Goal: Task Accomplishment & Management: Manage account settings

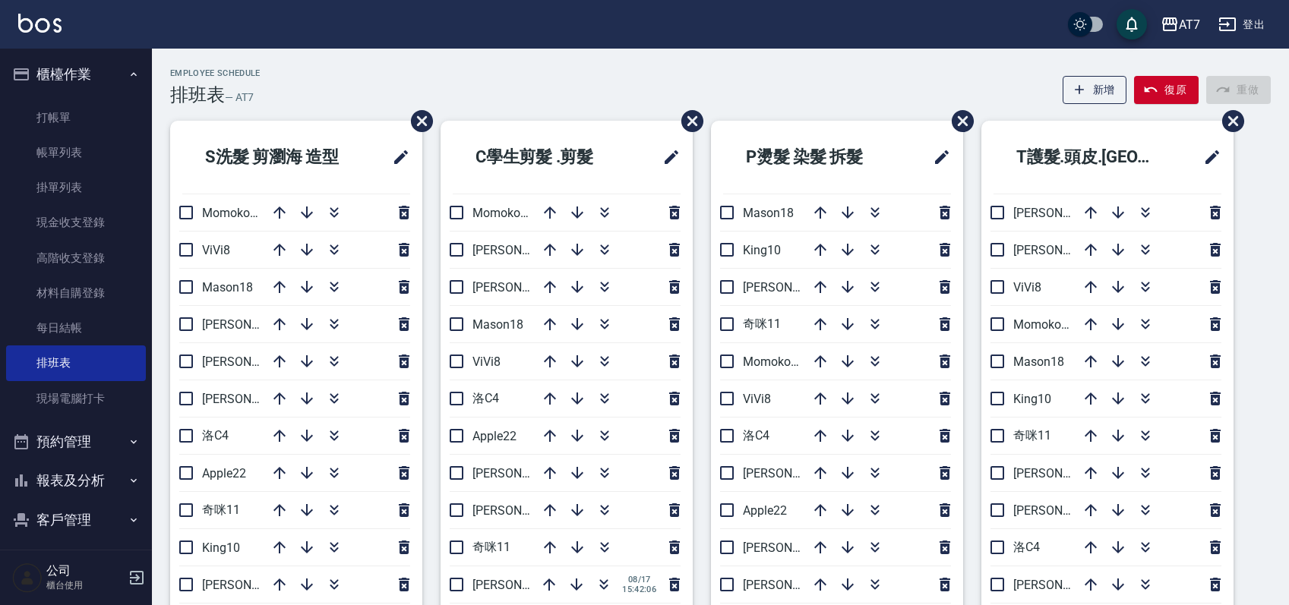
scroll to position [101, 0]
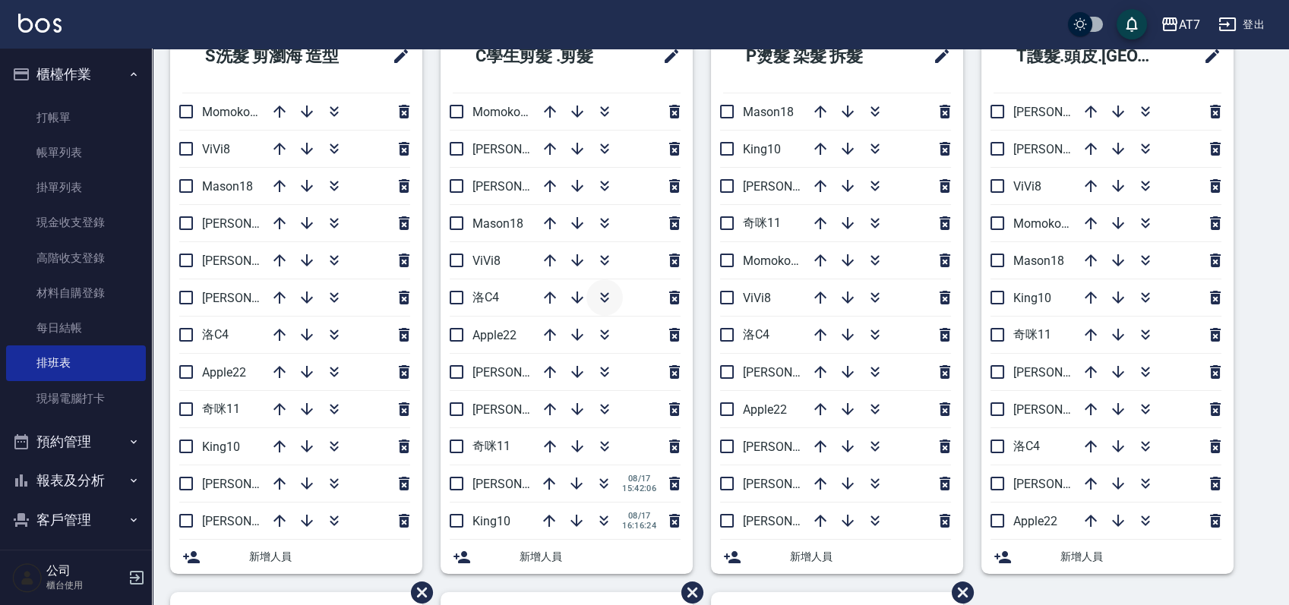
click at [605, 299] on icon "button" at bounding box center [604, 298] width 18 height 18
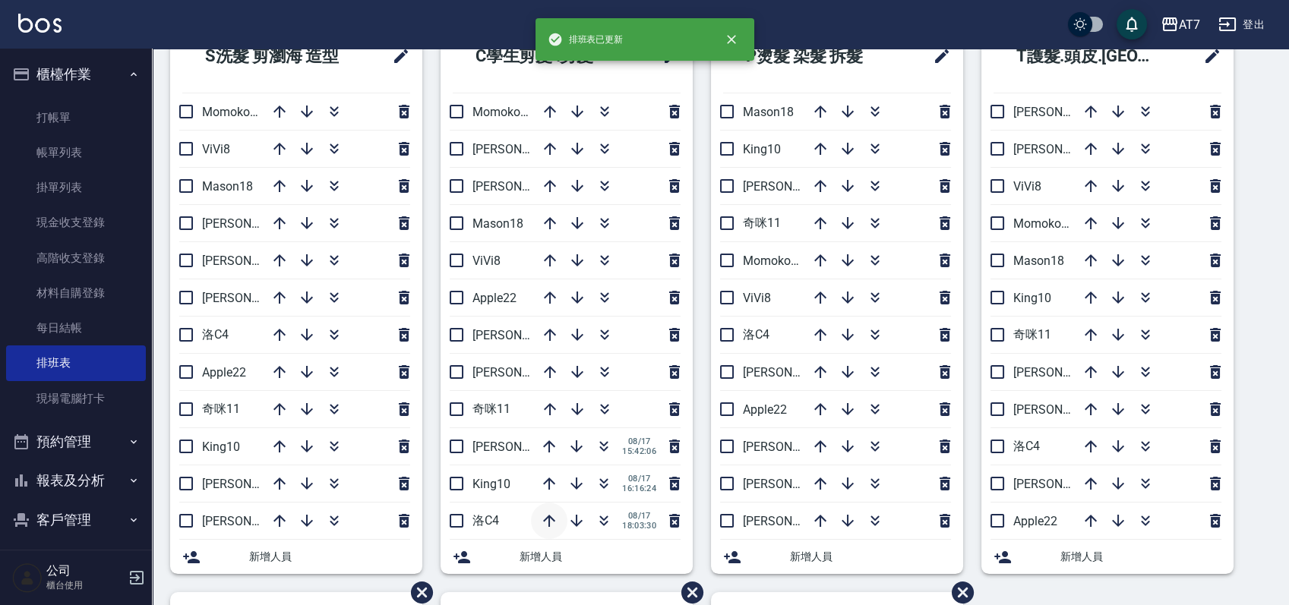
click at [551, 516] on icon "button" at bounding box center [549, 521] width 18 height 18
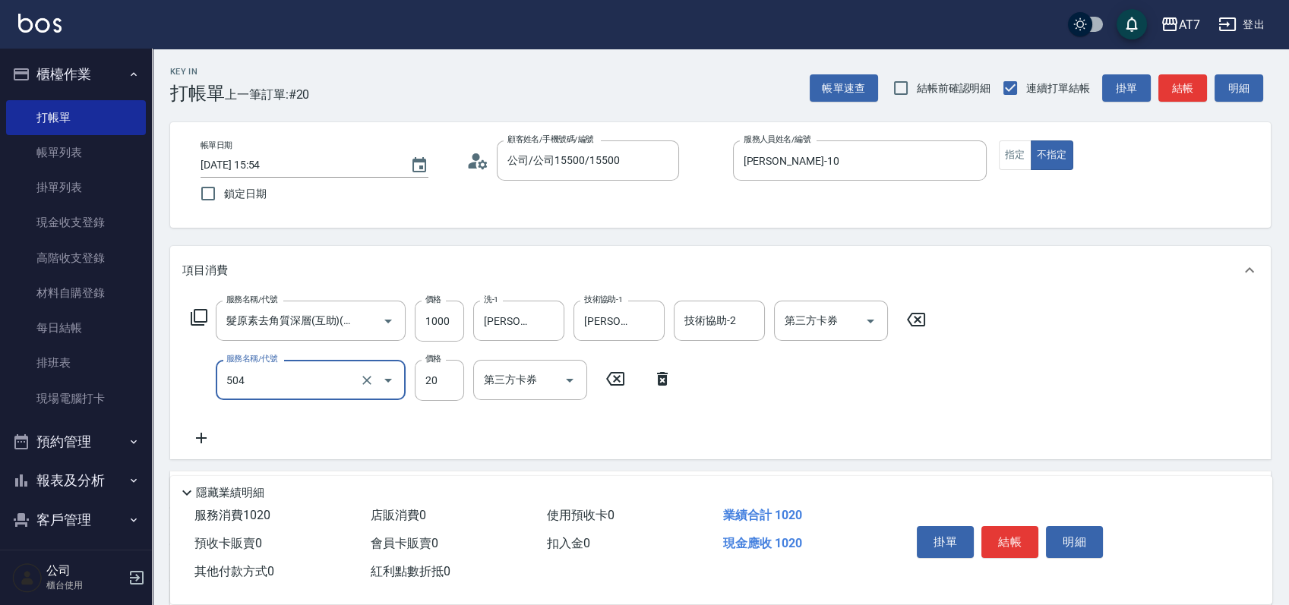
type input "潤絲(504)"
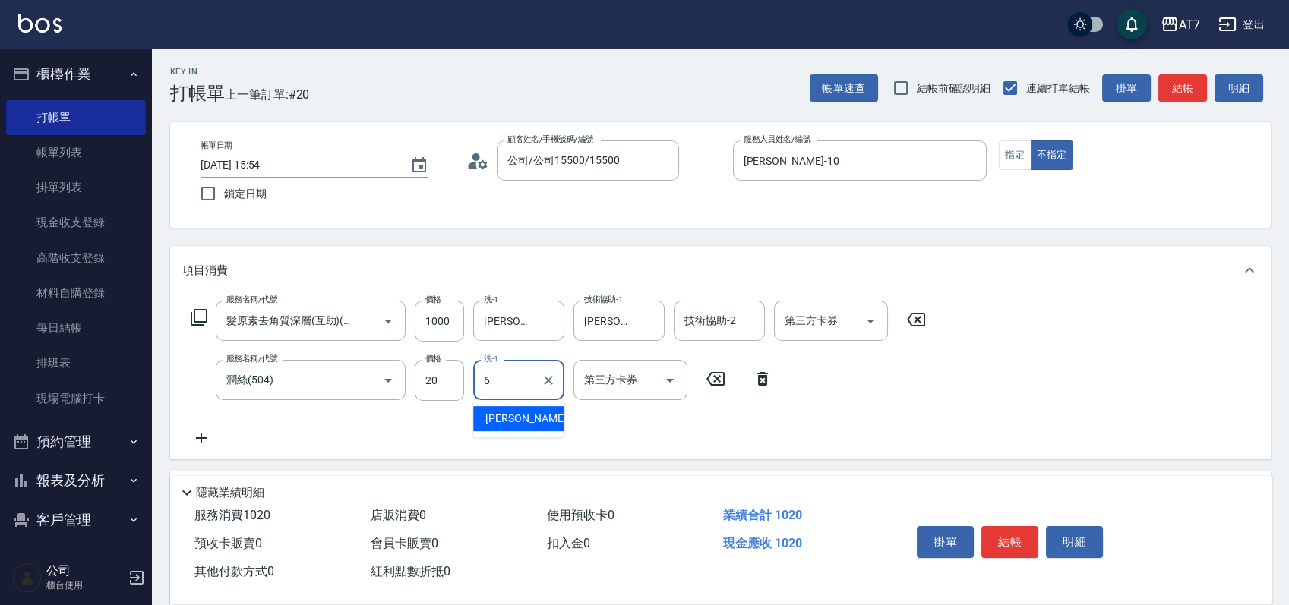
type input "[PERSON_NAME]-6"
click at [996, 513] on div "掛單 結帳 明細" at bounding box center [1072, 544] width 361 height 84
click at [1001, 526] on button "結帳" at bounding box center [1009, 542] width 57 height 32
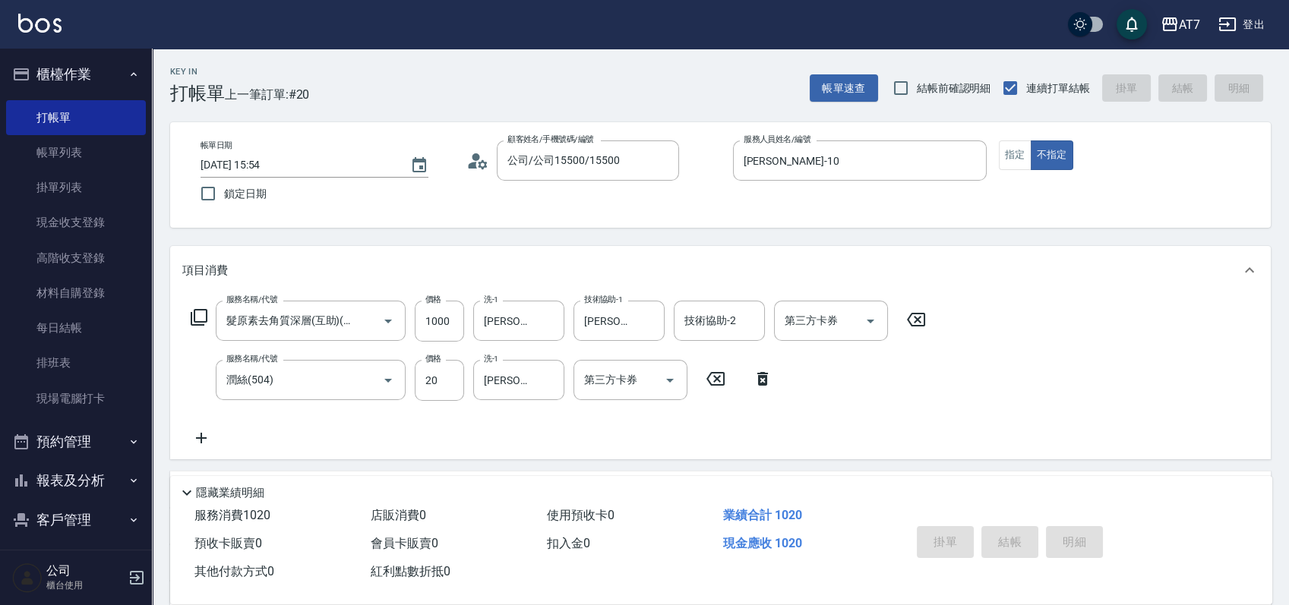
type input "[DATE] 18:00"
type input "0"
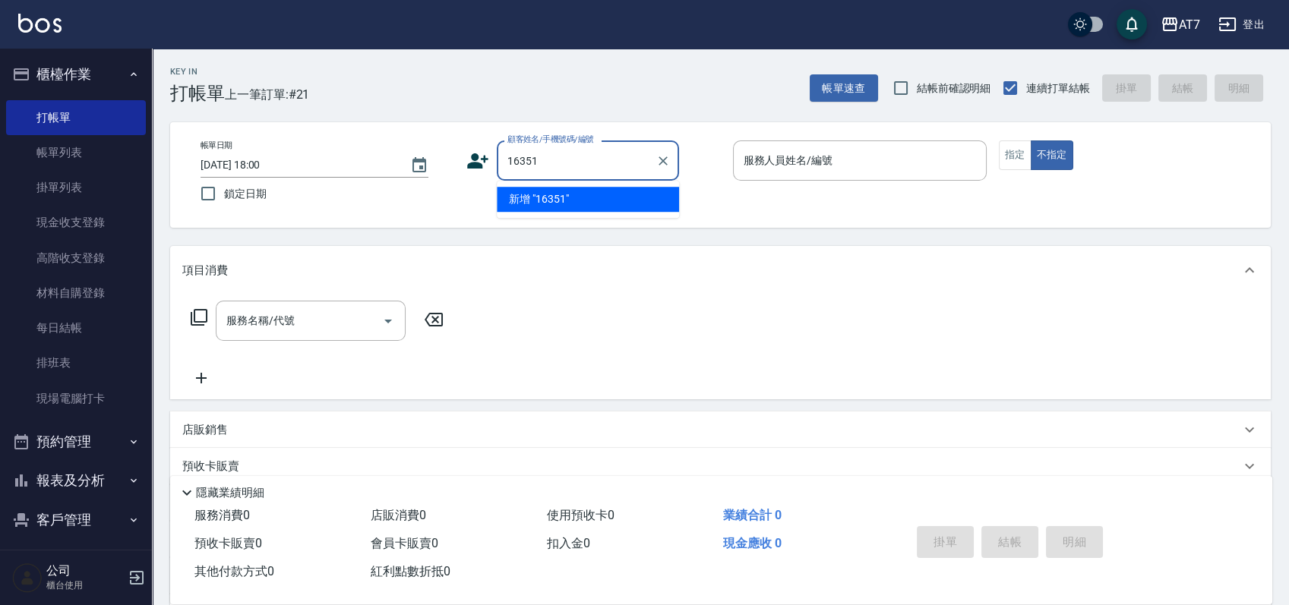
type input "16351"
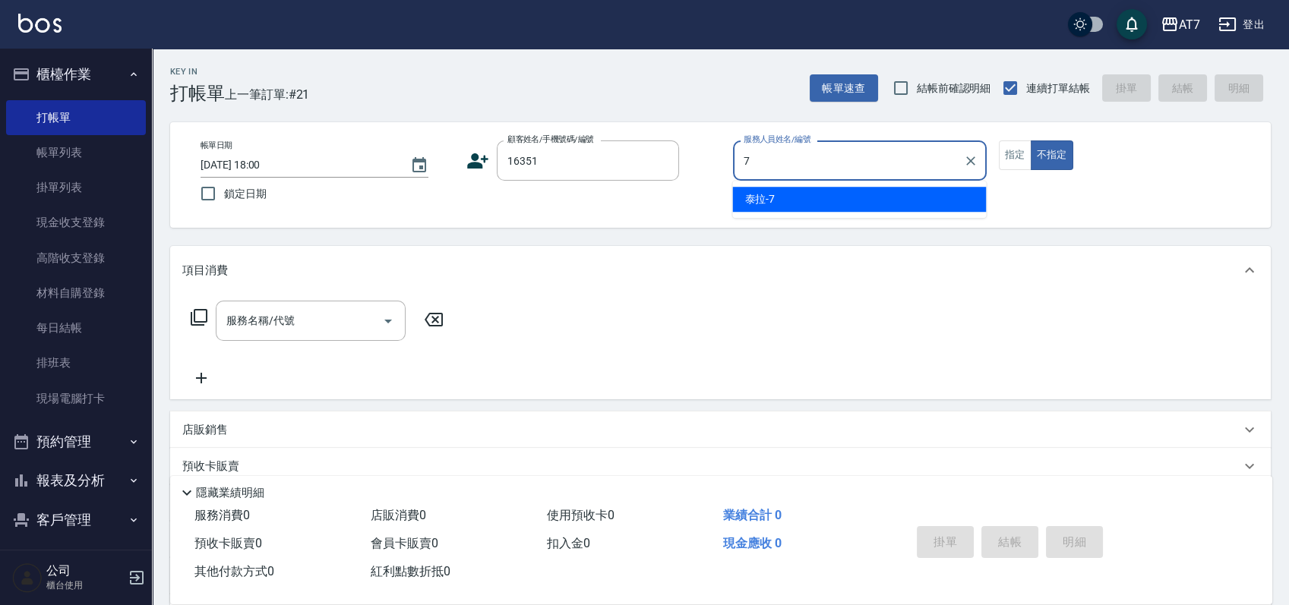
type input "[PERSON_NAME]-7"
type button "false"
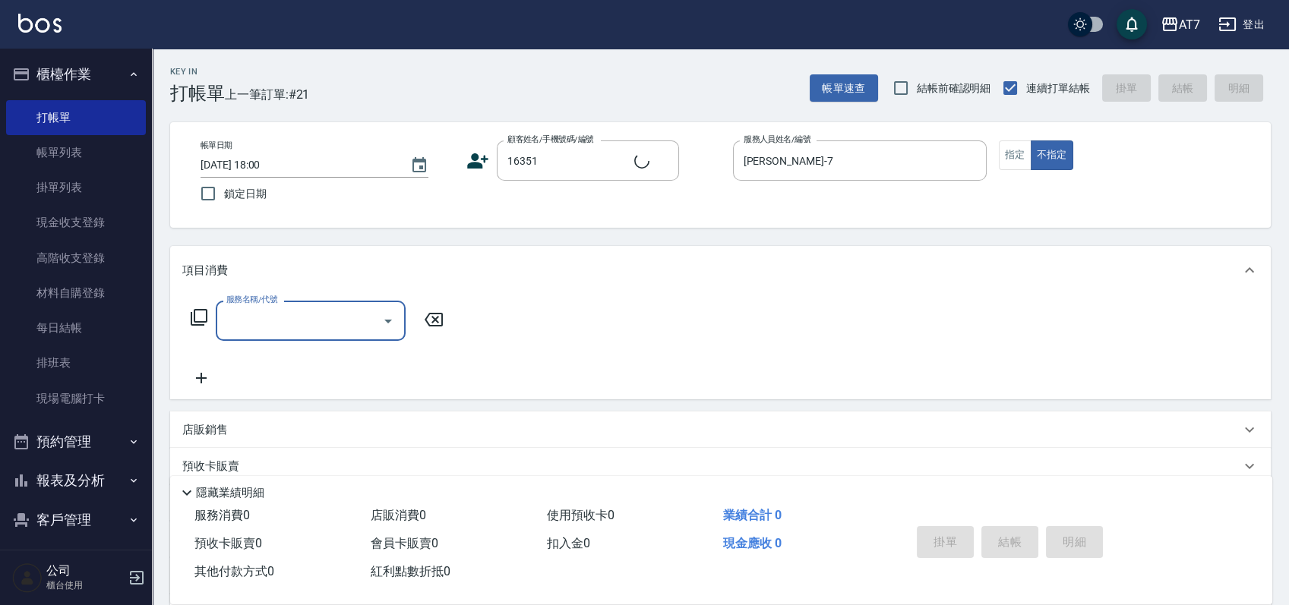
type input "公司/公司16351/16351"
type input "6"
type input "301"
type input "30"
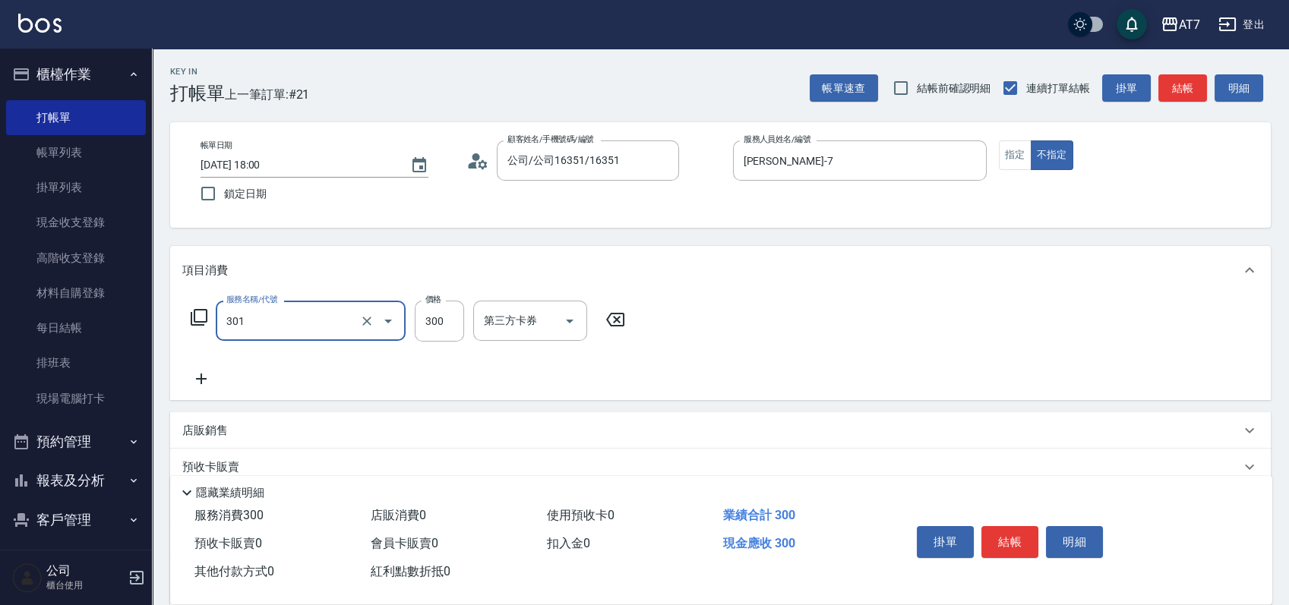
type input "學生剪髮(301)"
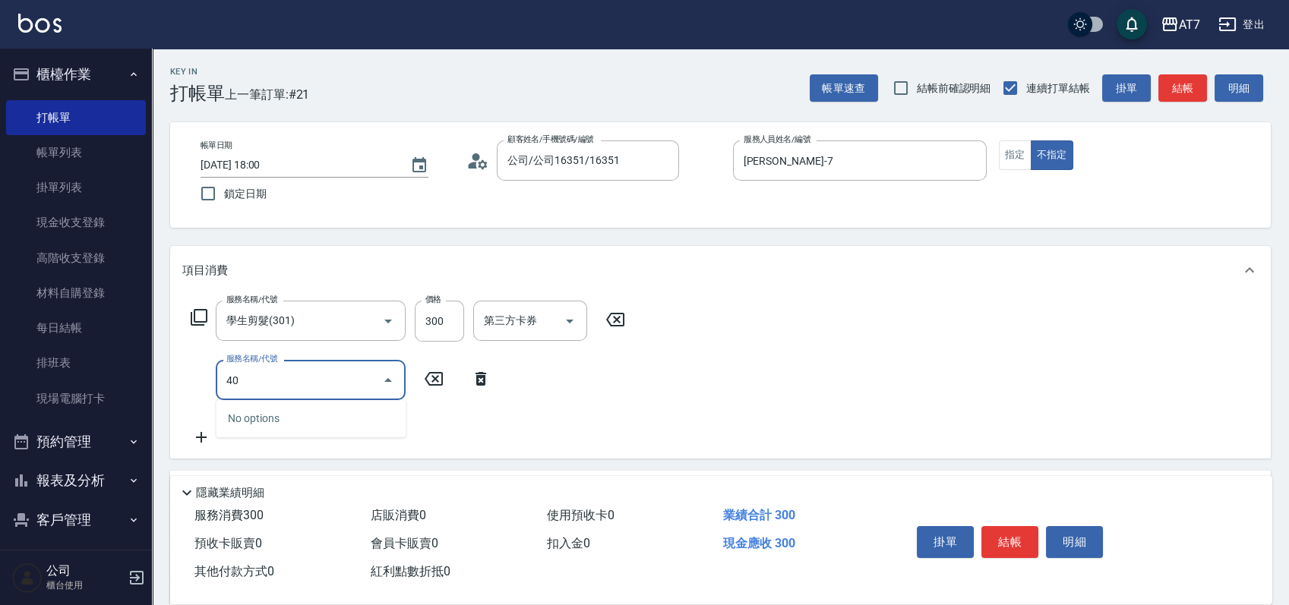
type input "401"
type input "180"
type input "染髮(互助)(401)"
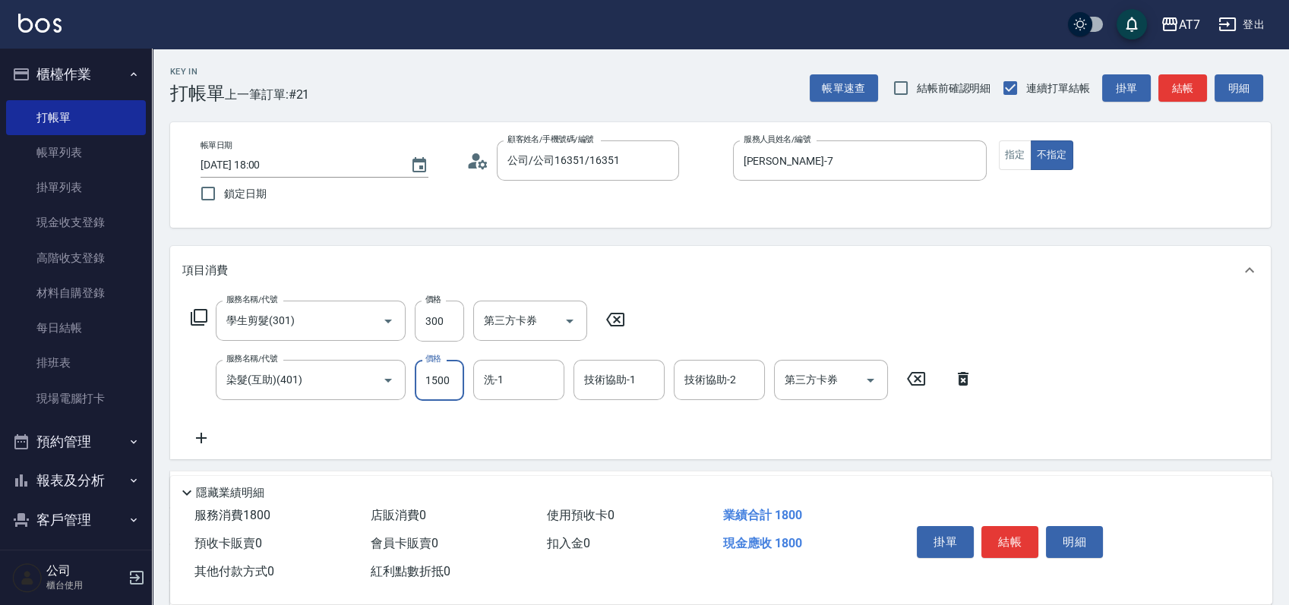
type input "2"
type input "30"
type input "228"
type input "50"
type input "2280"
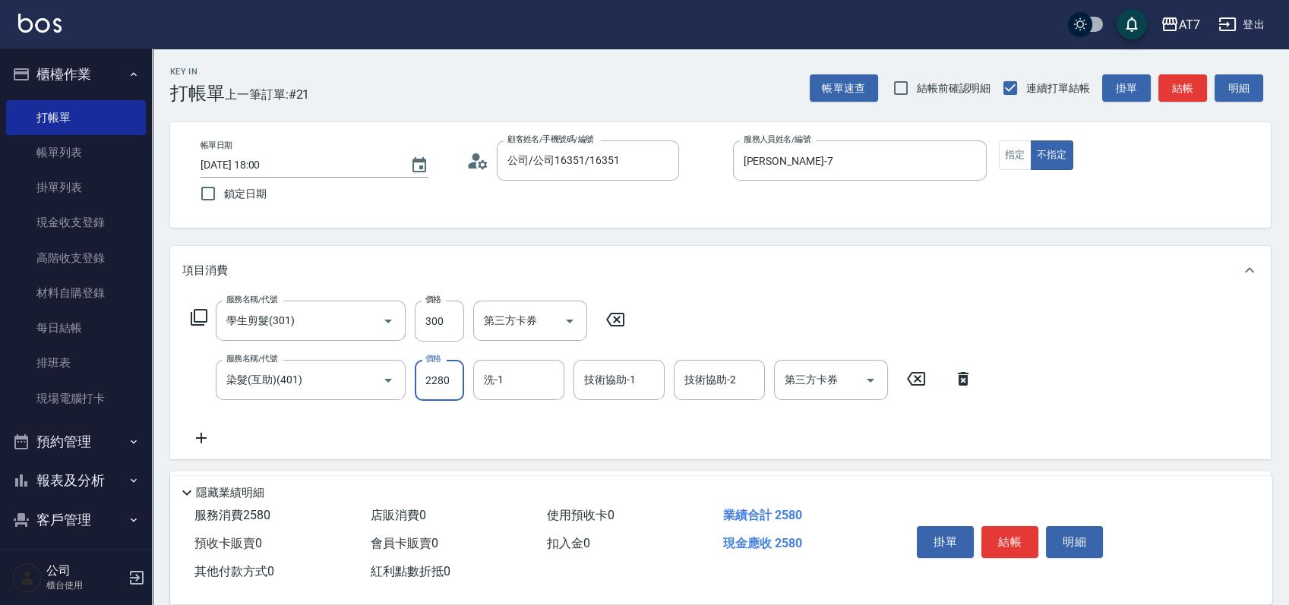
type input "250"
type input "2280"
type input "Ruby-42"
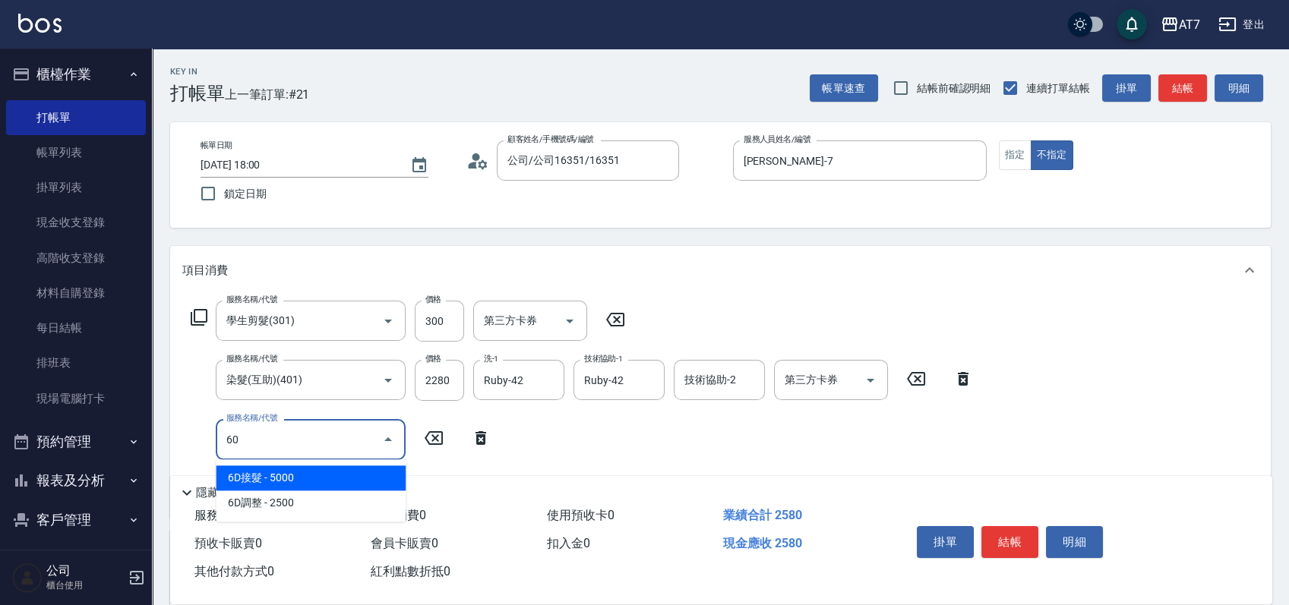
type input "607"
type input "400"
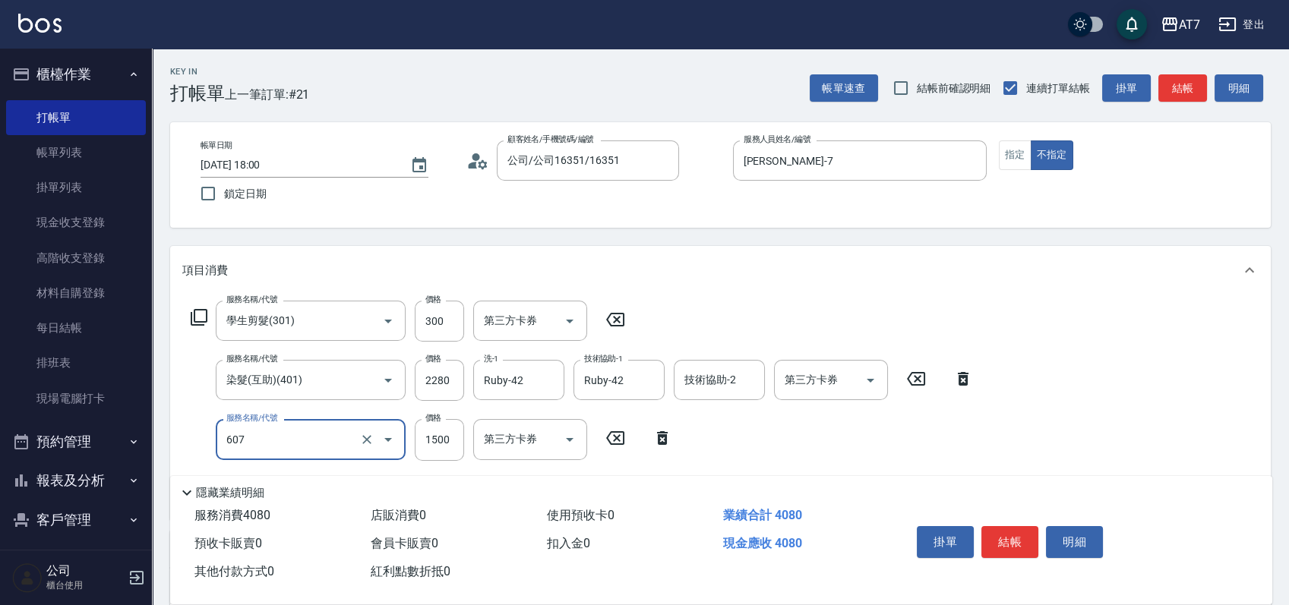
type input "東日玫瑰短（助）(607)"
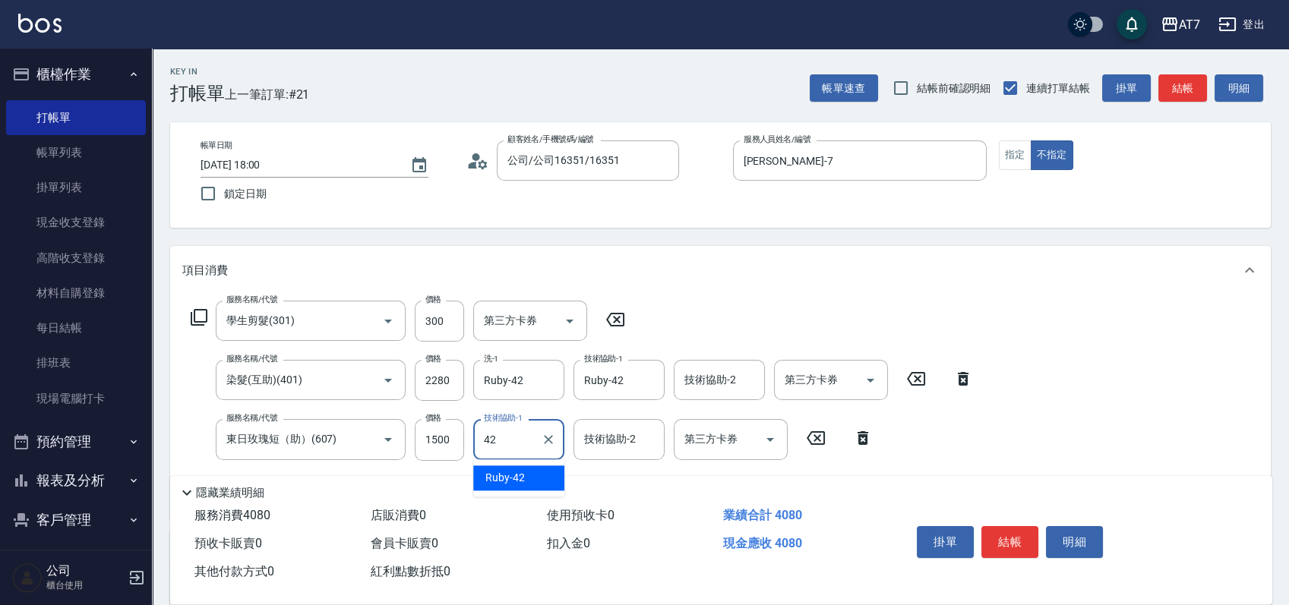
type input "Ruby-42"
click at [1021, 166] on button "指定" at bounding box center [1015, 155] width 33 height 30
click at [1011, 546] on button "結帳" at bounding box center [1009, 542] width 57 height 32
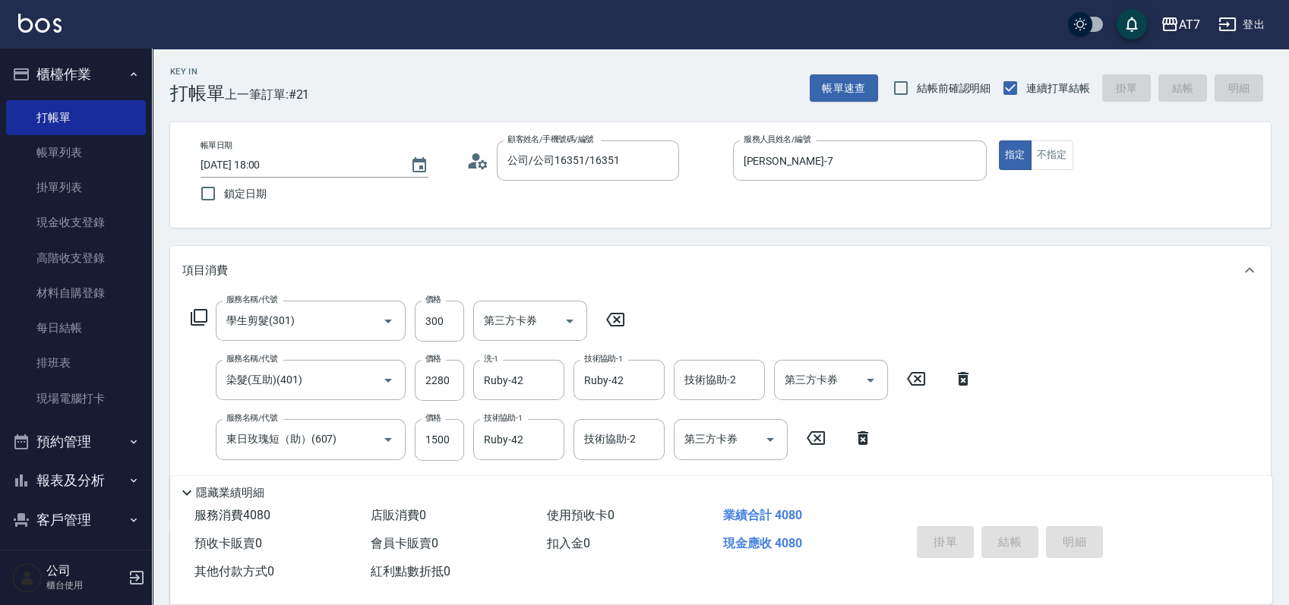
type input "2025/08/17 18:01"
type input "0"
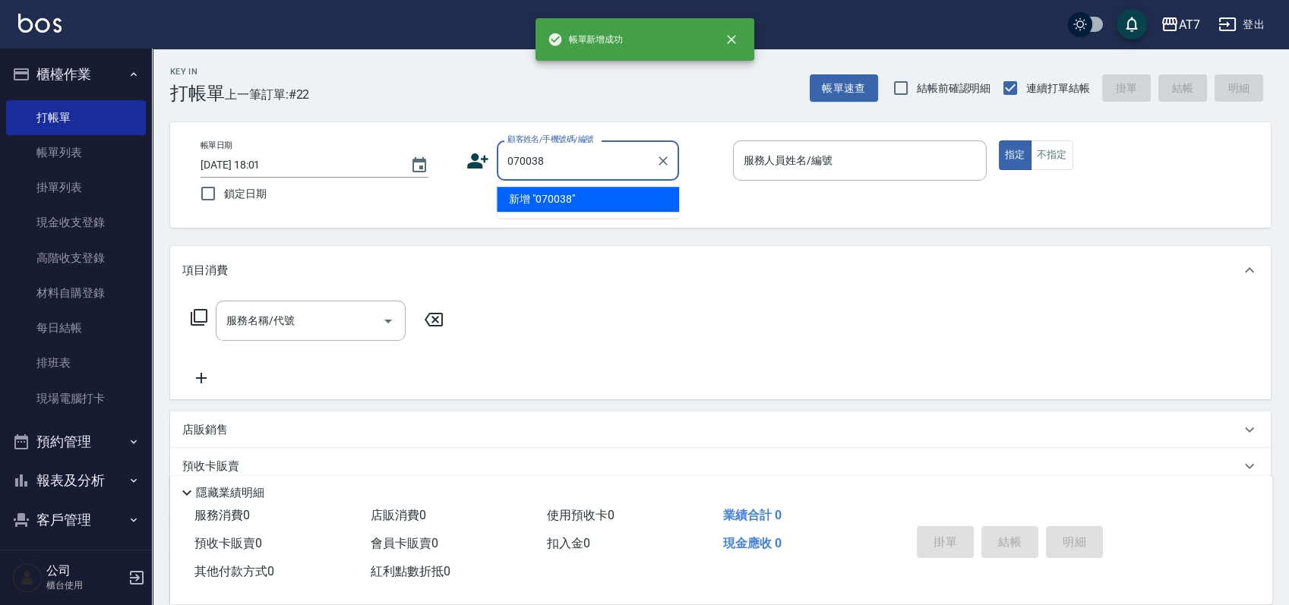
type input "070038"
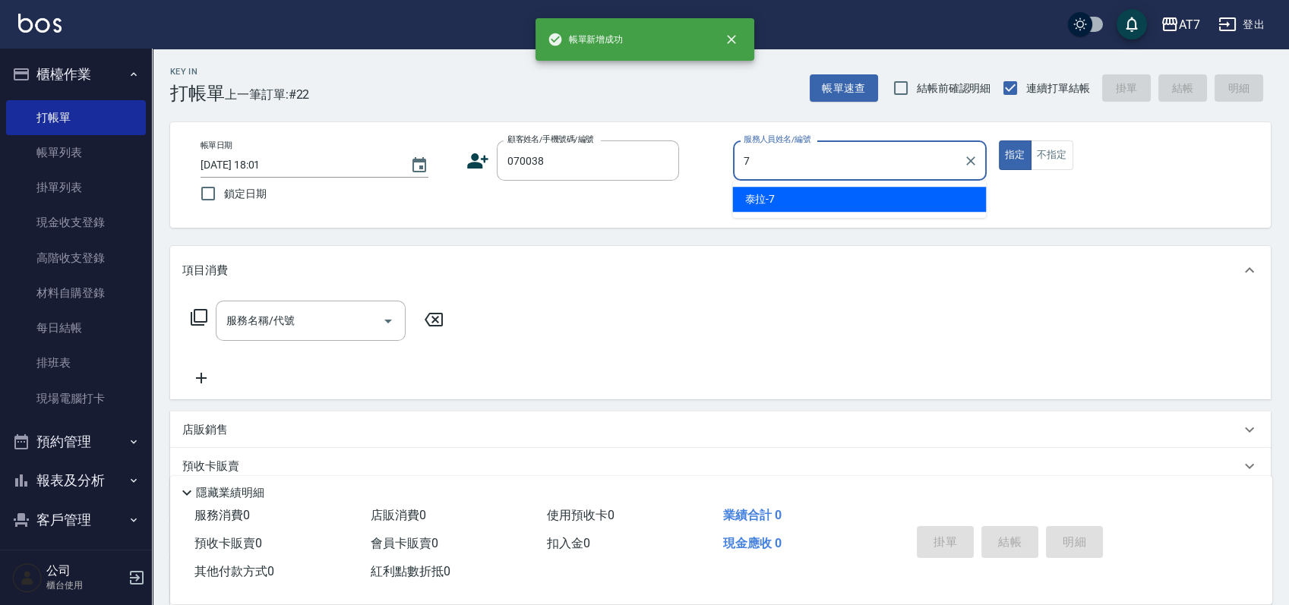
type input "泰拉-7"
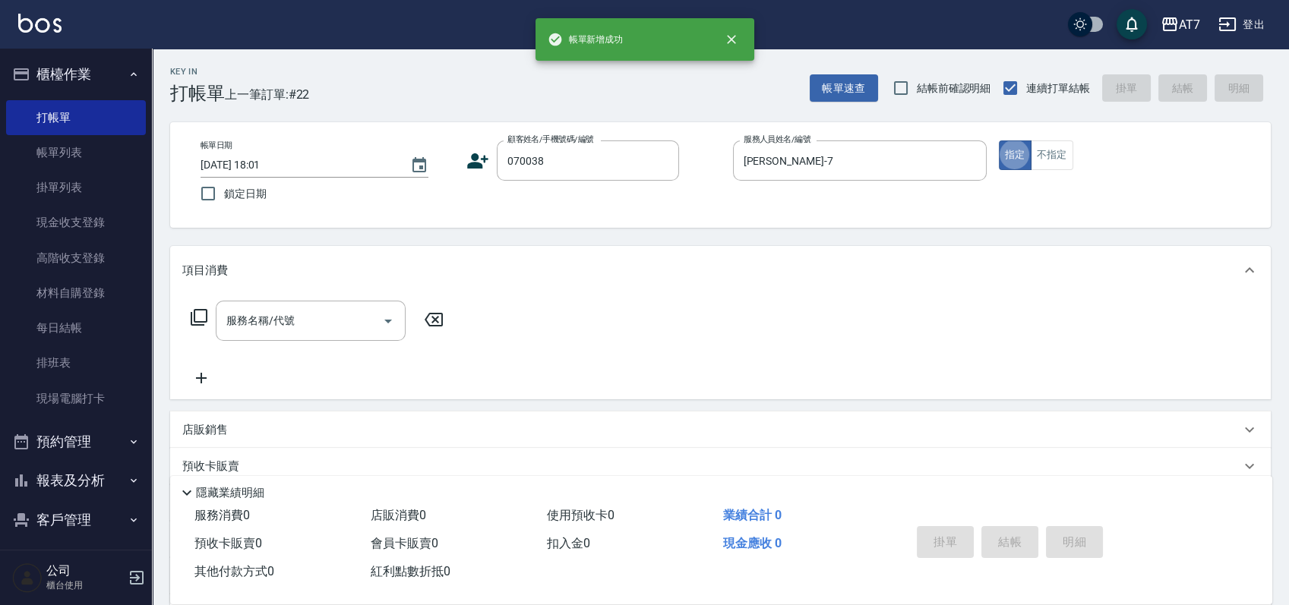
type button "true"
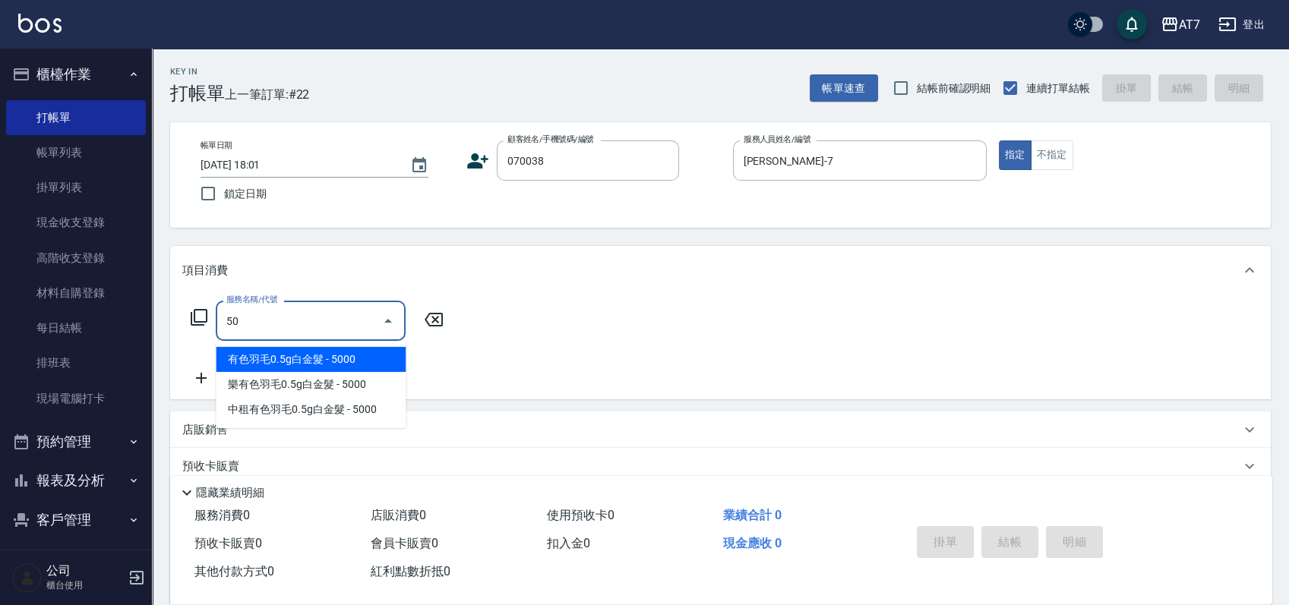
type input "501"
type input "30"
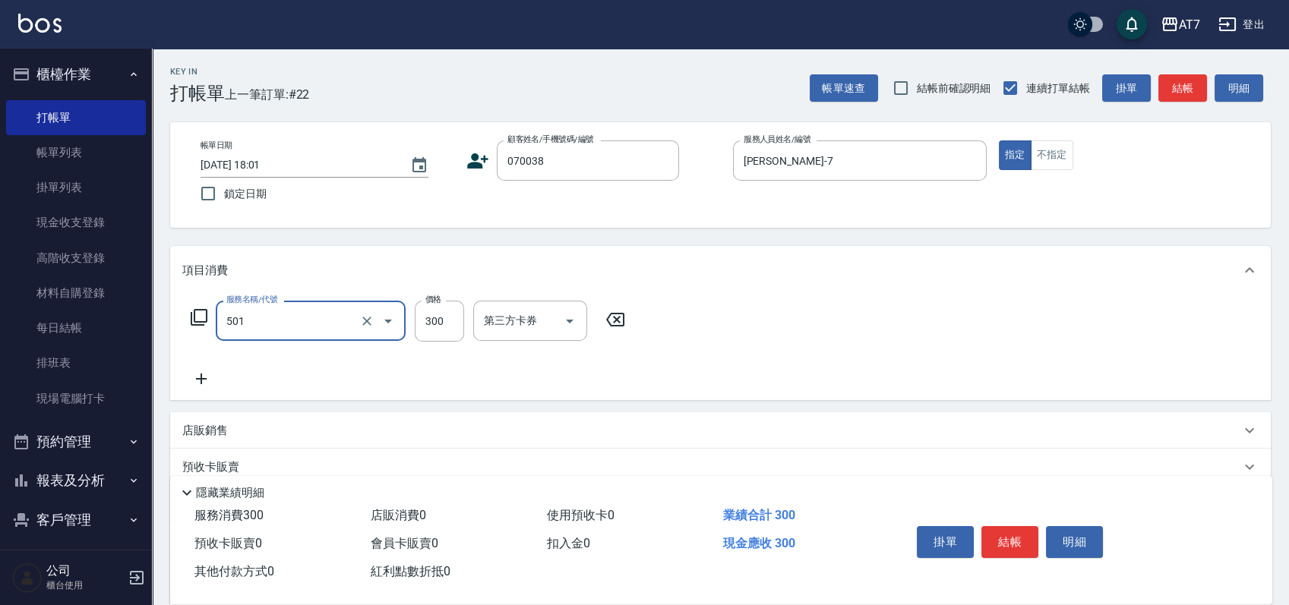
type input "洗髮(互助)(501)"
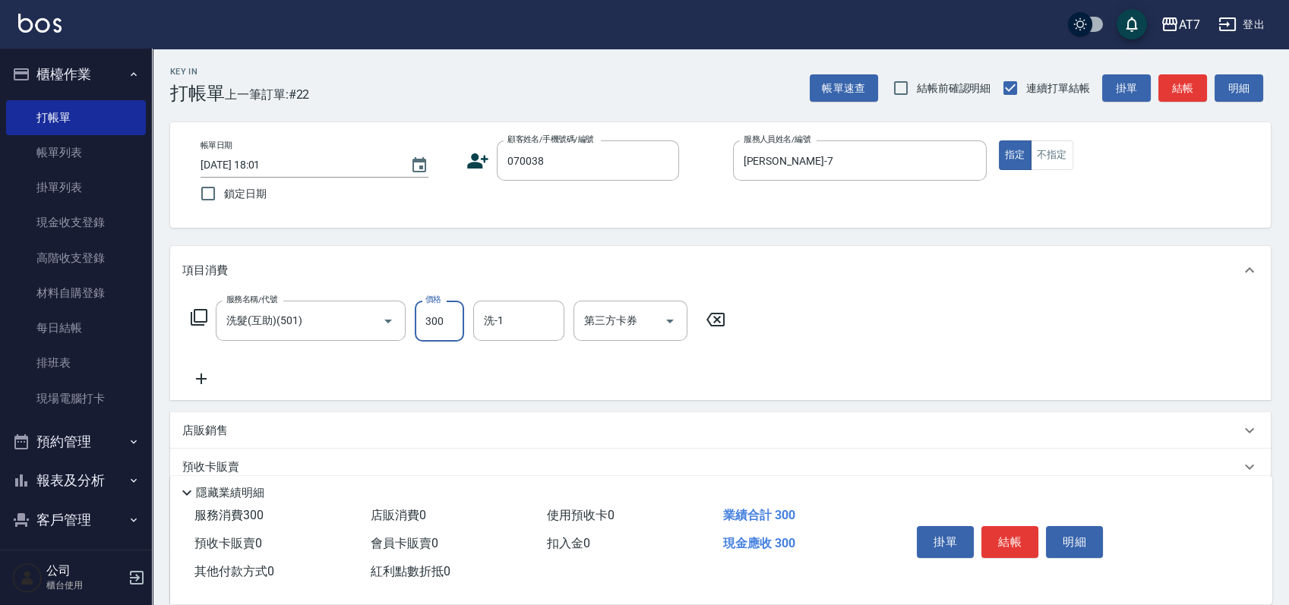
type input "0"
type input "25"
type input "20"
type input "250"
type input "Ruby-42"
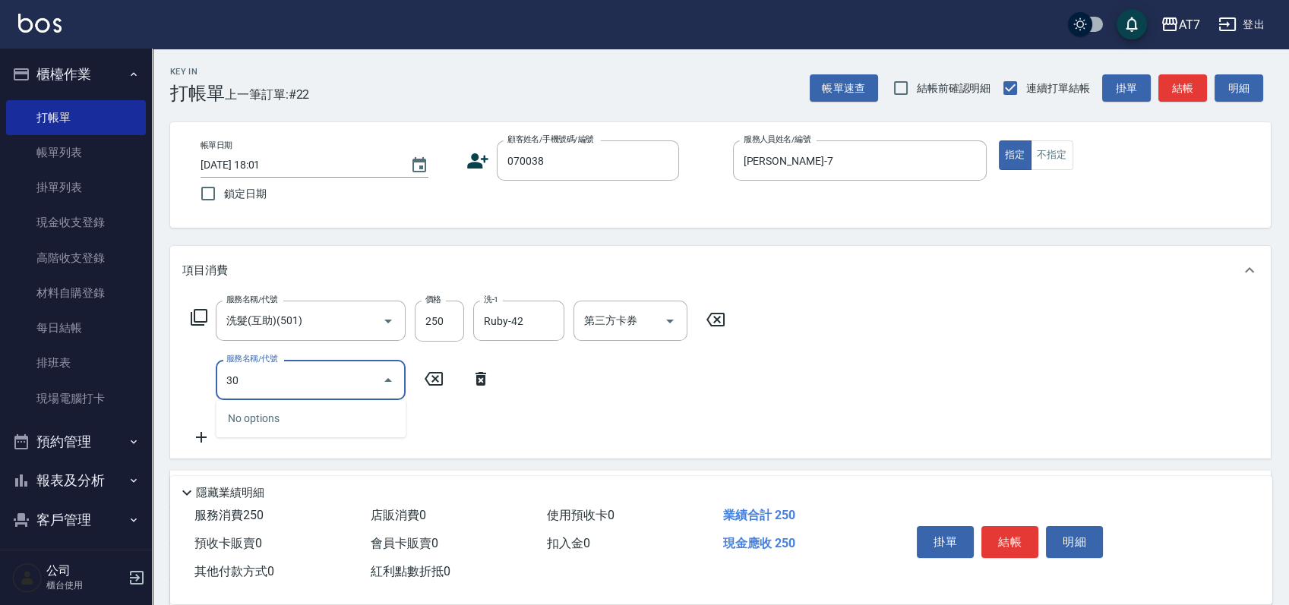
type input "301"
type input "50"
type input "學生剪髮(301)"
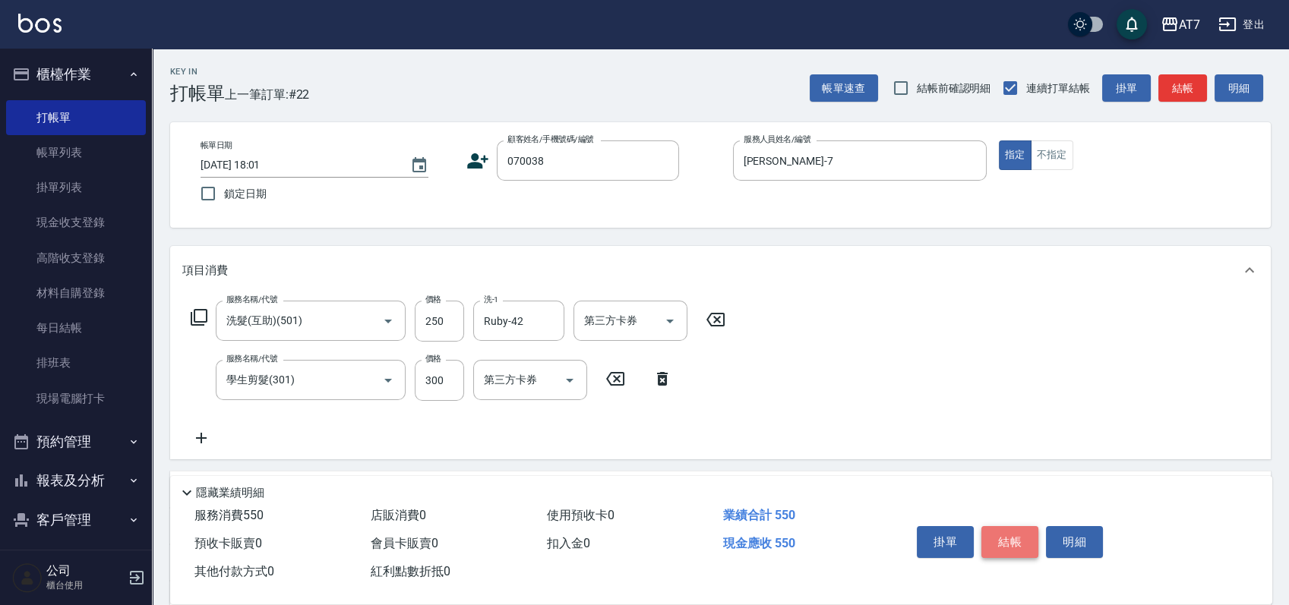
click at [998, 532] on button "結帳" at bounding box center [1009, 542] width 57 height 32
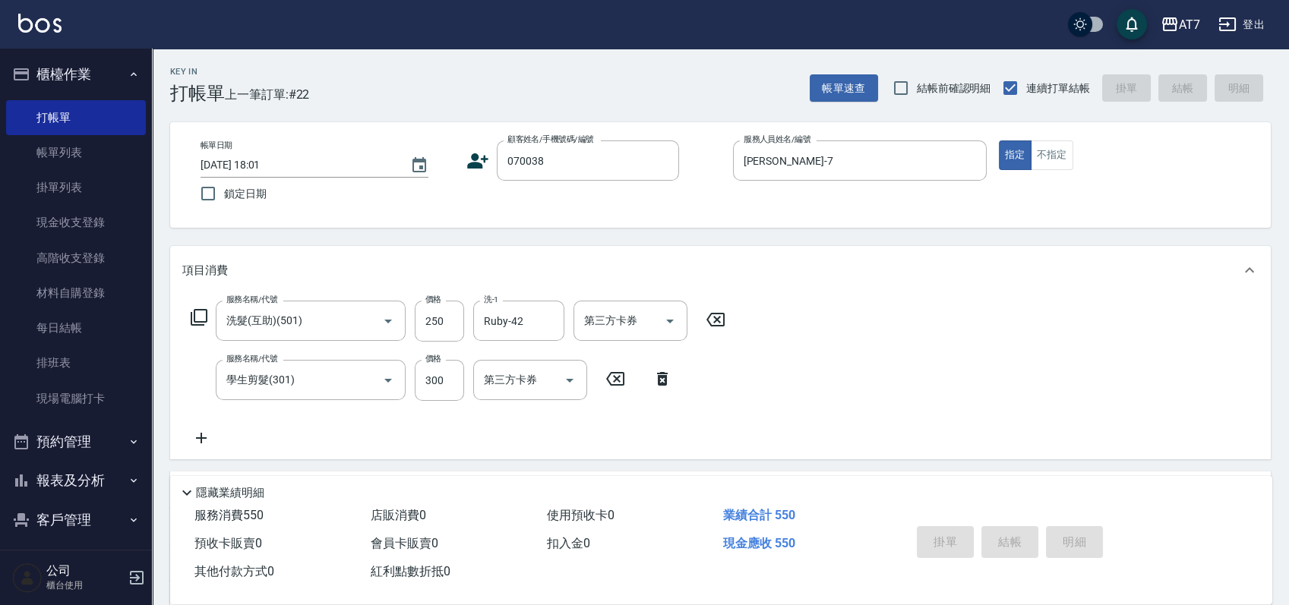
type input "0"
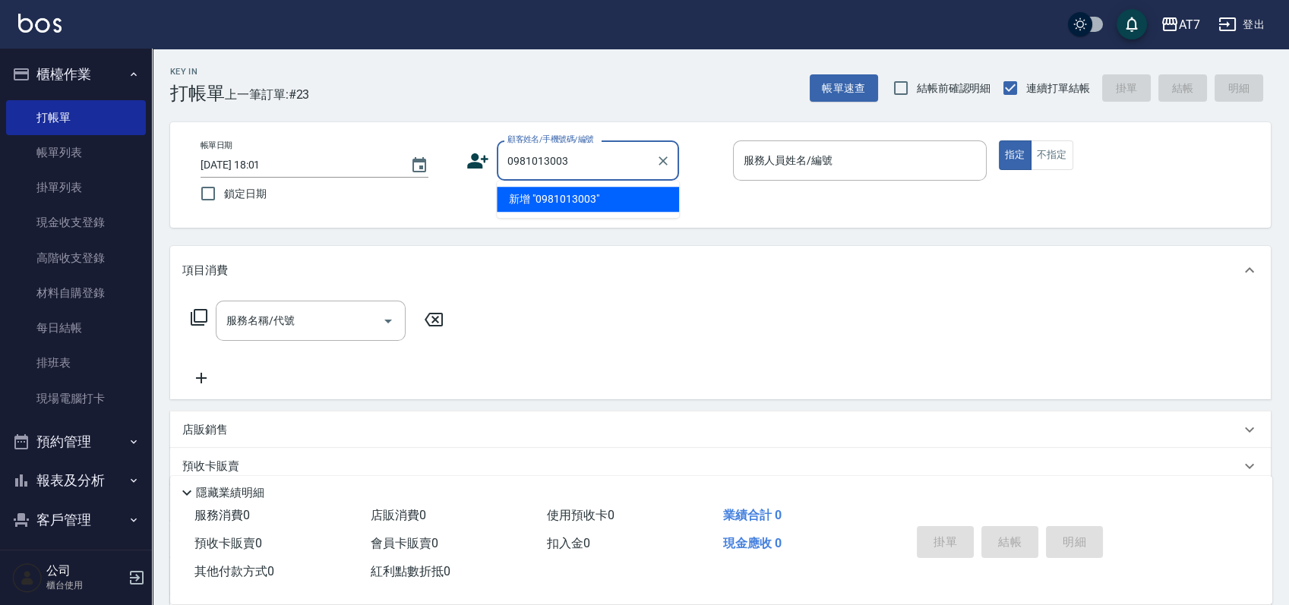
type input "0981013003"
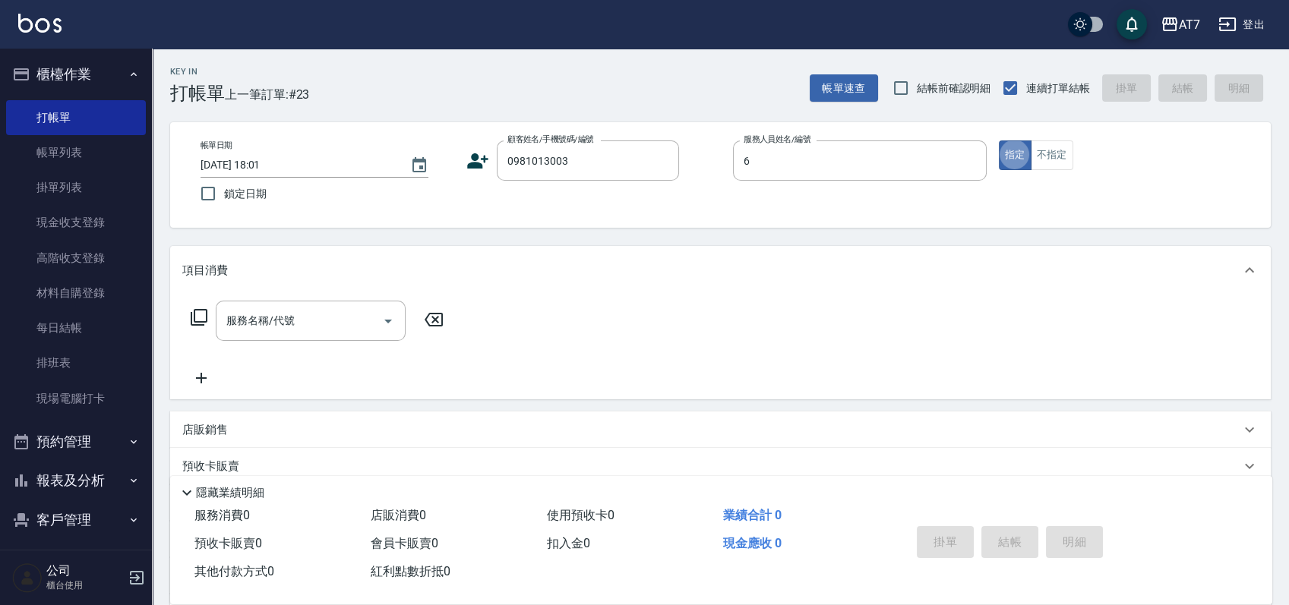
type input "杜莎莎-6"
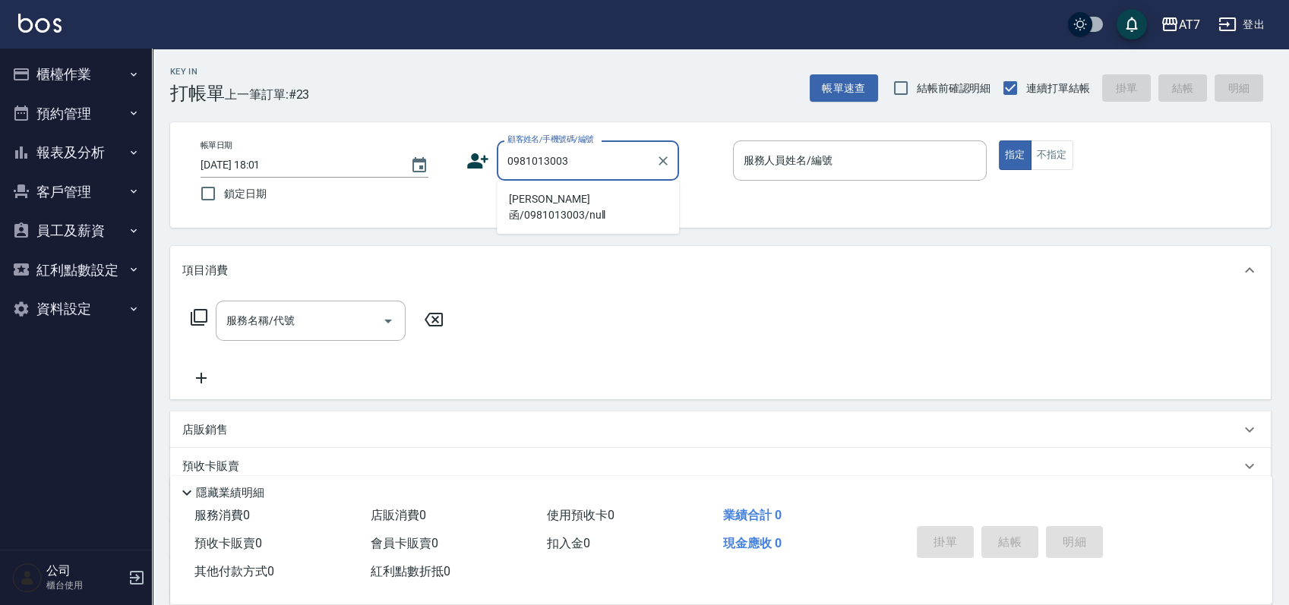
type input "林辰函/0981013003/null"
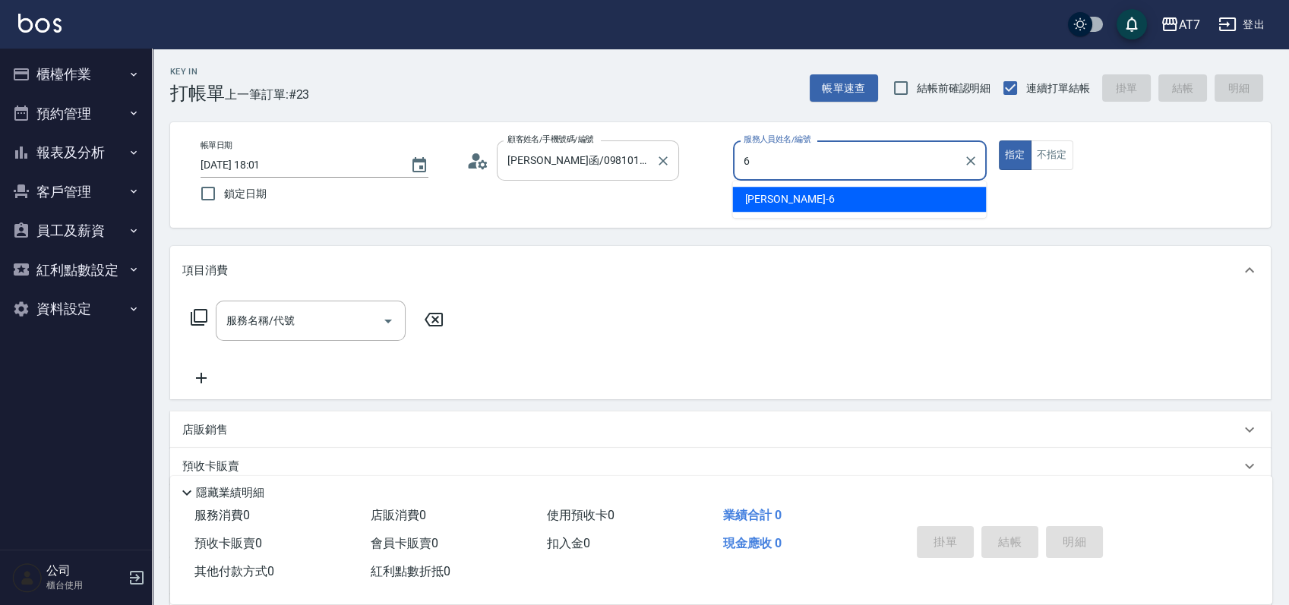
type input "[PERSON_NAME]-6"
type button "true"
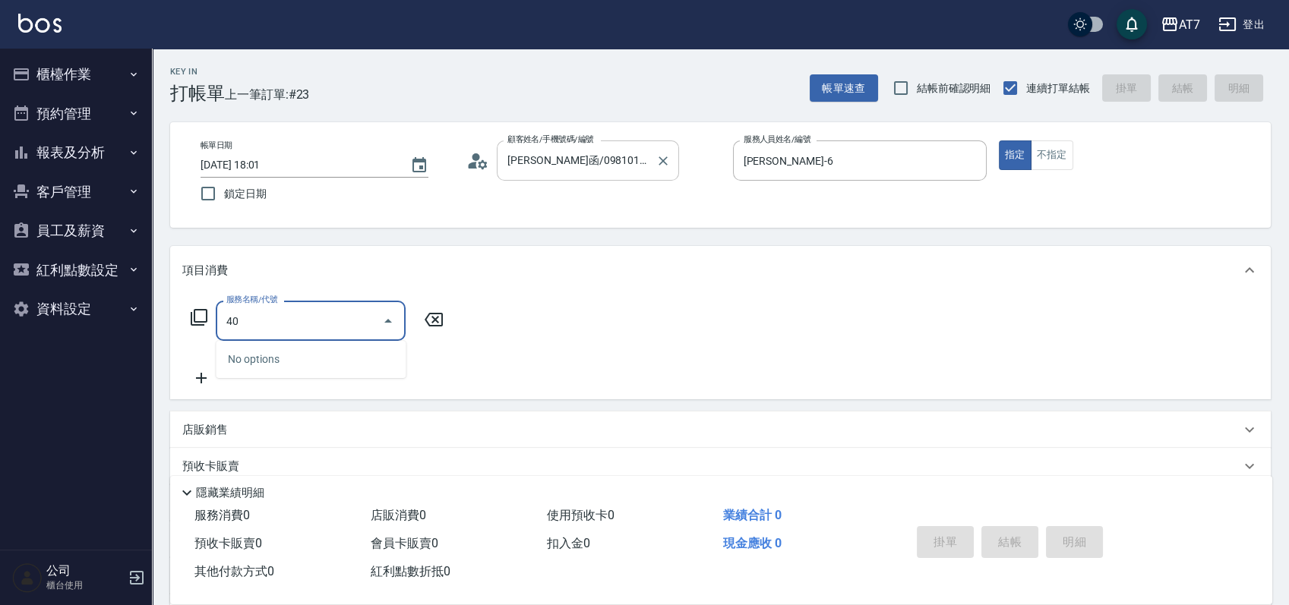
type input "400"
type input "150"
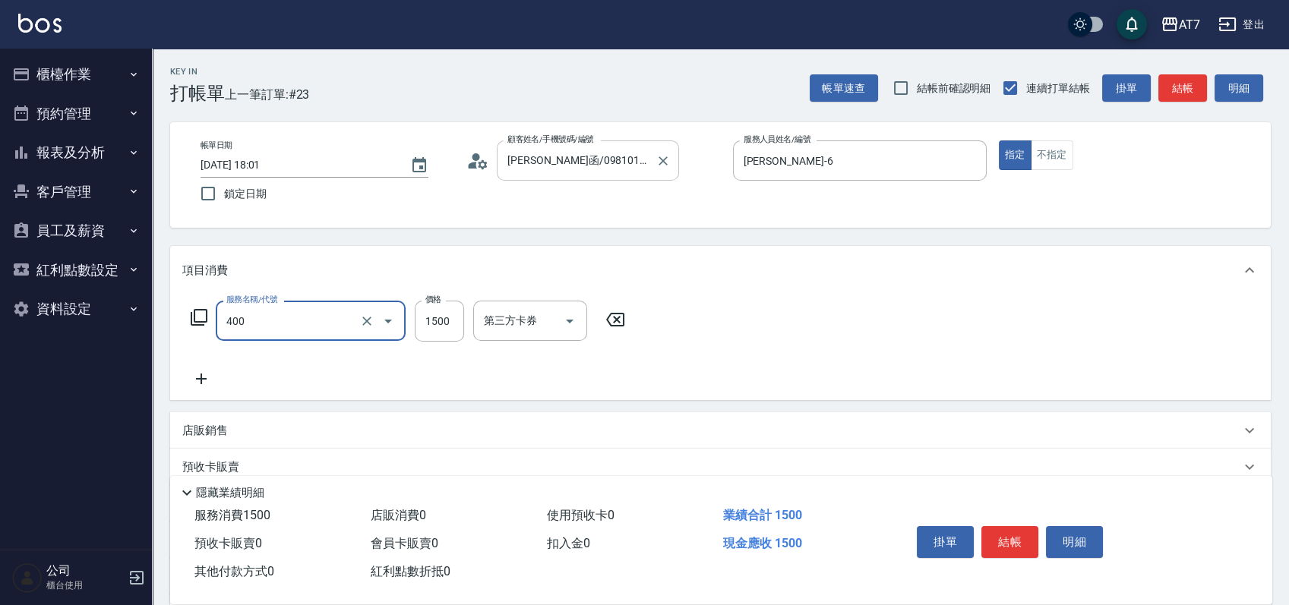
type input "染髮(400)"
type input "2"
type input "0"
type input "208"
type input "200"
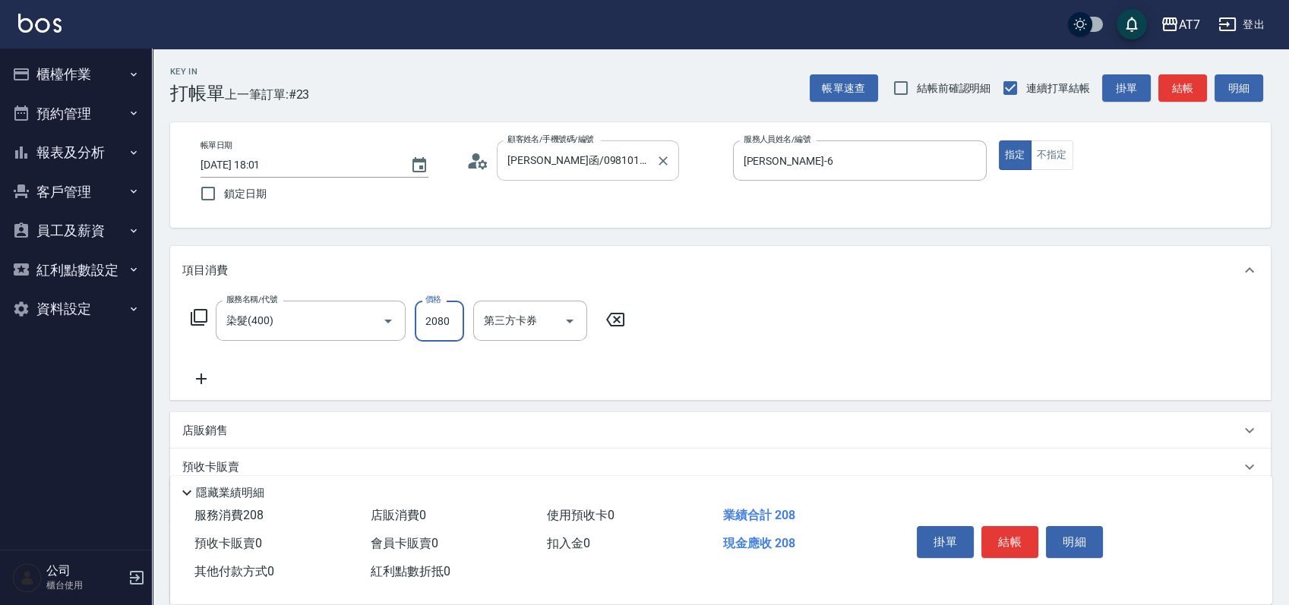
type input "2080"
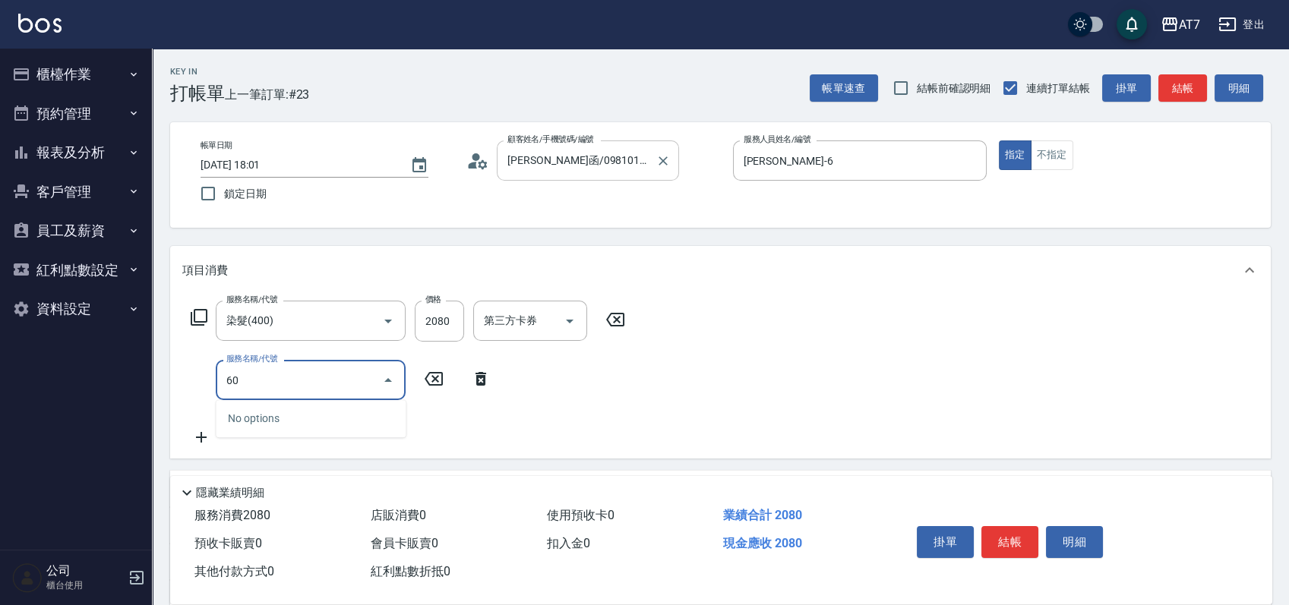
type input "609"
type input "450"
type input "鉑金護髮M（自領(609)"
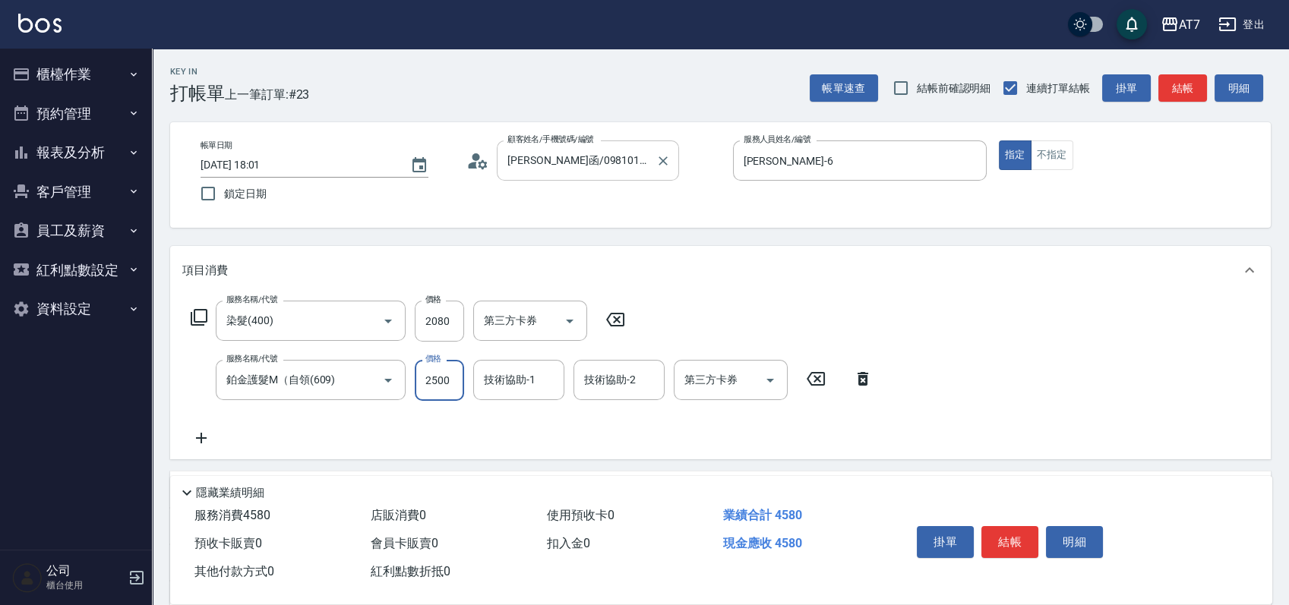
type input "2"
type input "200"
type input "29"
type input "210"
type input "298"
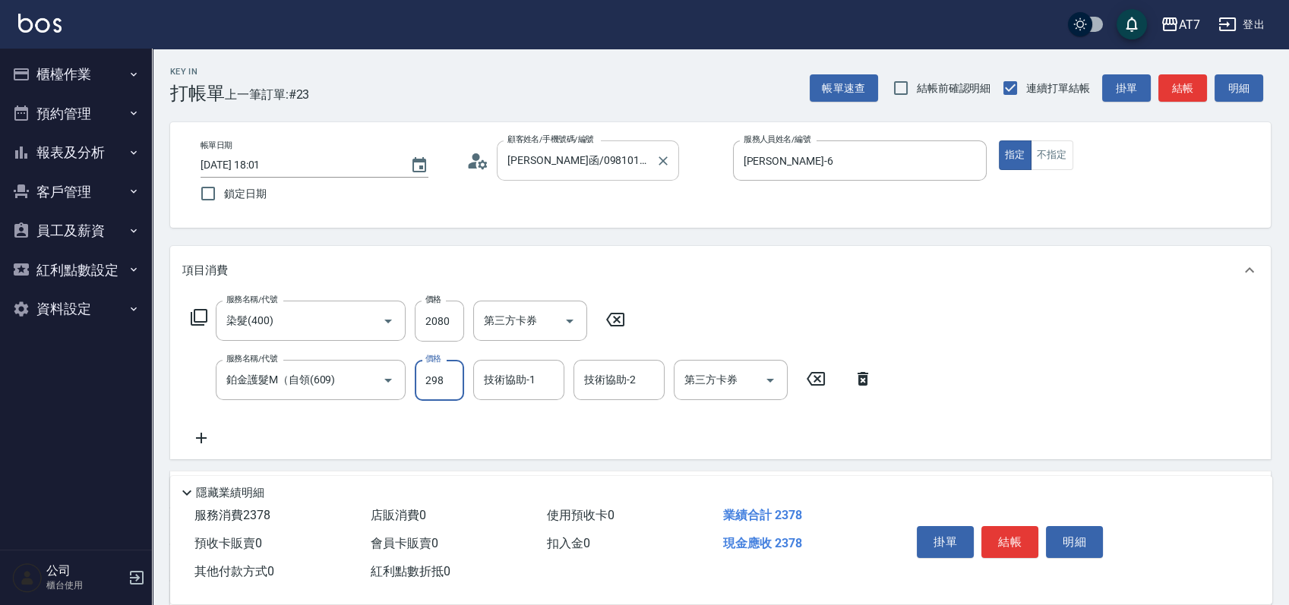
type input "500"
type input "2980"
click at [1011, 528] on button "結帳" at bounding box center [1009, 542] width 57 height 32
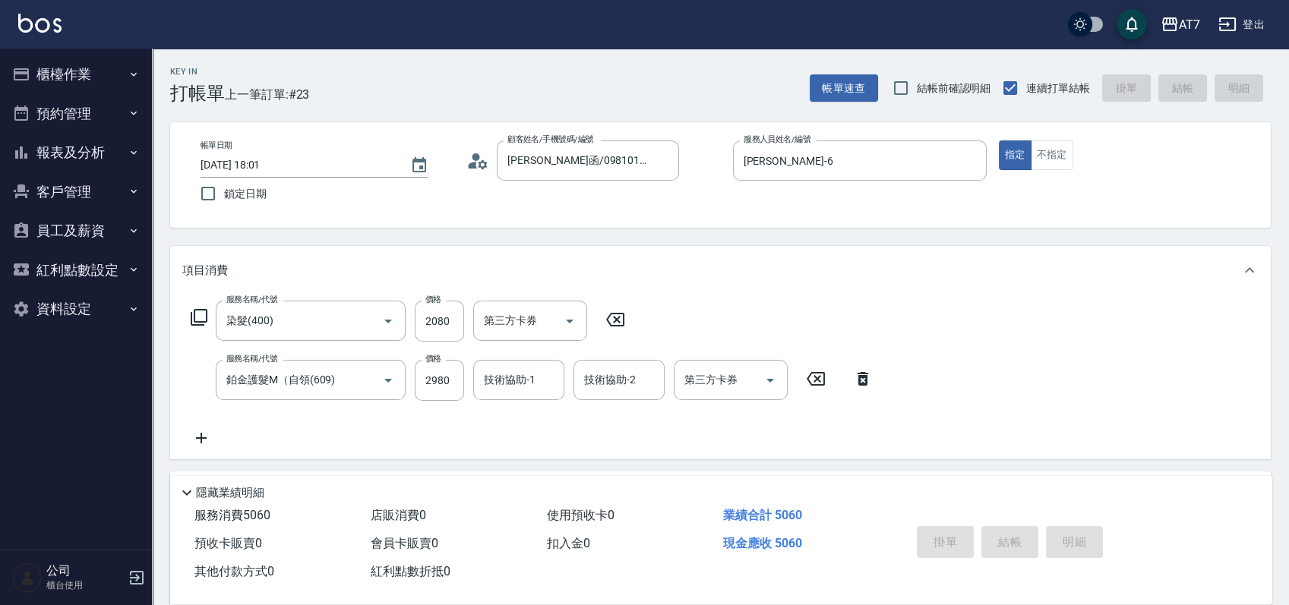
type input "2025/08/17 18:03"
type input "0"
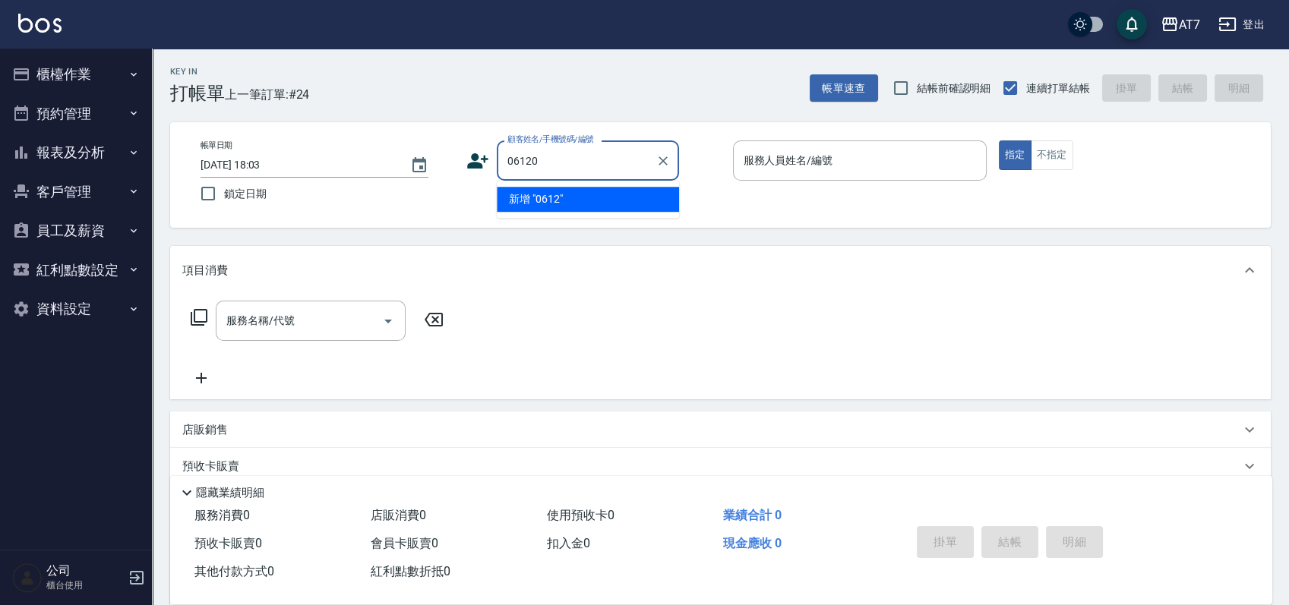
type input "06120"
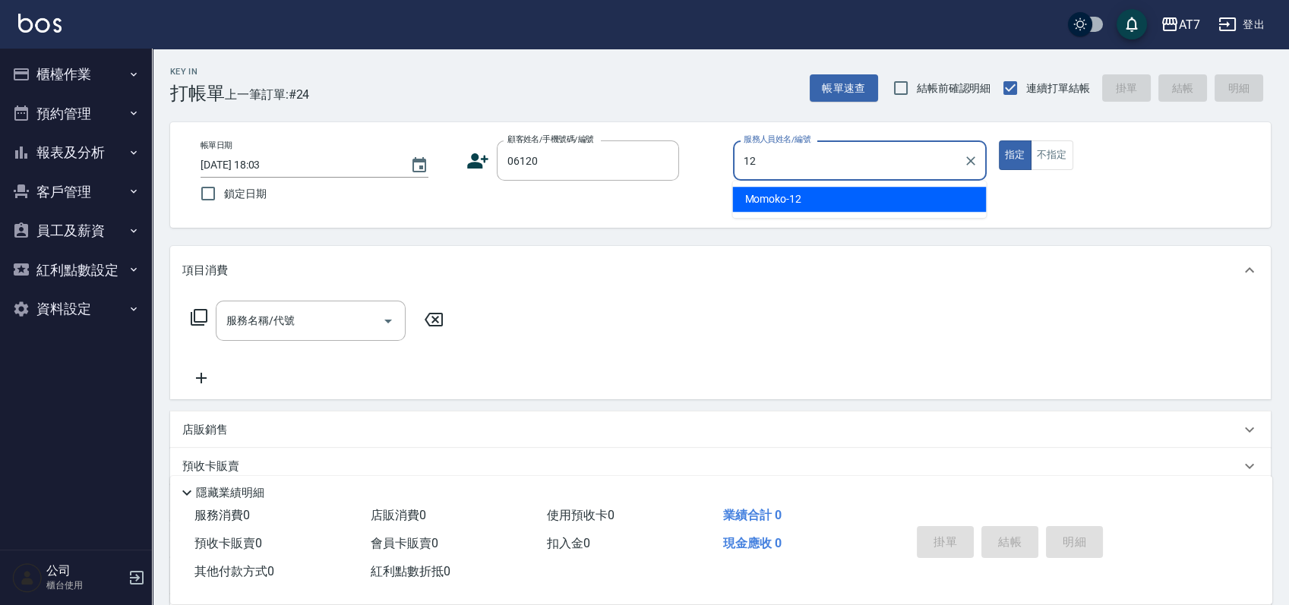
type input "12"
type input "公司單/06120-1/06120"
type input "Momoko-12"
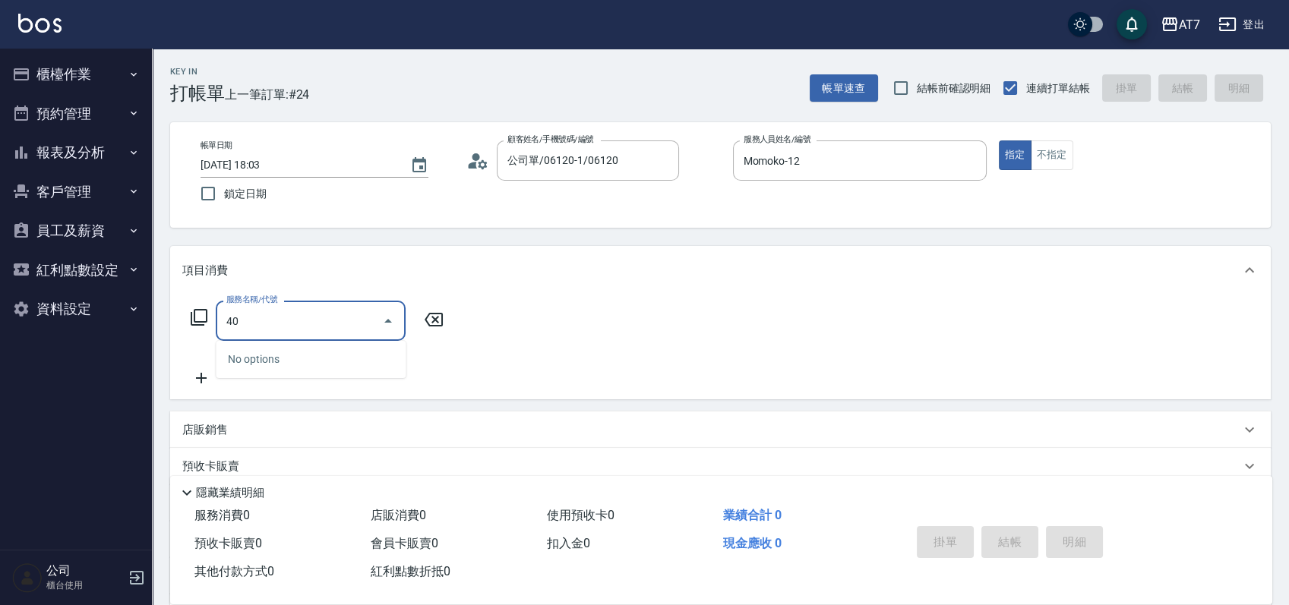
type input "401"
type input "150"
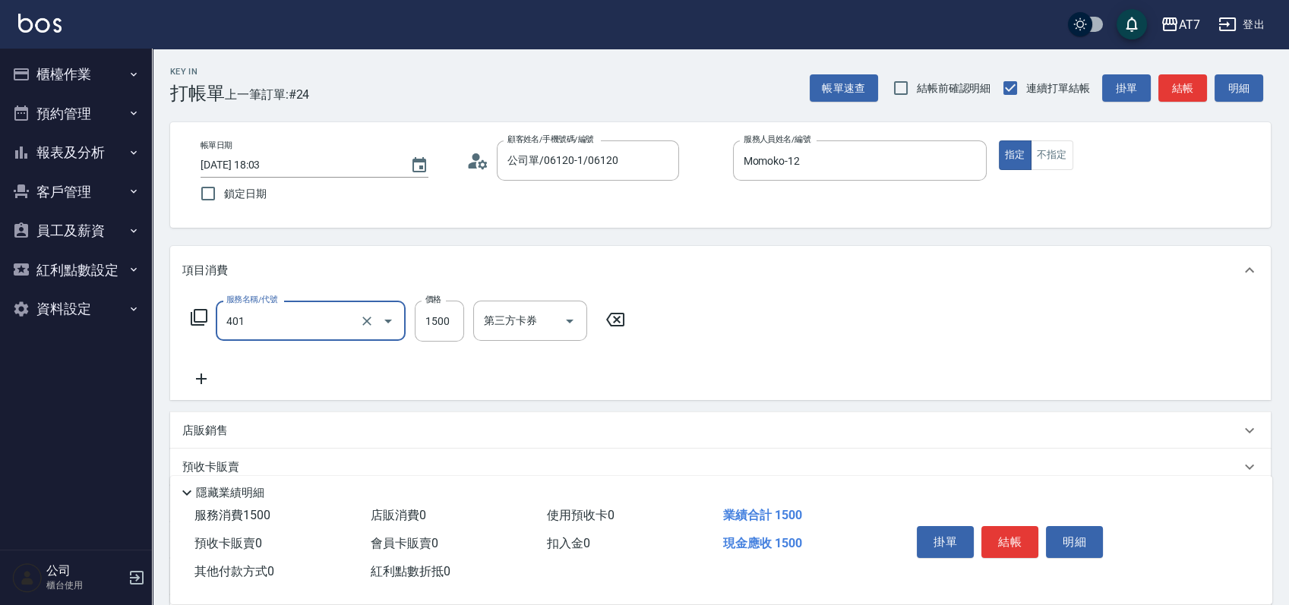
type input "染髮(互助)(401)"
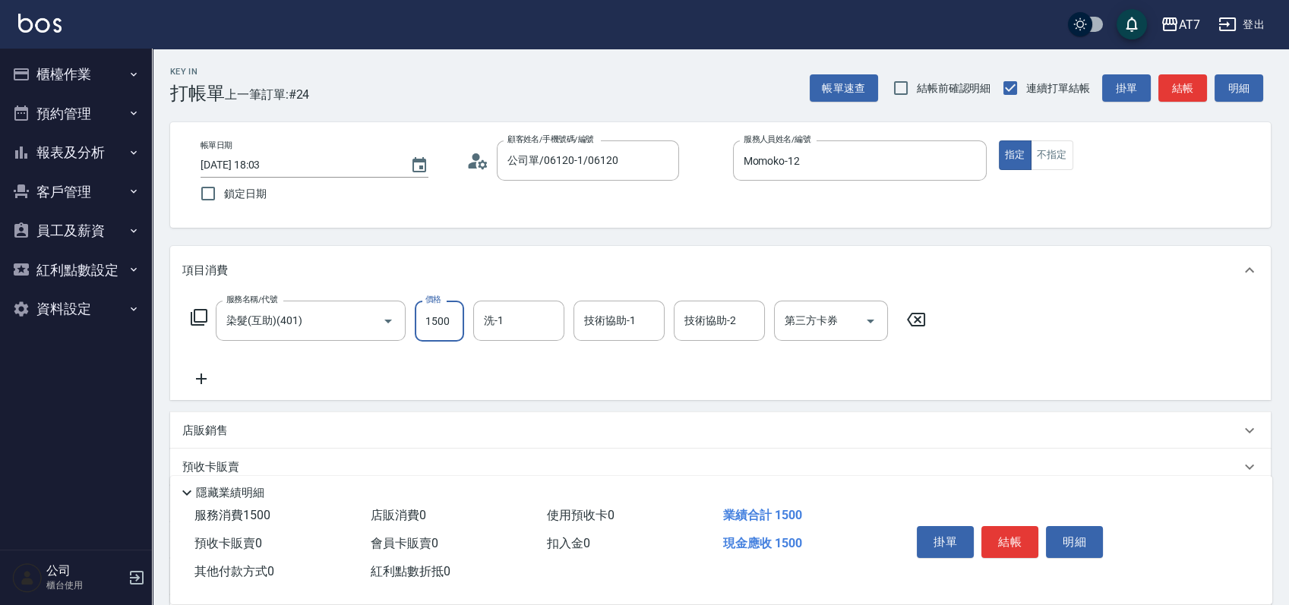
type input "1"
type input "0"
type input "188"
type input "10"
type input "1880"
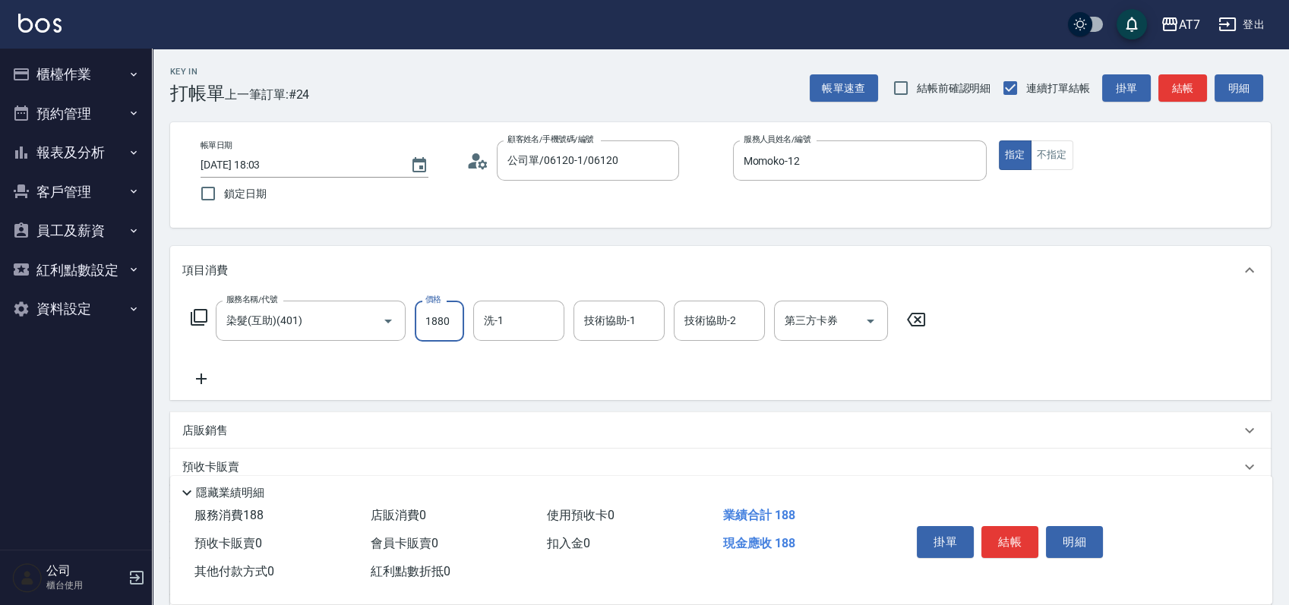
type input "180"
type input "1880"
type input "洛C-4"
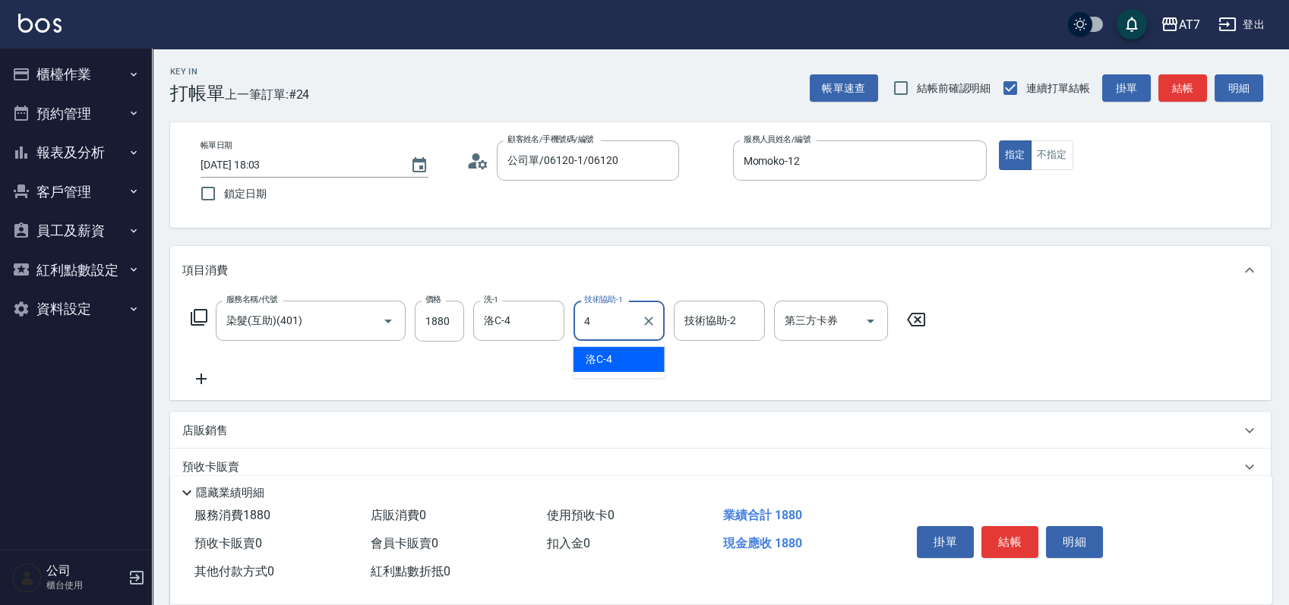
type input "洛C-4"
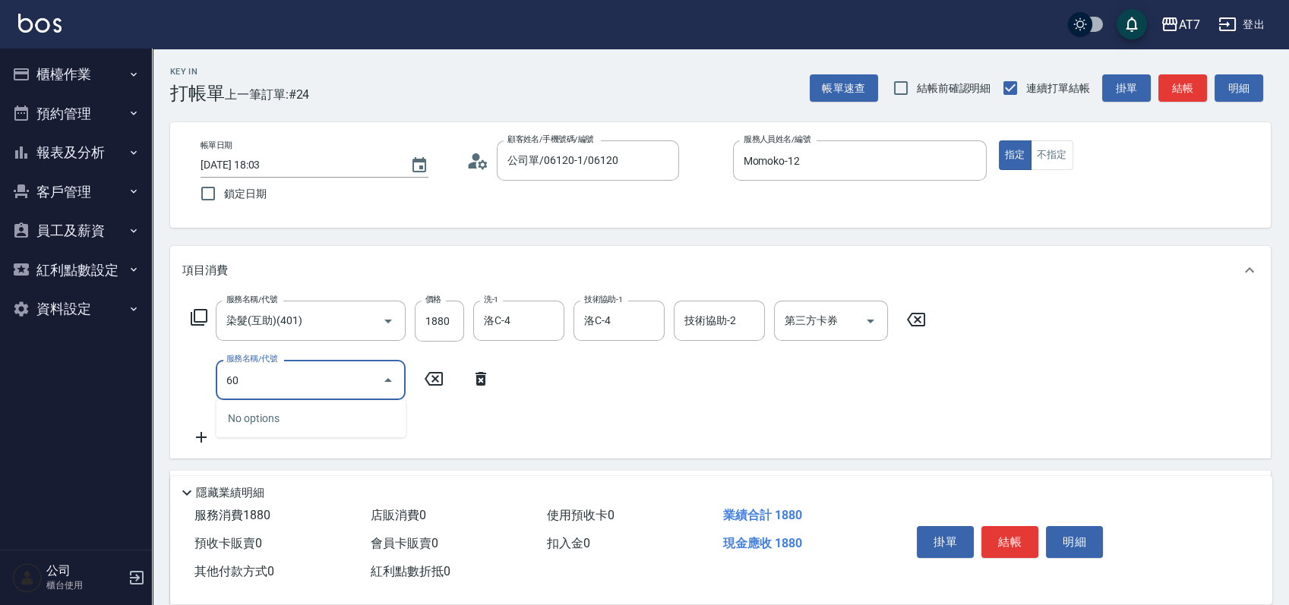
type input "607"
type input "330"
type input "東日玫瑰短（助）(607)"
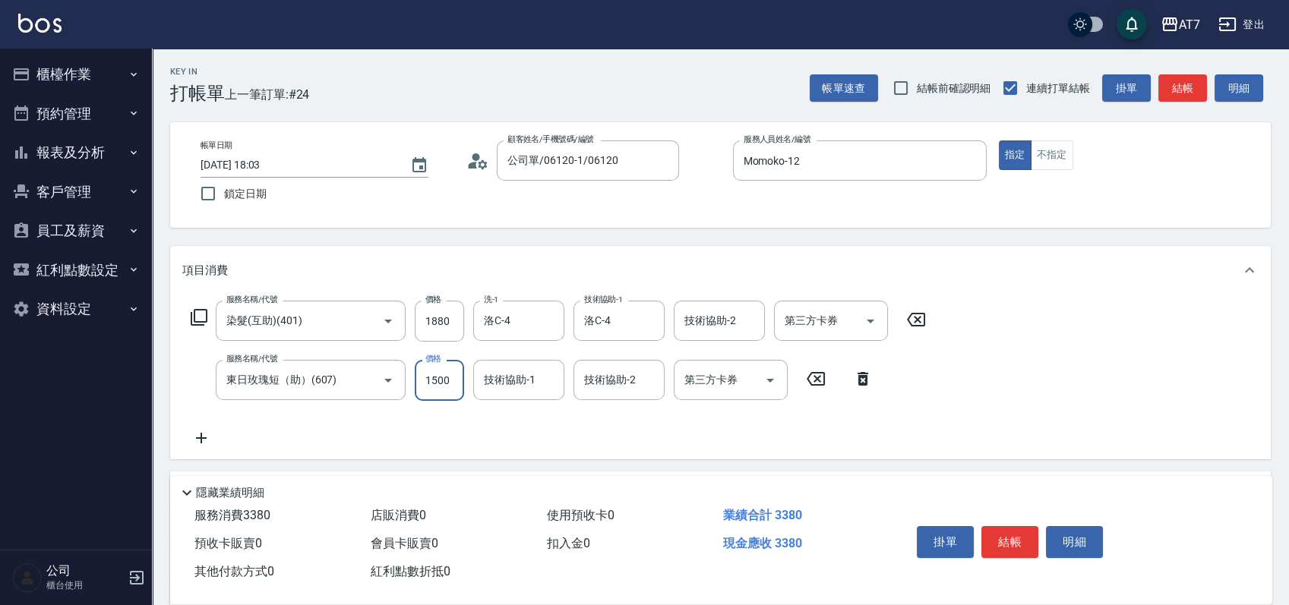
type input "1"
type input "180"
type input "120"
type input "200"
type input "1200"
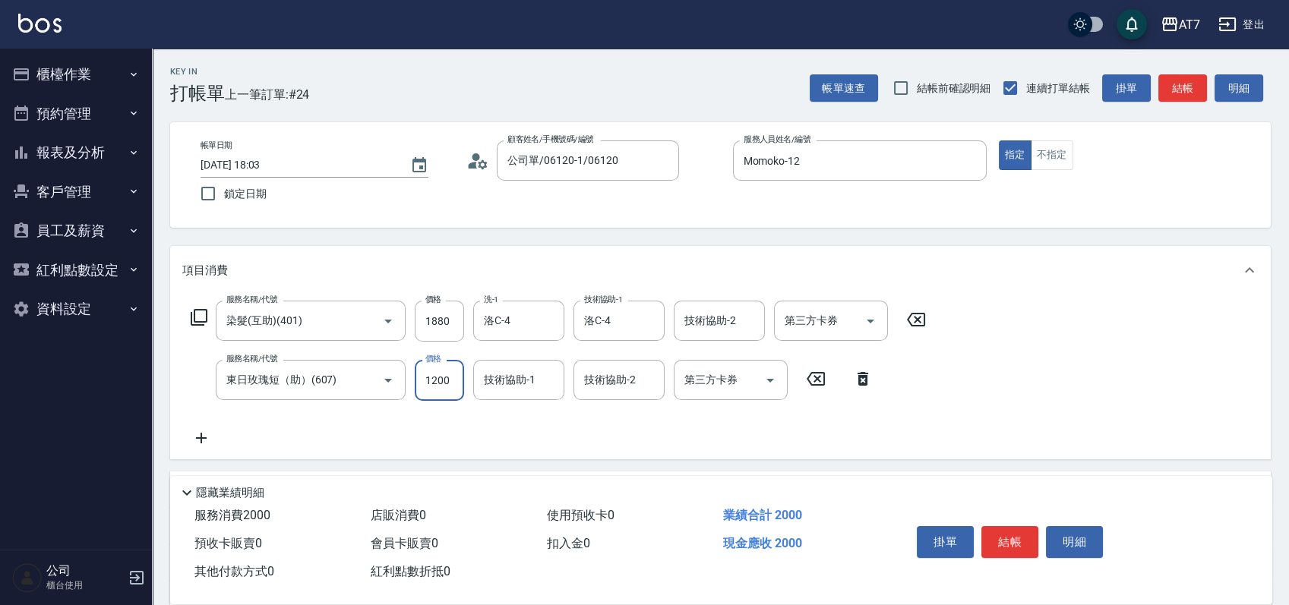
type input "300"
type input "1200"
type input "洛C-4"
click at [1013, 530] on button "結帳" at bounding box center [1009, 542] width 57 height 32
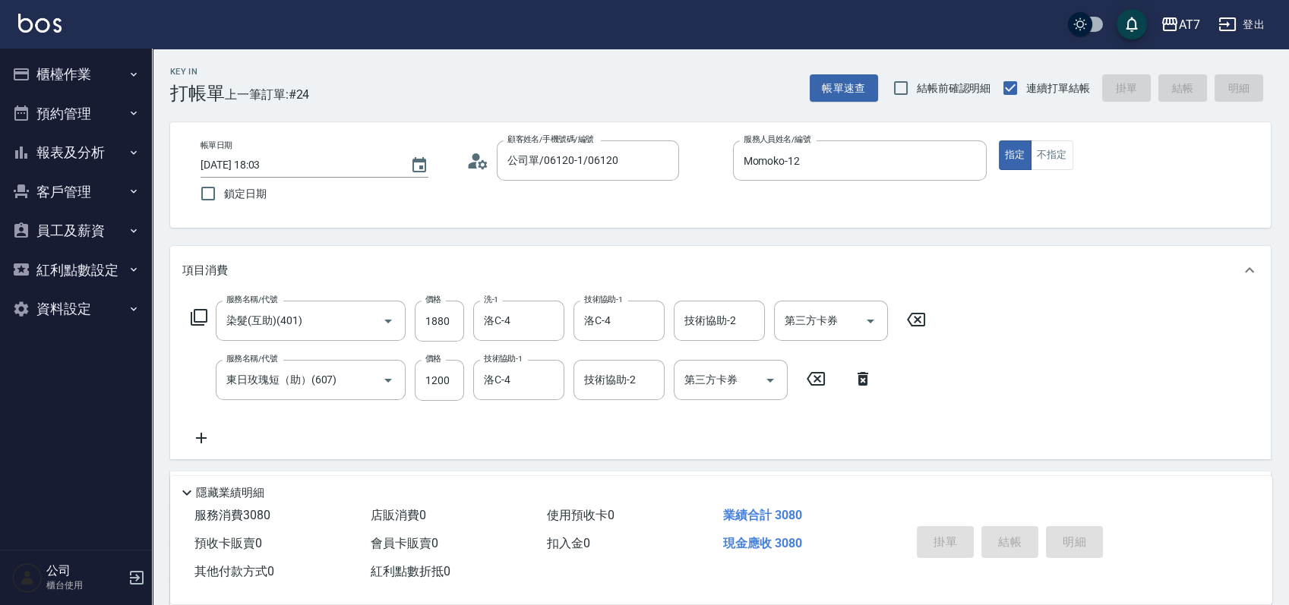
type input "2025/08/17 18:04"
type input "0"
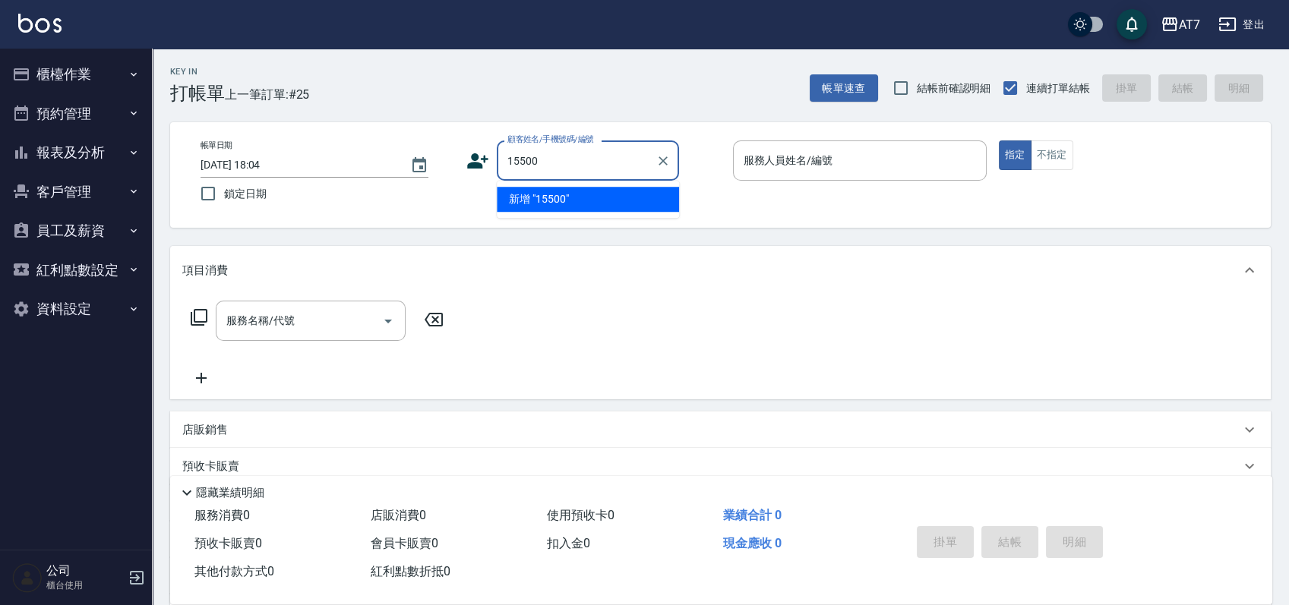
type input "15500"
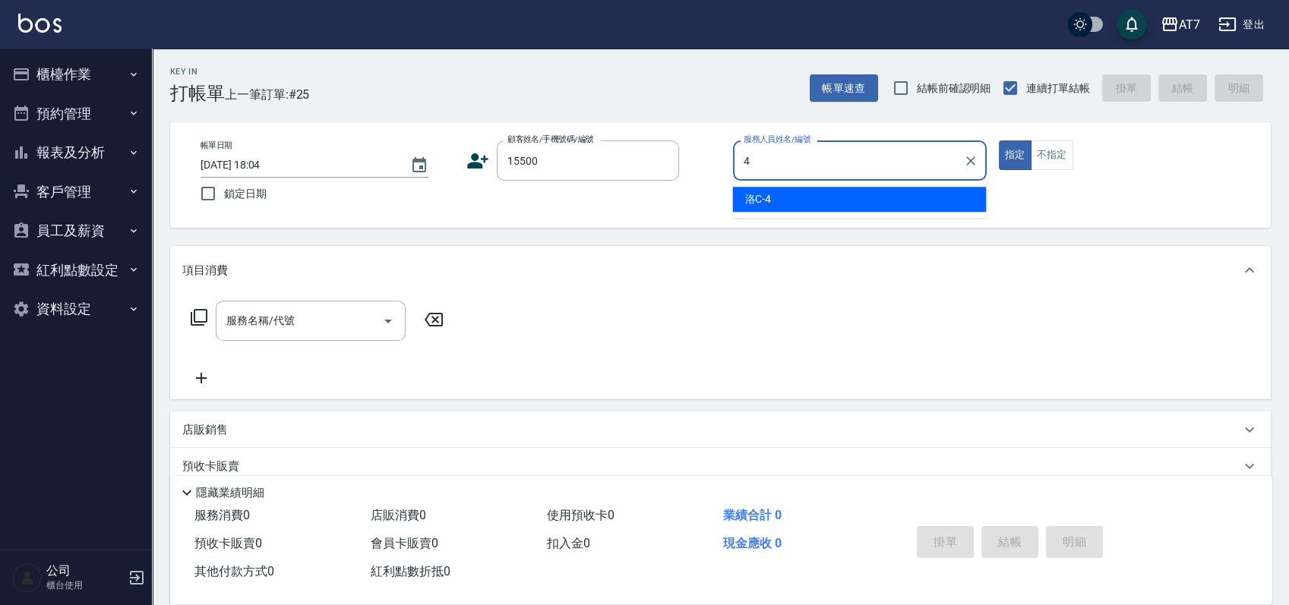
type input "洛C-4"
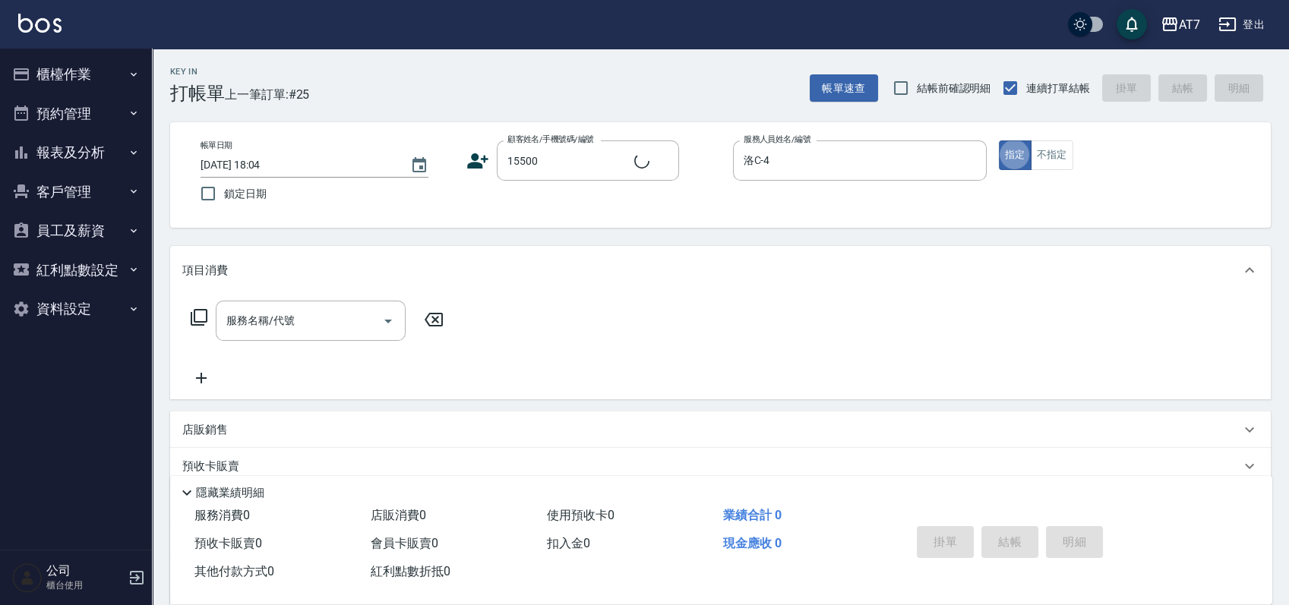
type input "公司/公司15500/15500"
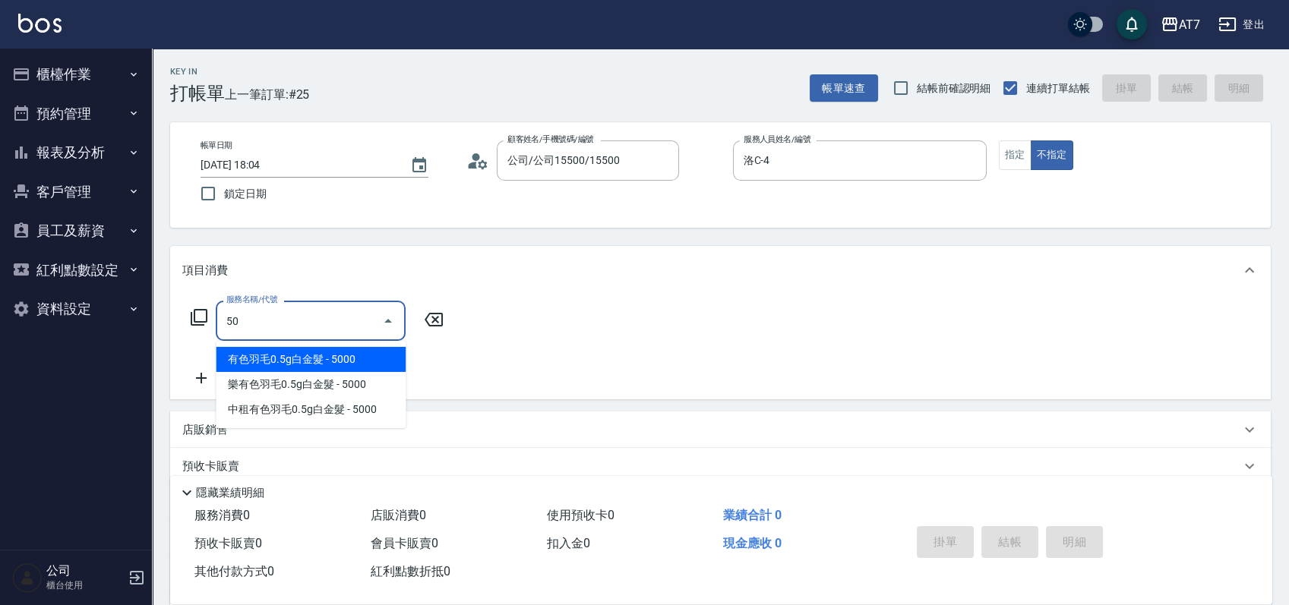
type input "500"
type input "30"
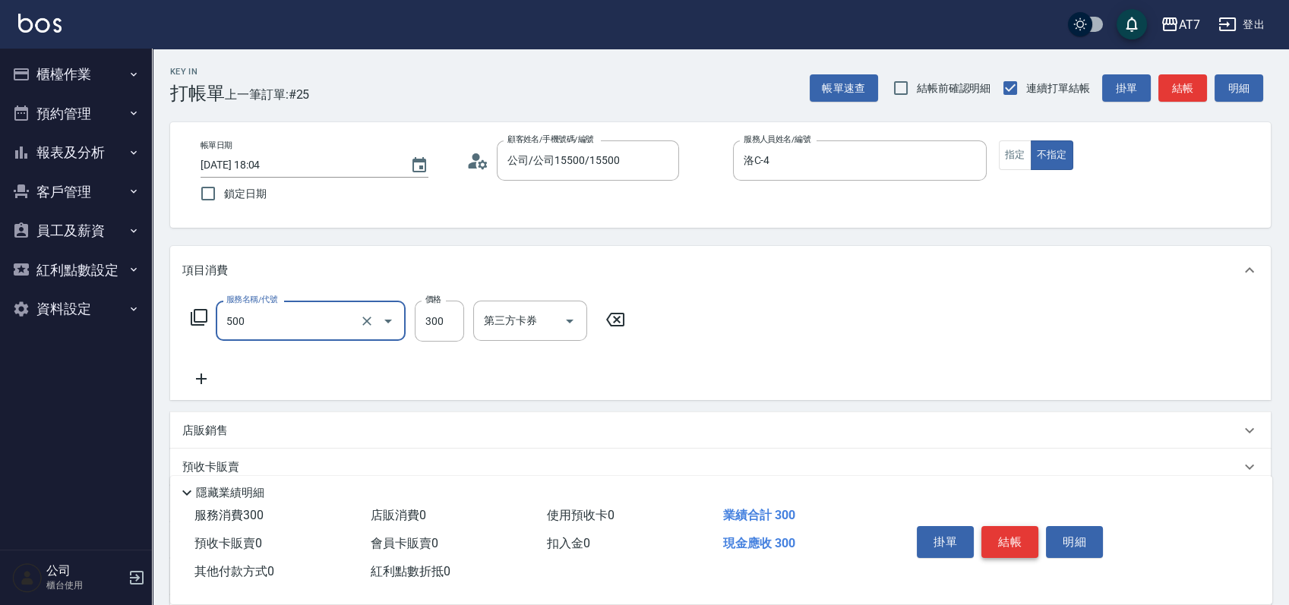
type input "洗髮(500)"
type input "0"
type input "25"
type input "20"
type input "250"
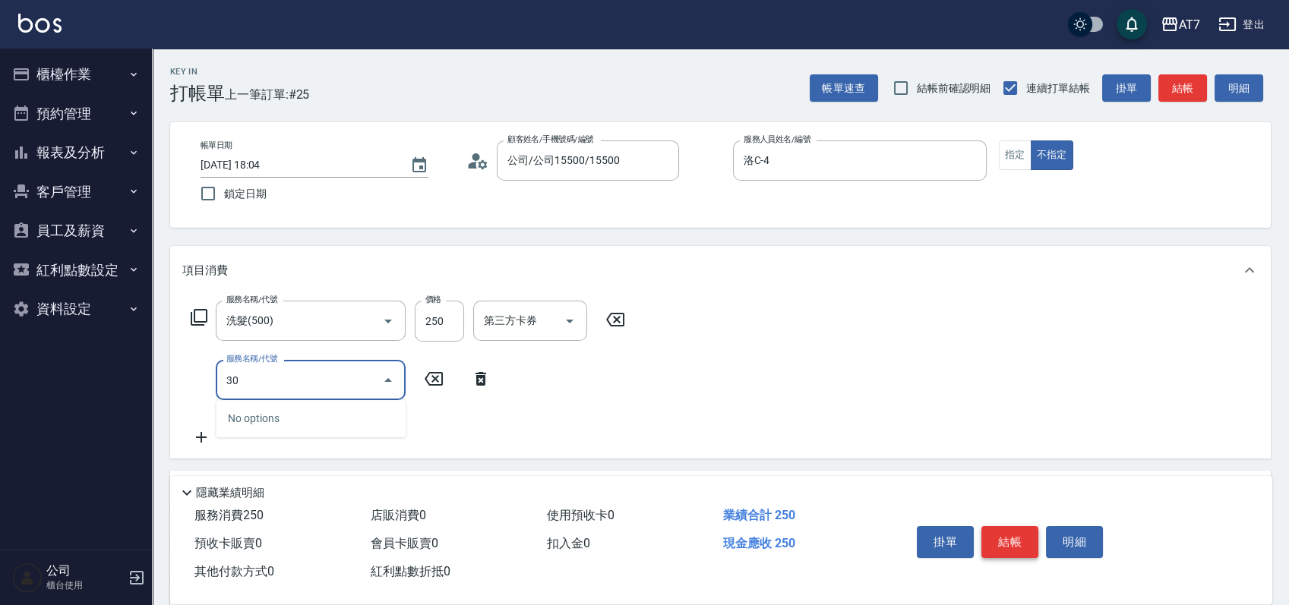
type input "302"
type input "60"
type input "剪髮(302)"
click at [1013, 530] on button "結帳" at bounding box center [1009, 542] width 57 height 32
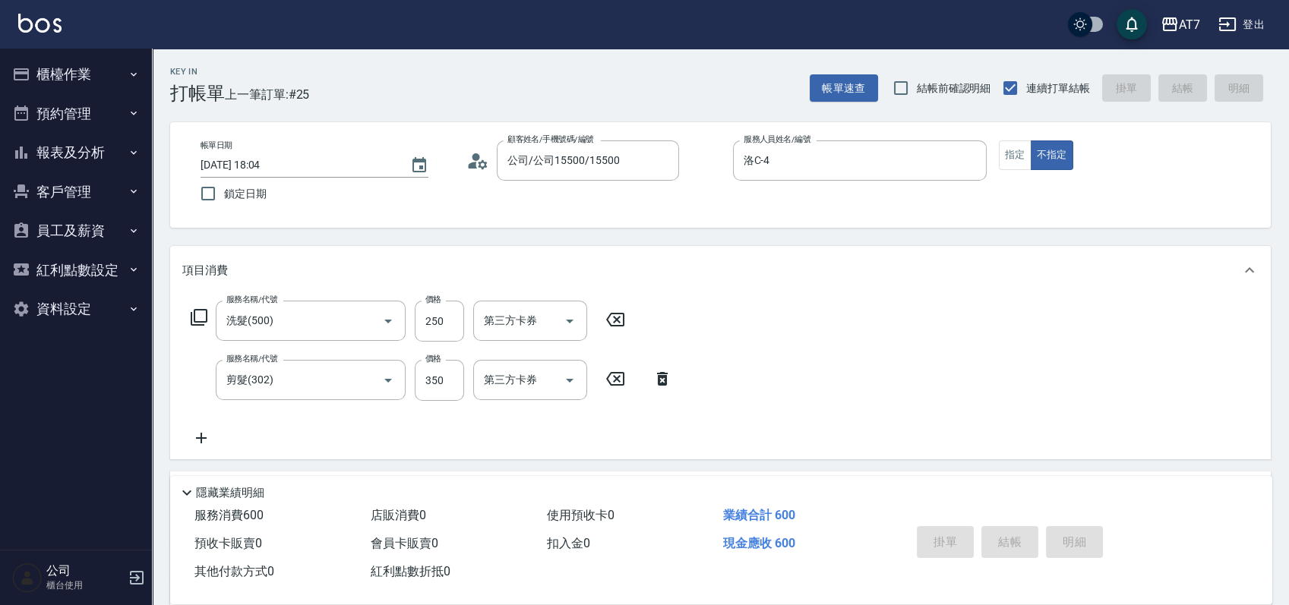
type input "0"
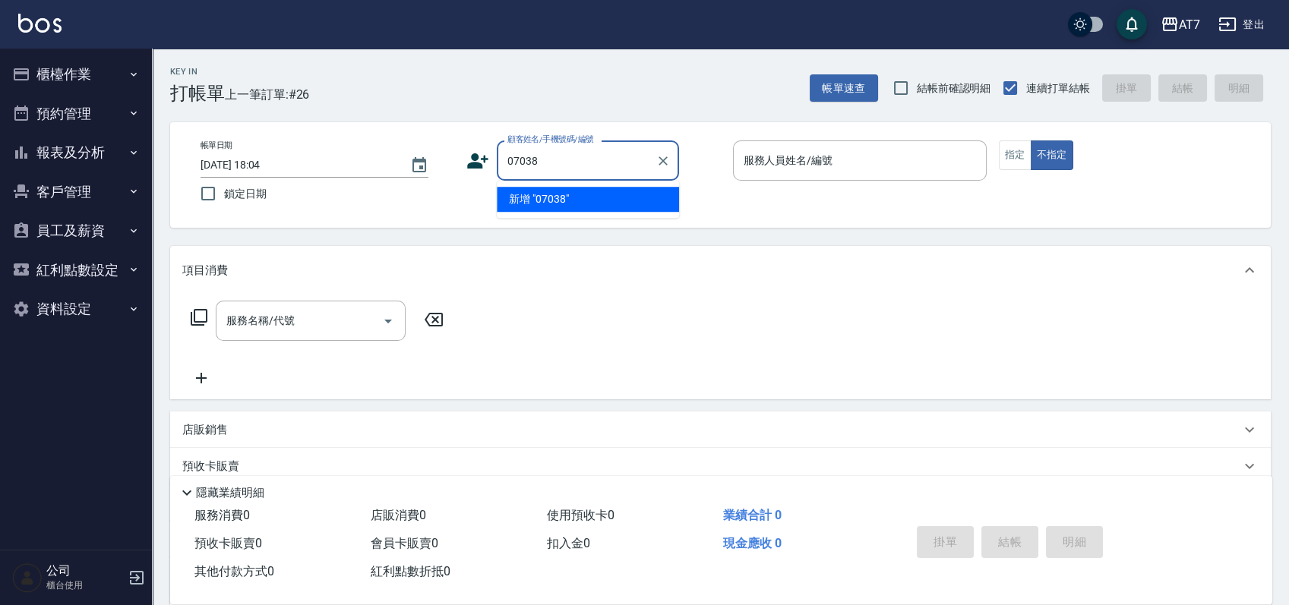
type input "07038"
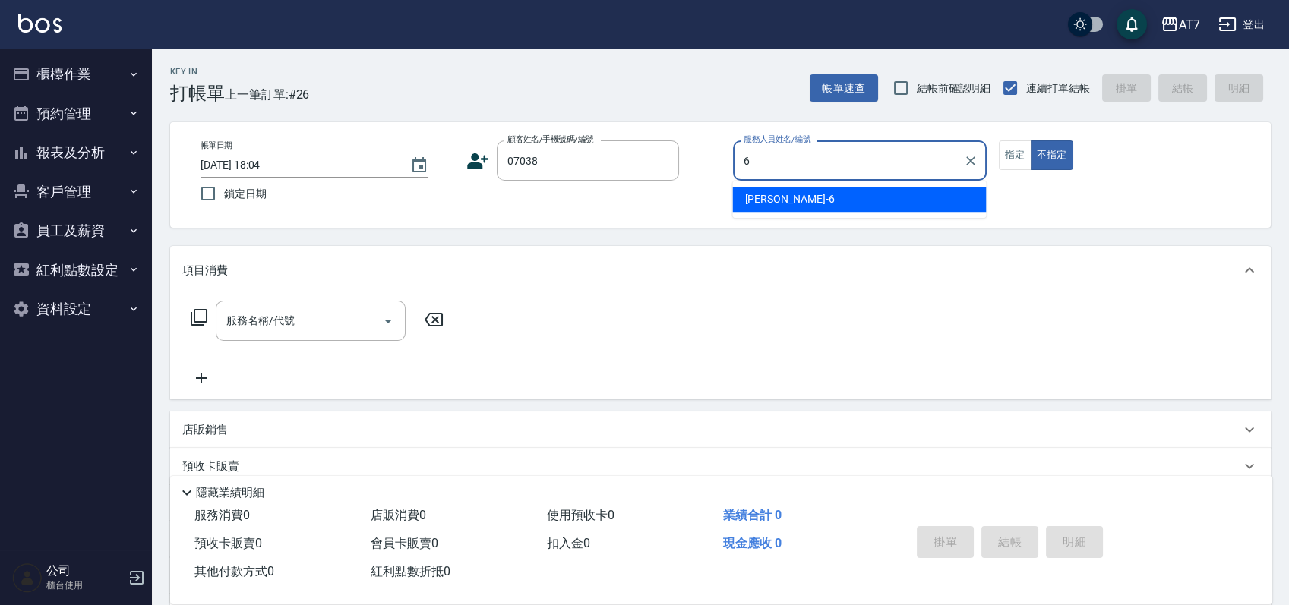
type input "杜莎莎-6"
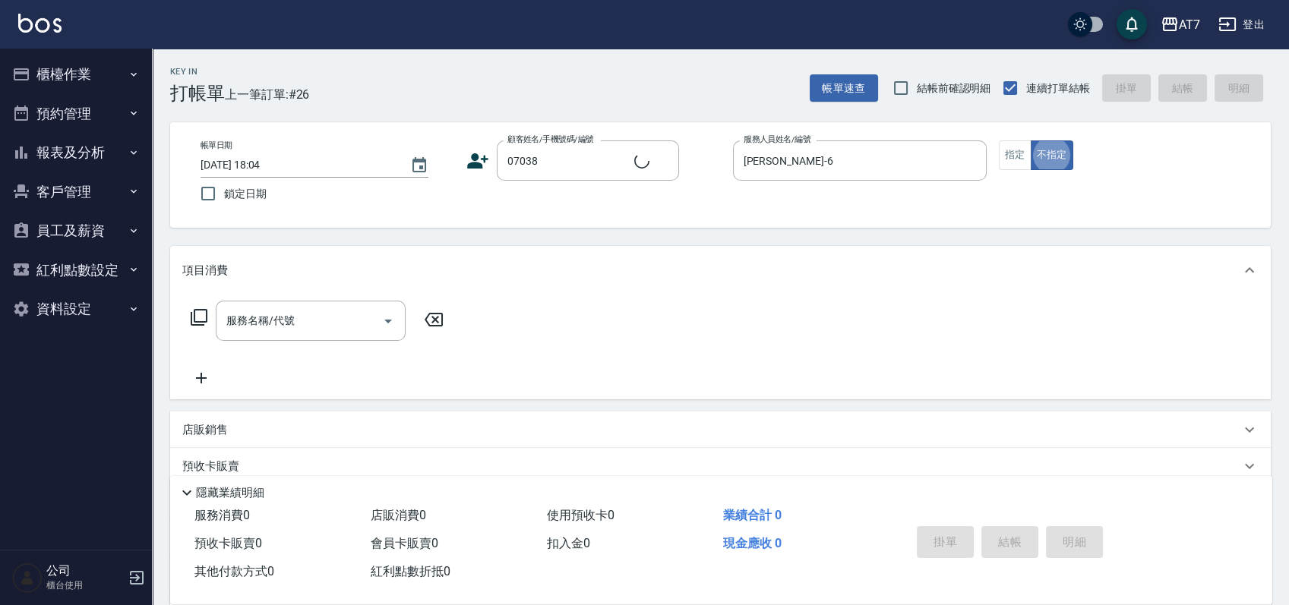
type button "false"
type input "公司/公司07038/07038"
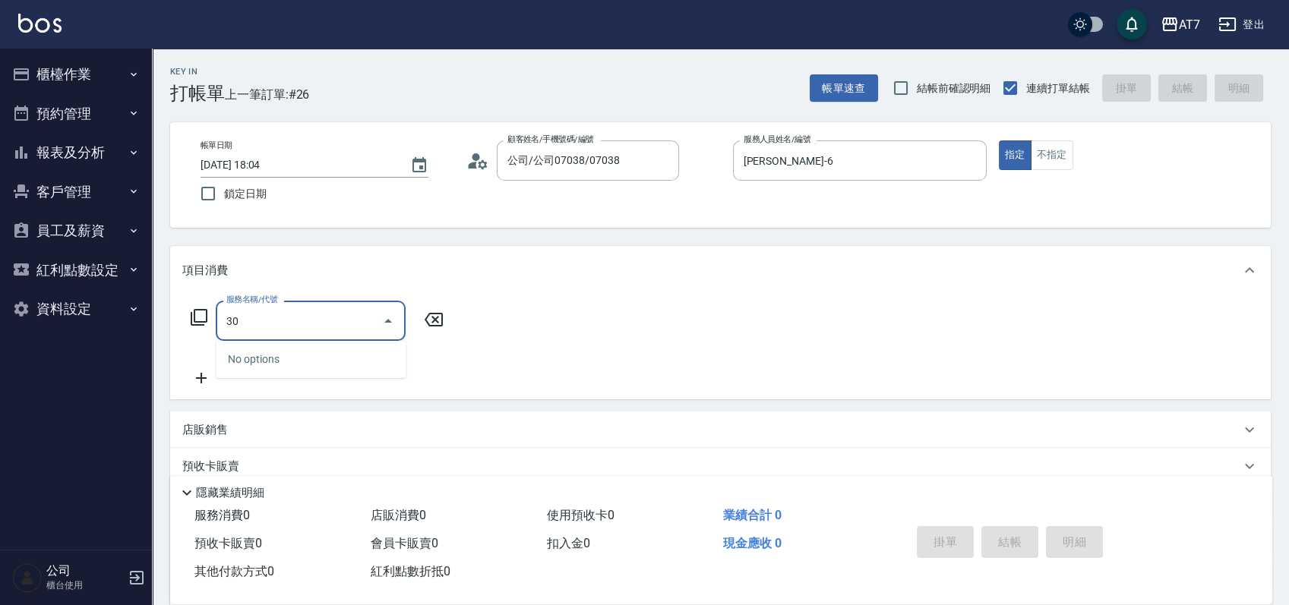
type input "303"
type input "40"
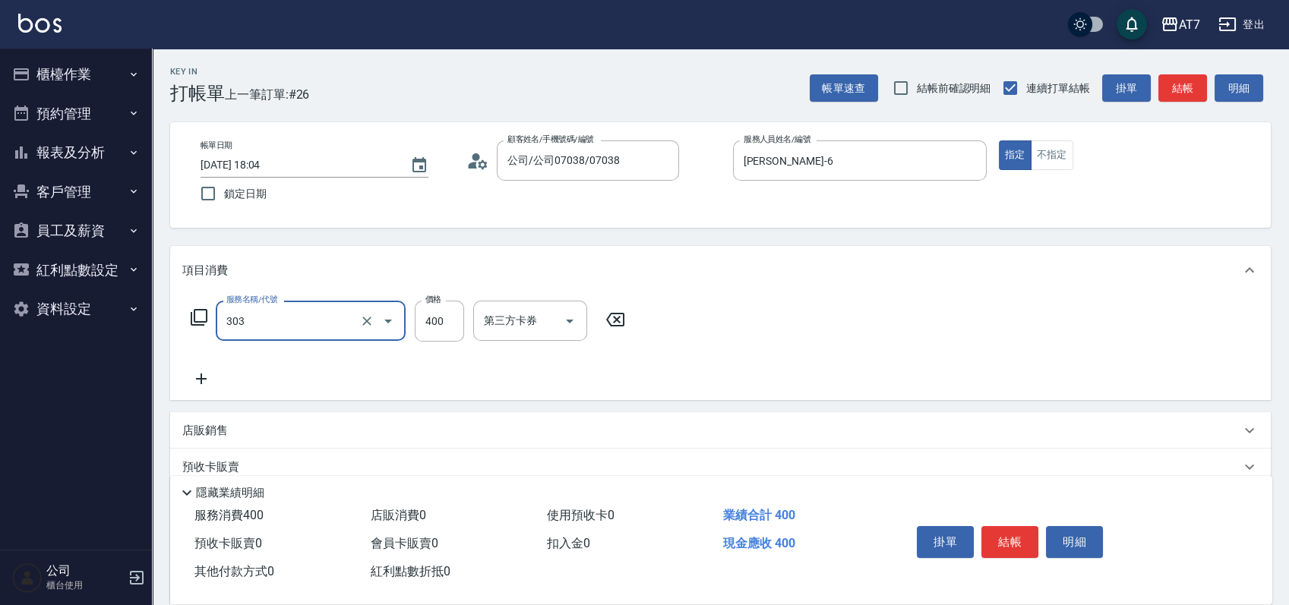
scroll to position [169, 0]
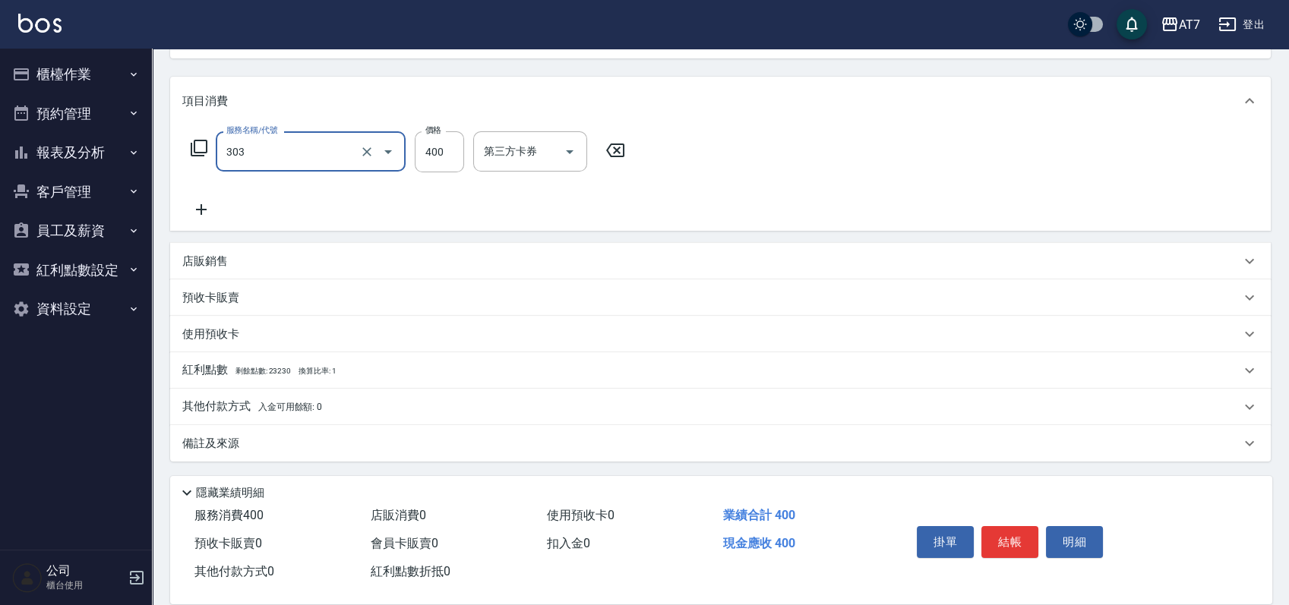
type input "A級剪髮(303)"
click at [428, 406] on div "其他付款方式 入金可用餘額: 0" at bounding box center [711, 407] width 1058 height 17
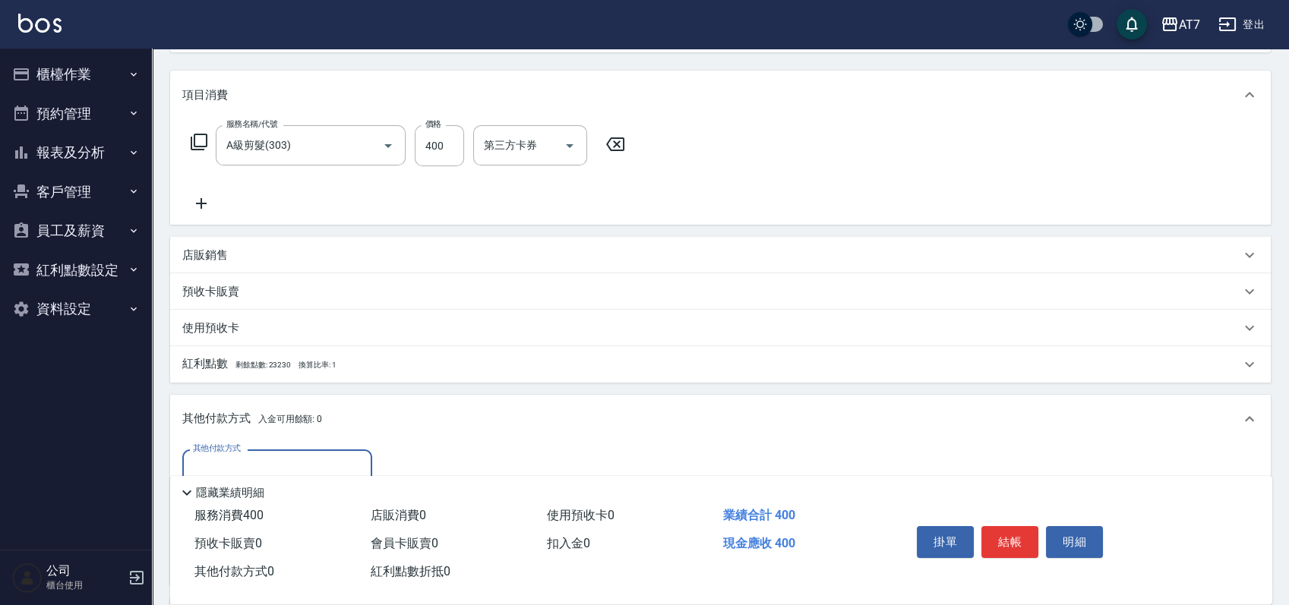
scroll to position [0, 0]
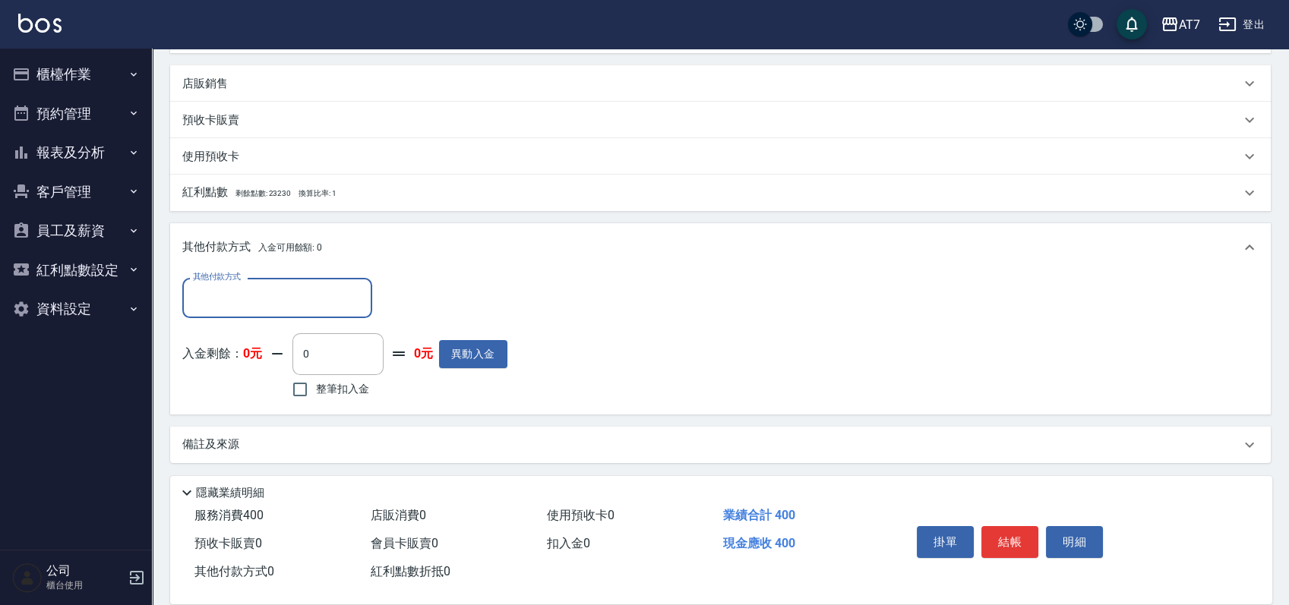
click at [294, 298] on input "其他付款方式" at bounding box center [277, 298] width 176 height 27
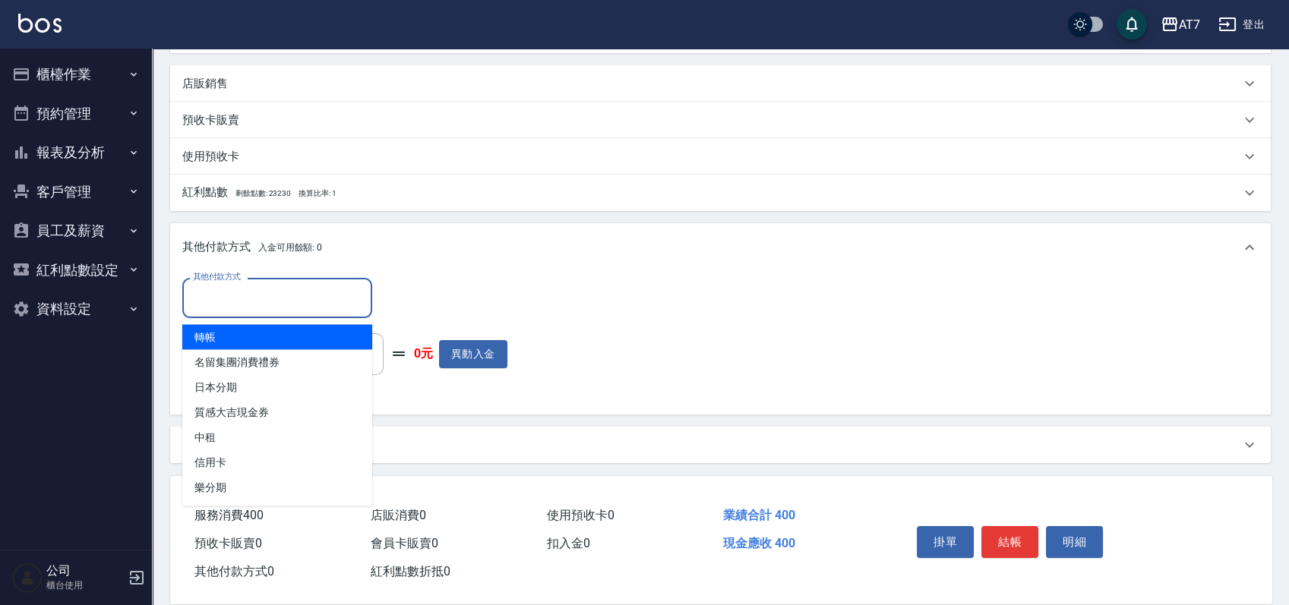
click at [286, 334] on span "轉帳" at bounding box center [277, 336] width 190 height 25
type input "轉帳"
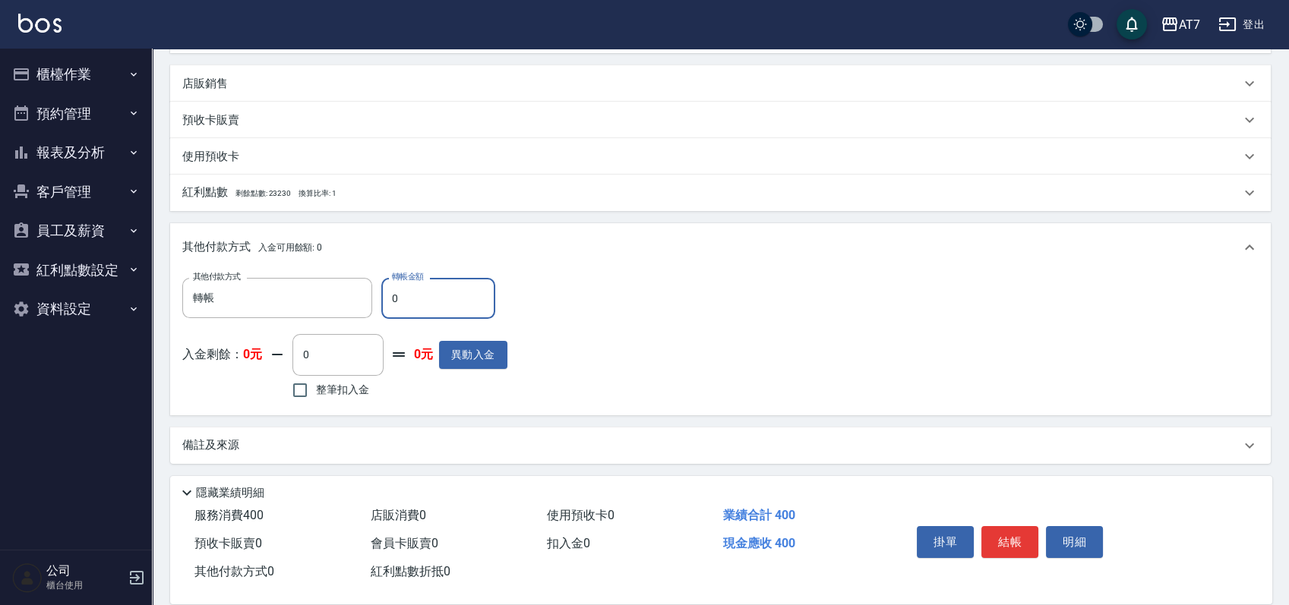
click at [390, 297] on input "0" at bounding box center [438, 298] width 114 height 41
type input "30"
type input "400"
type input "0"
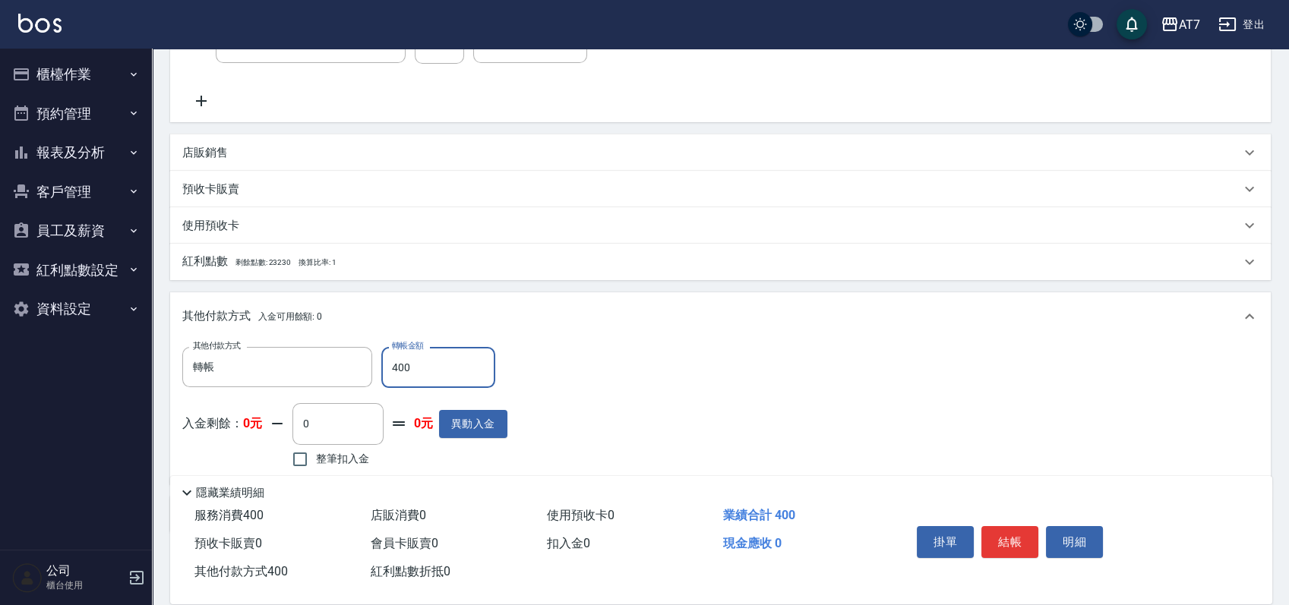
scroll to position [246, 0]
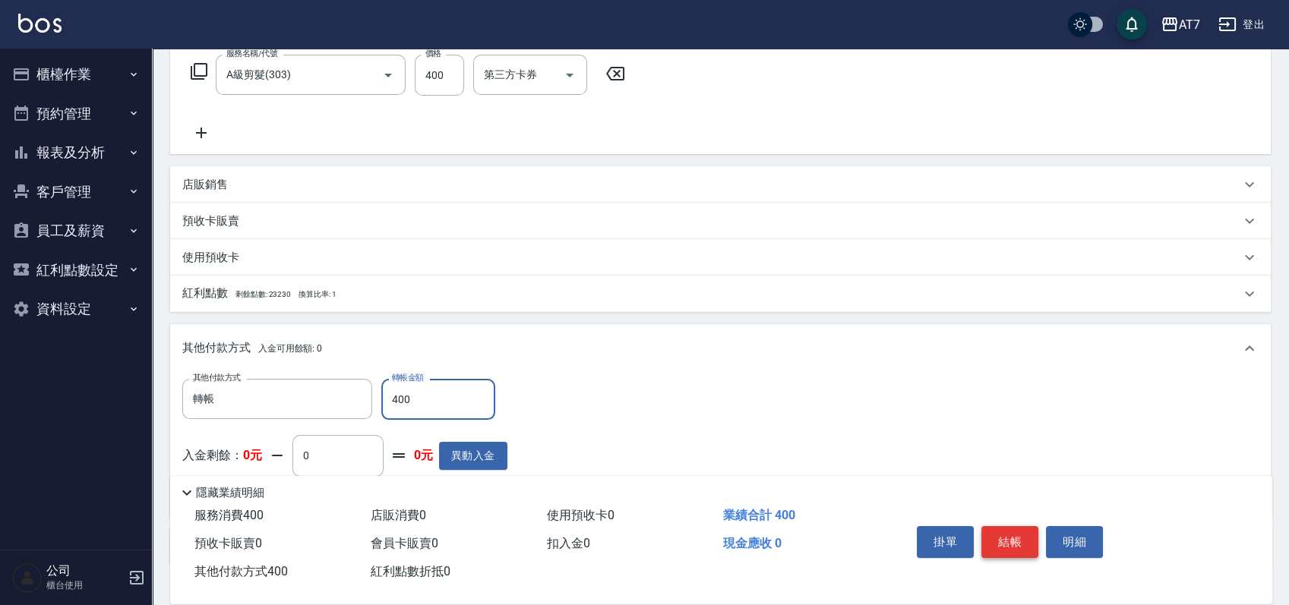
type input "400"
click at [1007, 538] on button "結帳" at bounding box center [1009, 542] width 57 height 32
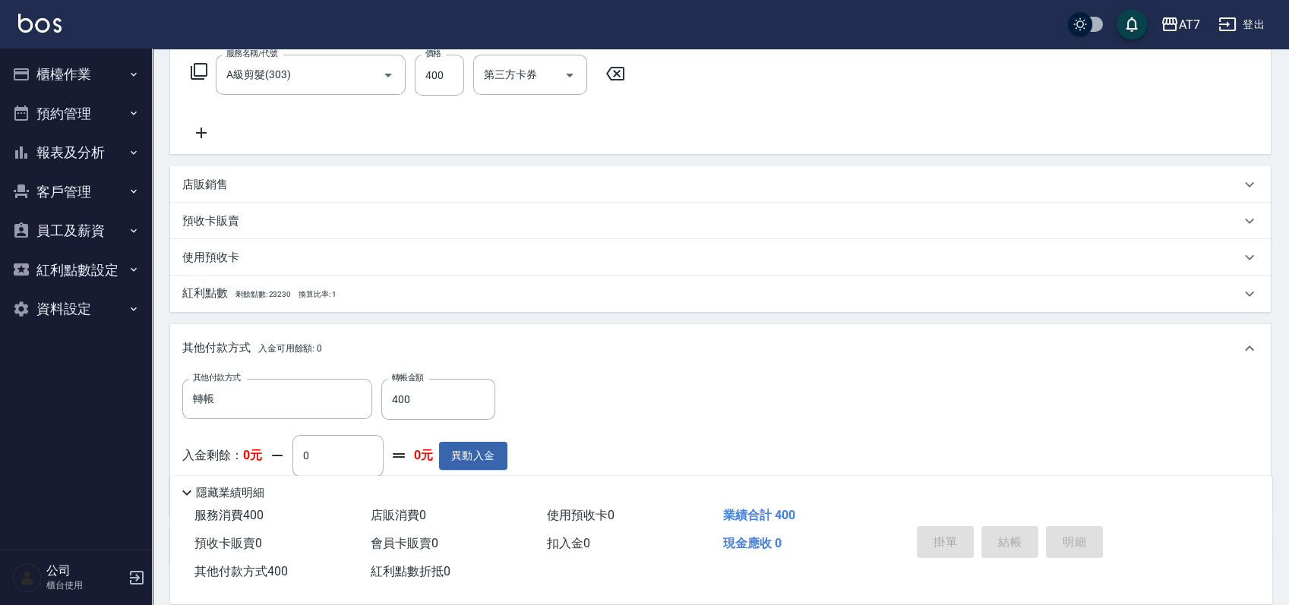
type input "2025/08/17 18:07"
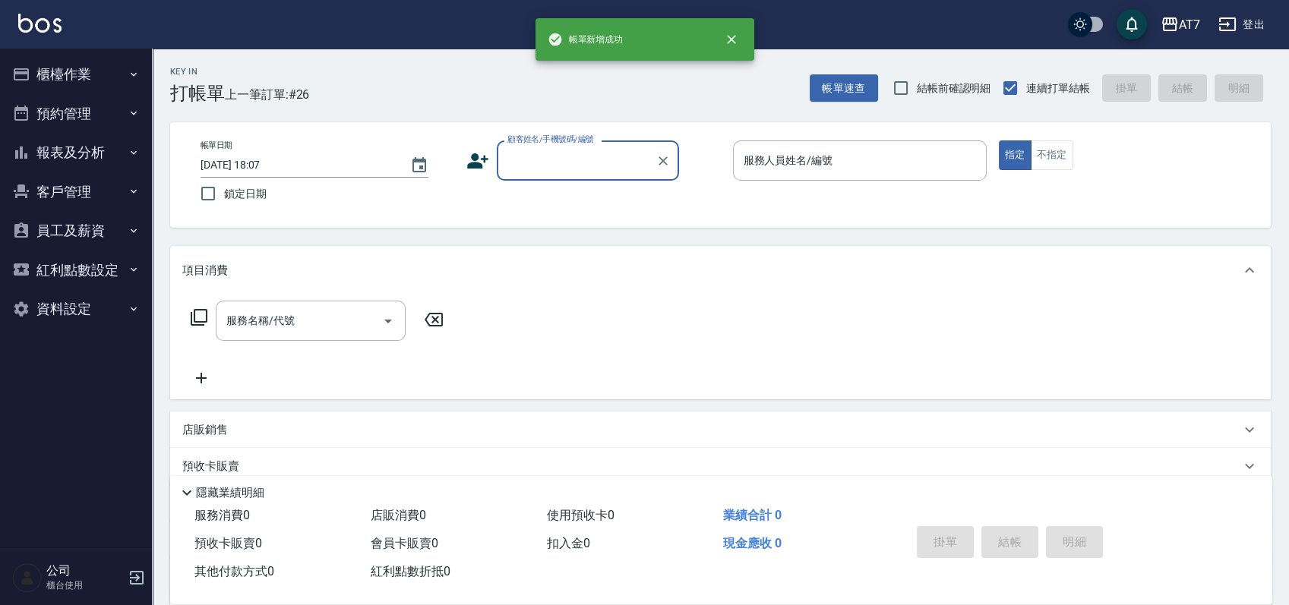
scroll to position [0, 0]
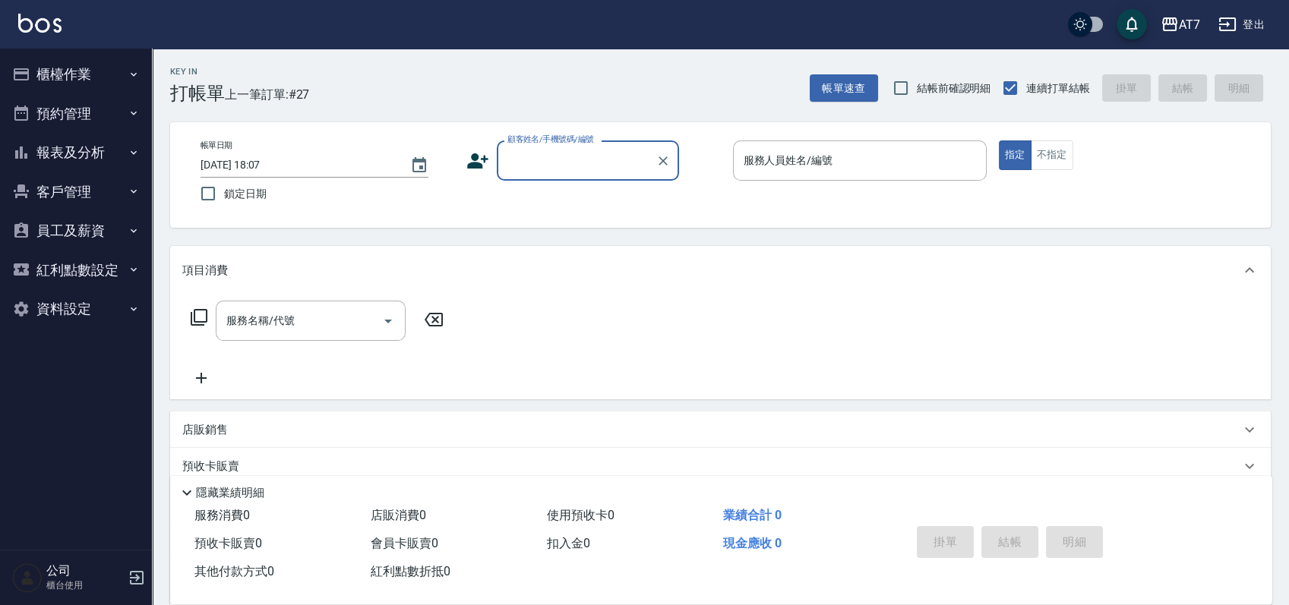
click at [66, 72] on button "櫃檯作業" at bounding box center [76, 74] width 140 height 39
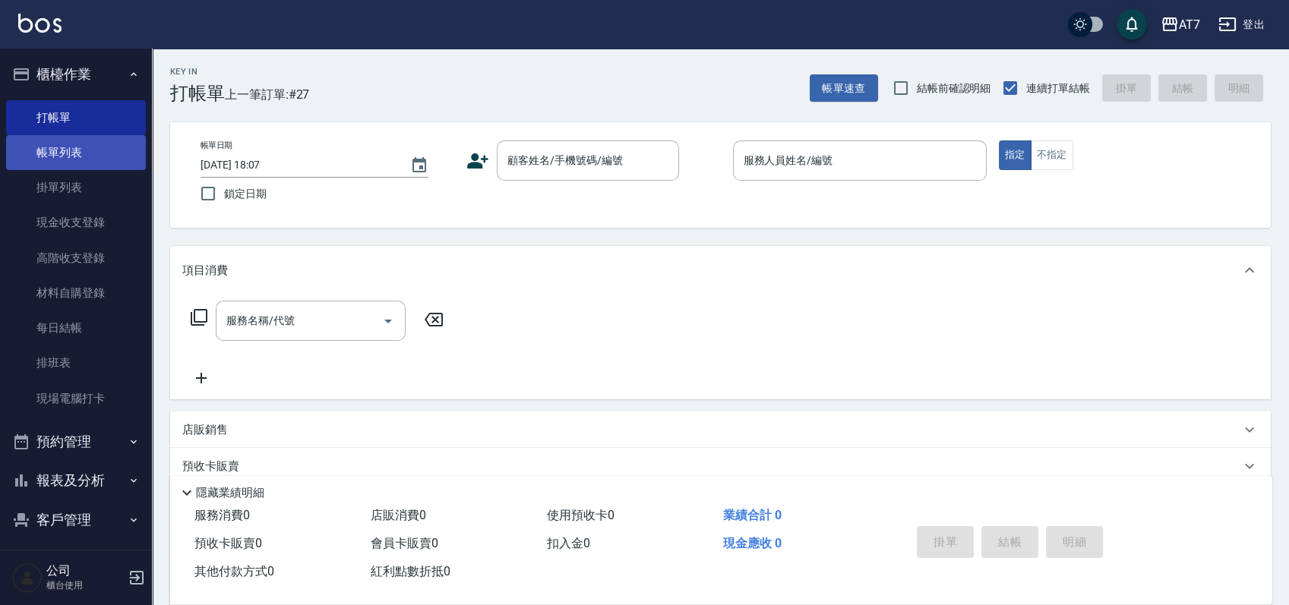
click at [86, 155] on link "帳單列表" at bounding box center [76, 152] width 140 height 35
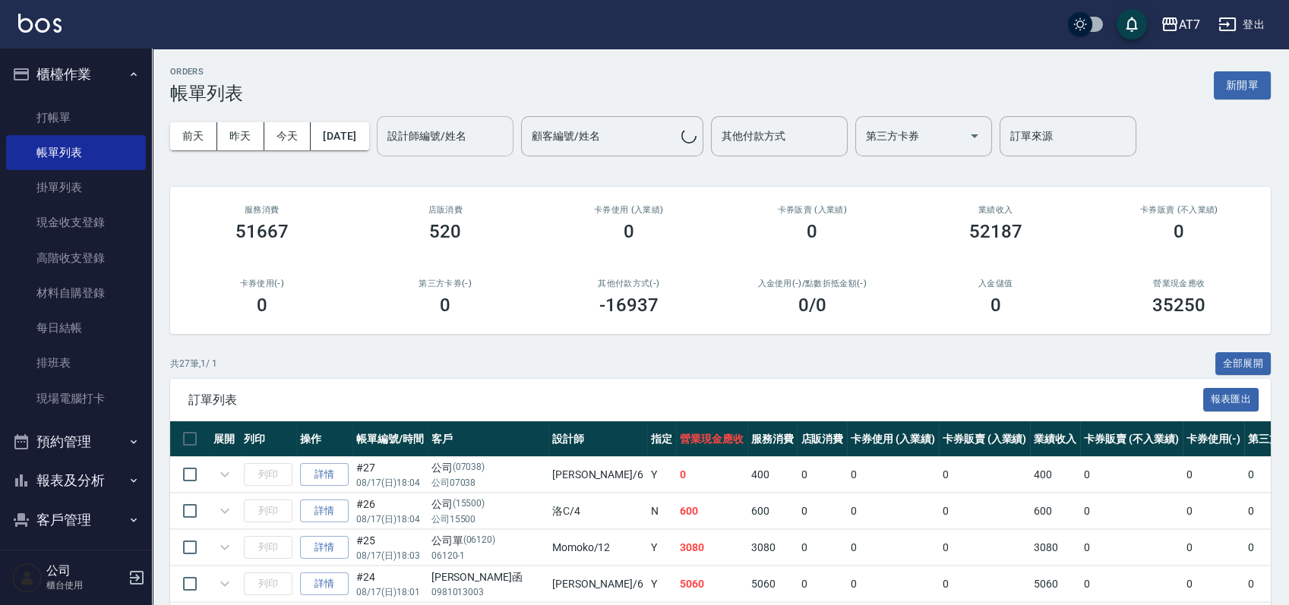
click at [507, 137] on input "設計師編號/姓名" at bounding box center [445, 136] width 123 height 27
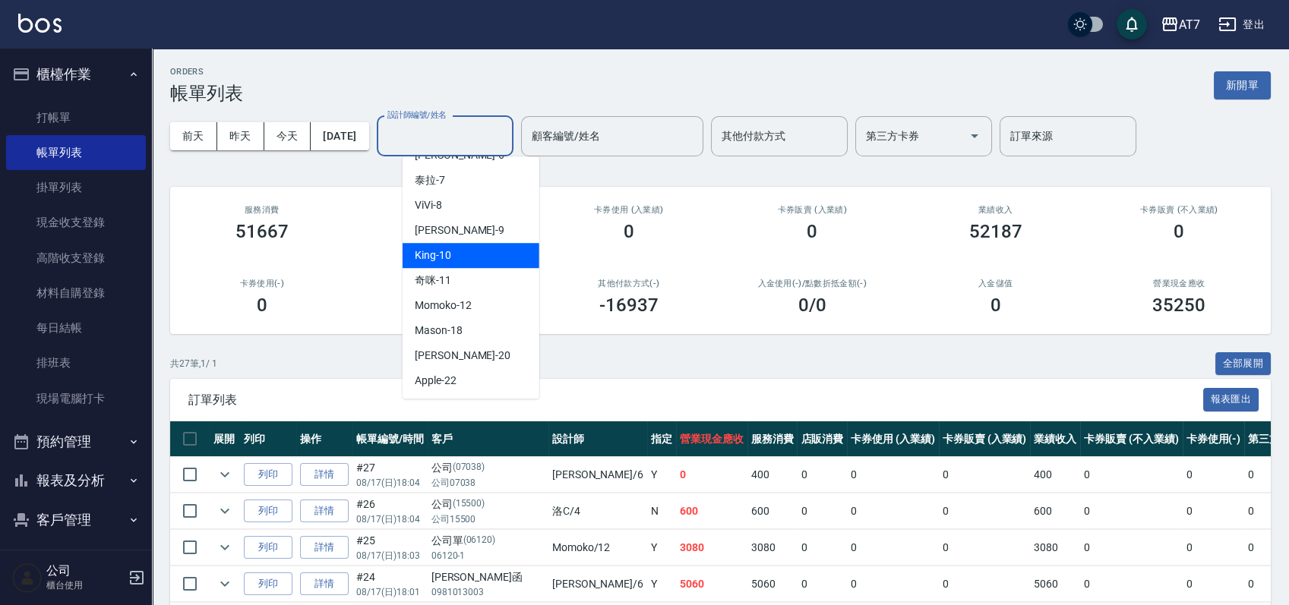
scroll to position [202, 0]
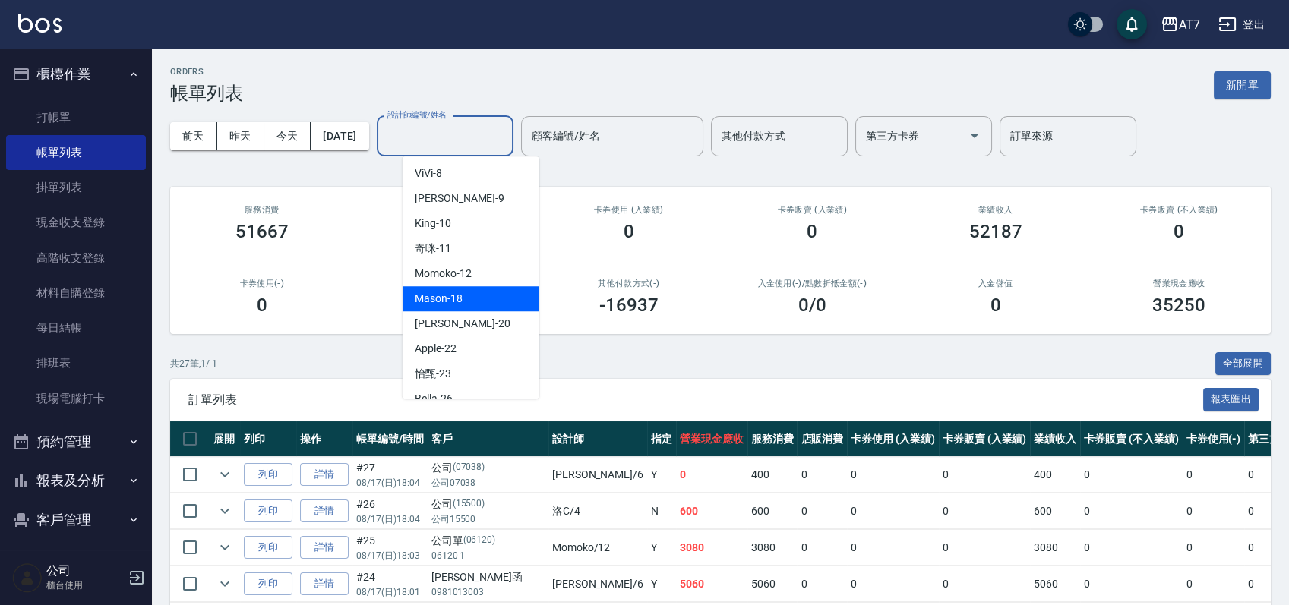
click at [474, 301] on div "Mason -18" at bounding box center [471, 298] width 137 height 25
type input "Mason-18"
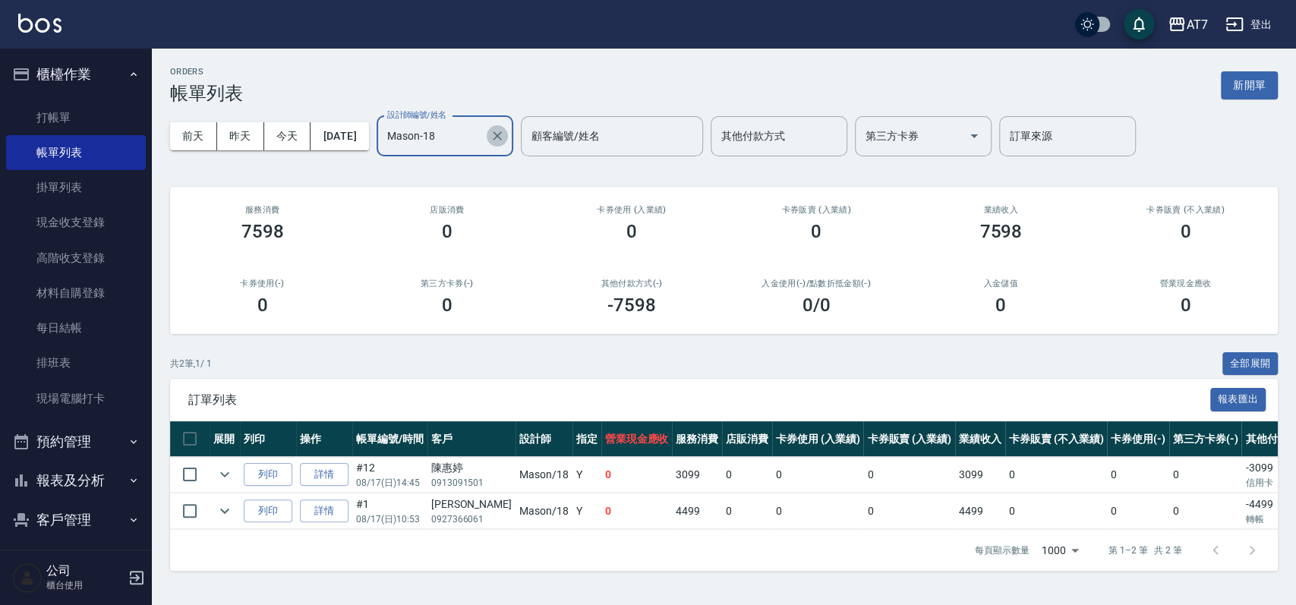
click at [505, 138] on icon "Clear" at bounding box center [497, 135] width 15 height 15
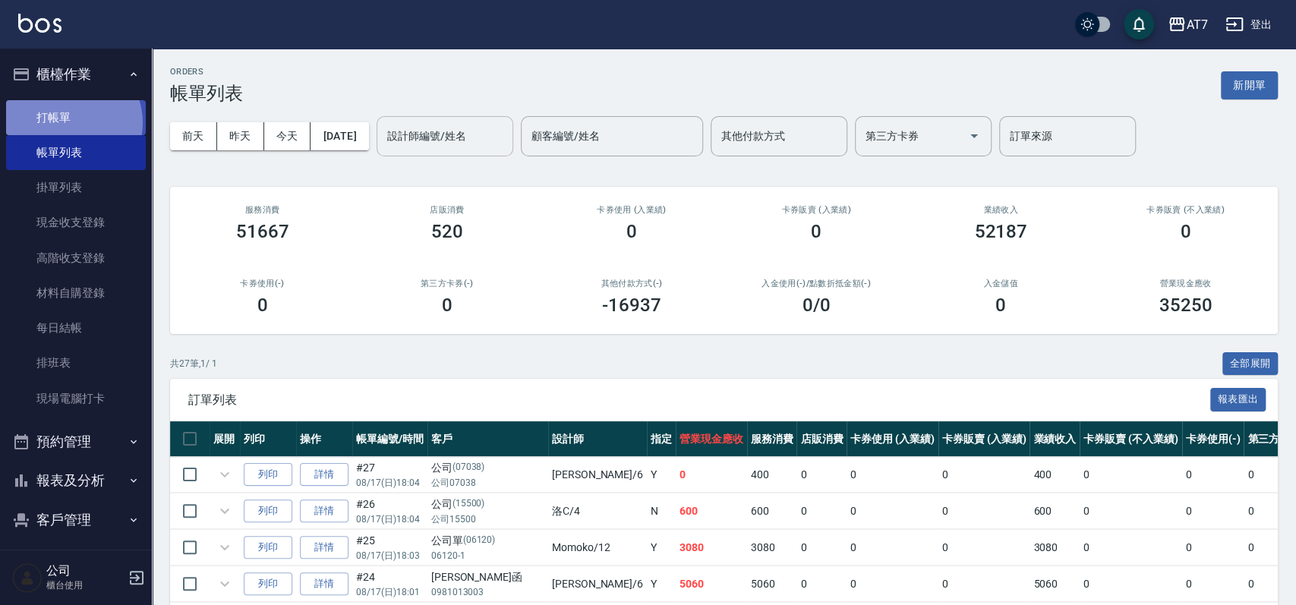
click at [71, 122] on link "打帳單" at bounding box center [76, 117] width 140 height 35
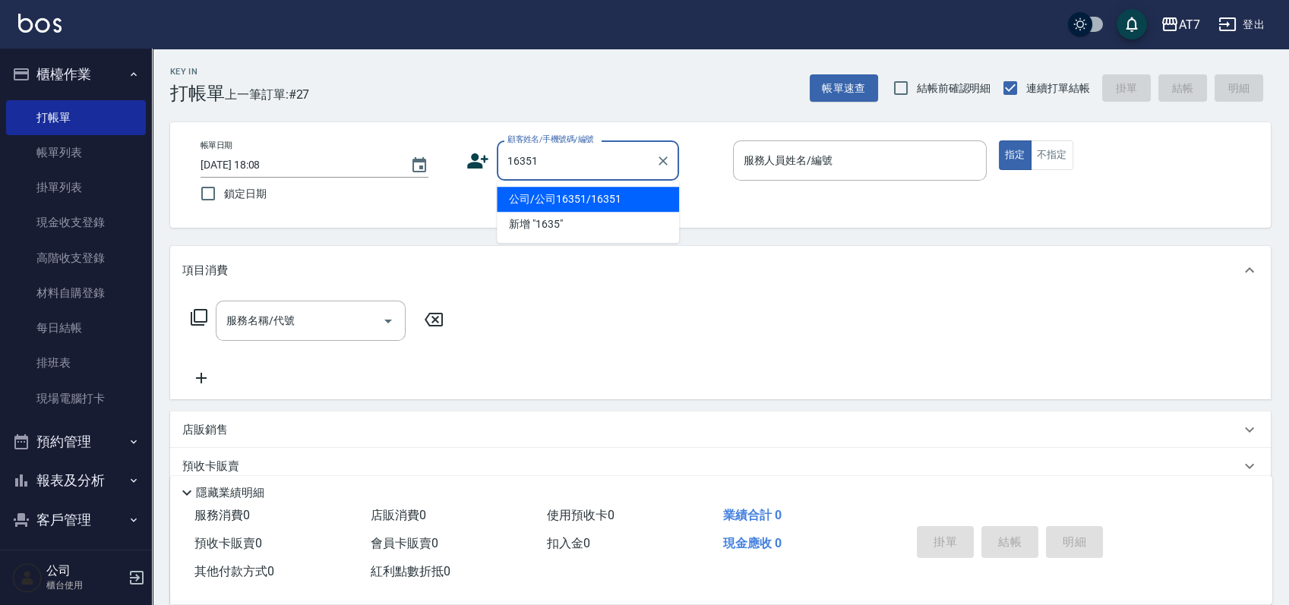
type input "公司/公司16351/16351"
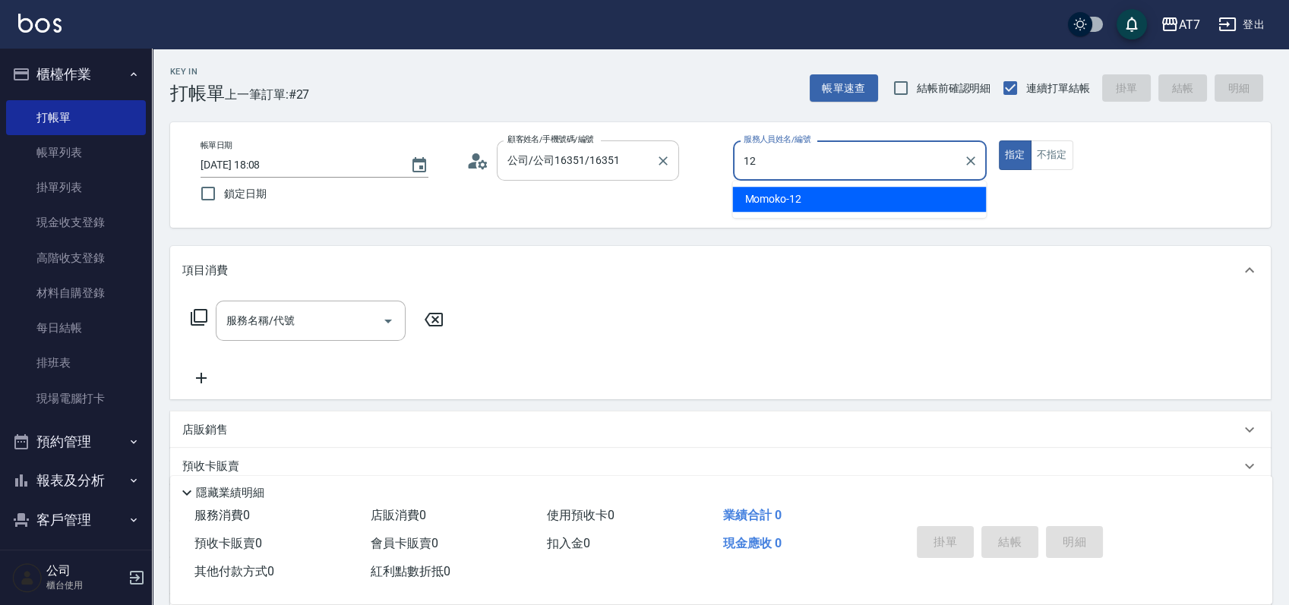
type input "Momoko-12"
type button "true"
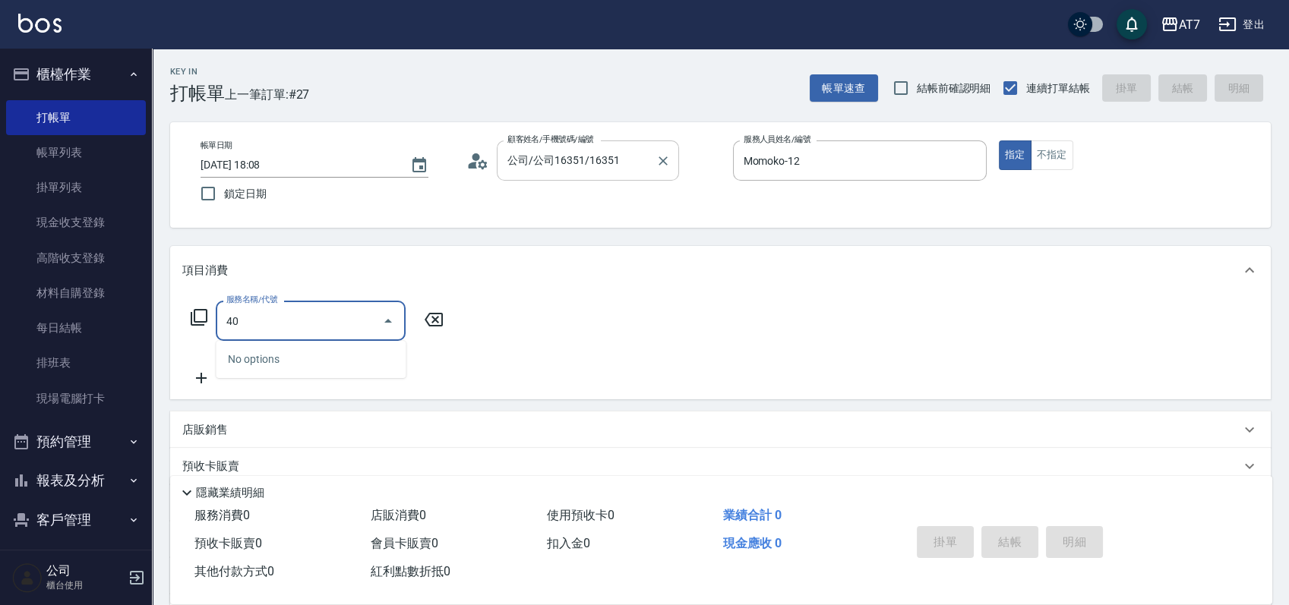
type input "401"
type input "150"
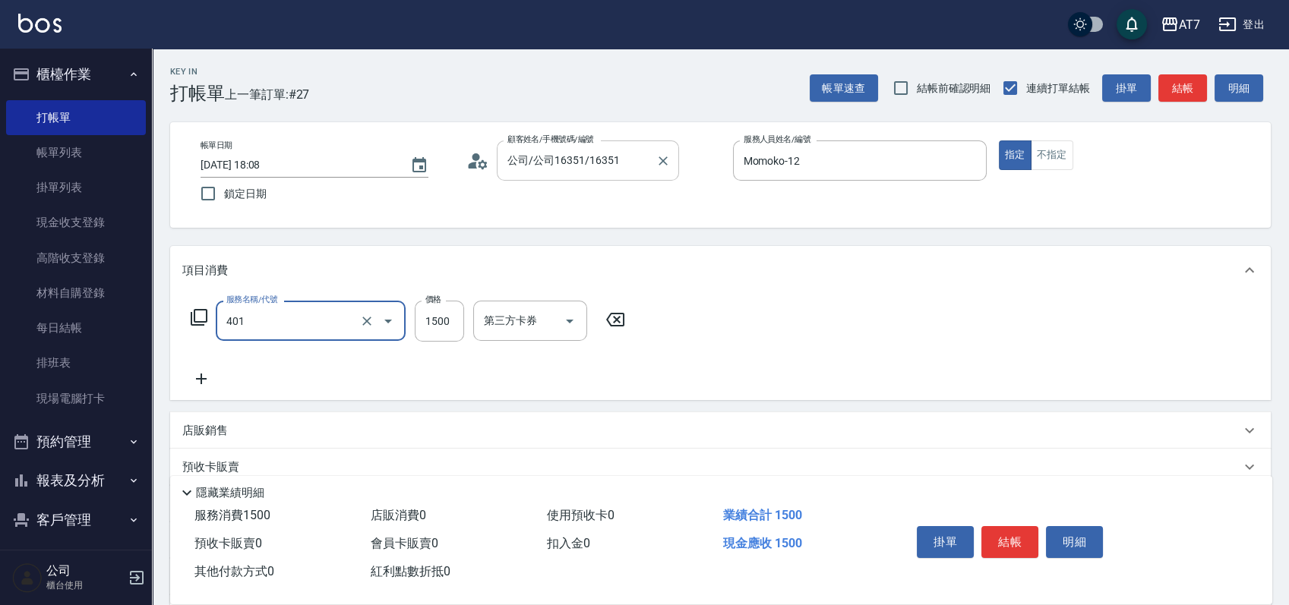
type input "染髮(互助)(401)"
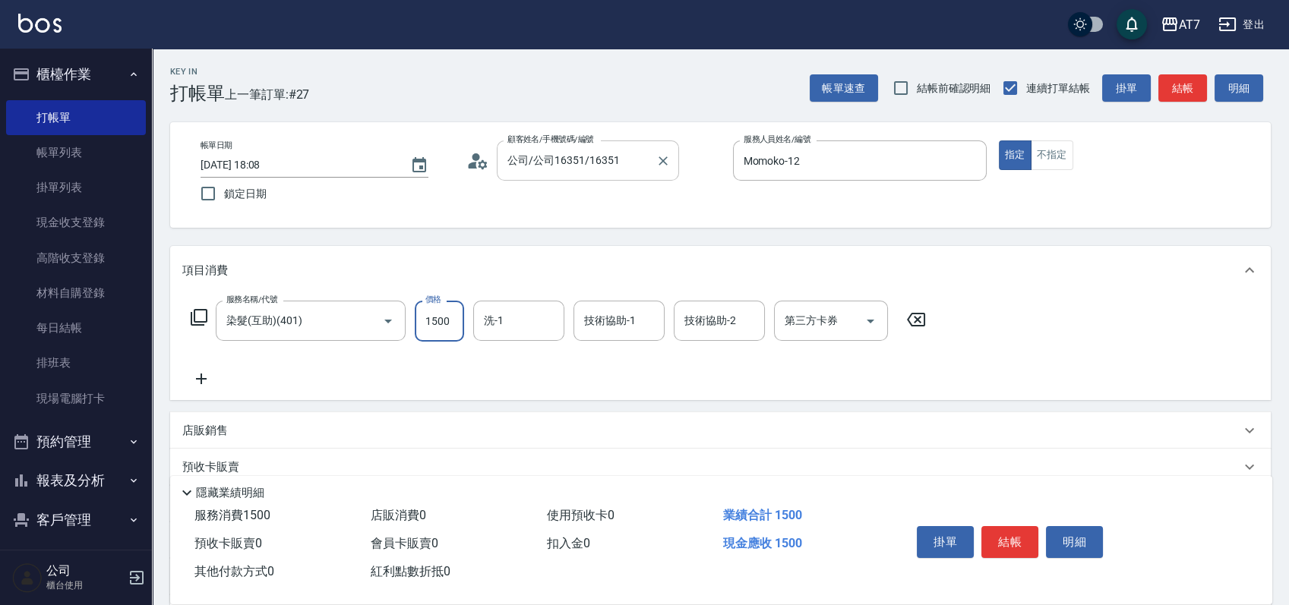
type input "0"
type input "188"
type input "10"
type input "1880"
type input "180"
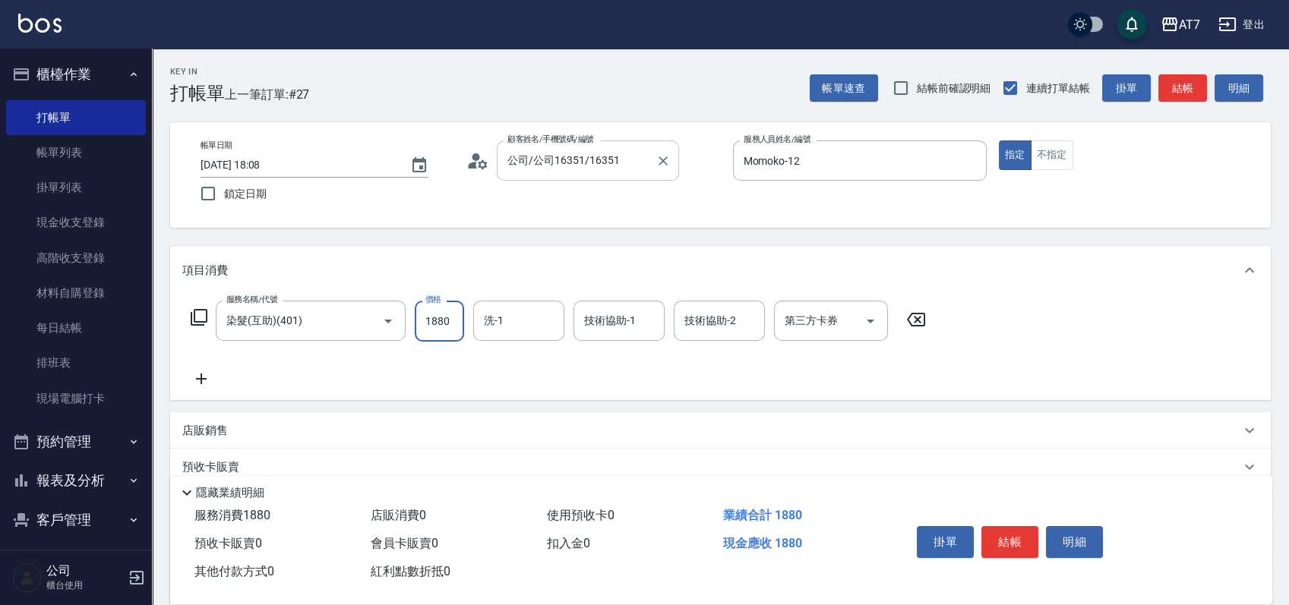
type input "1880"
type input "依依-30"
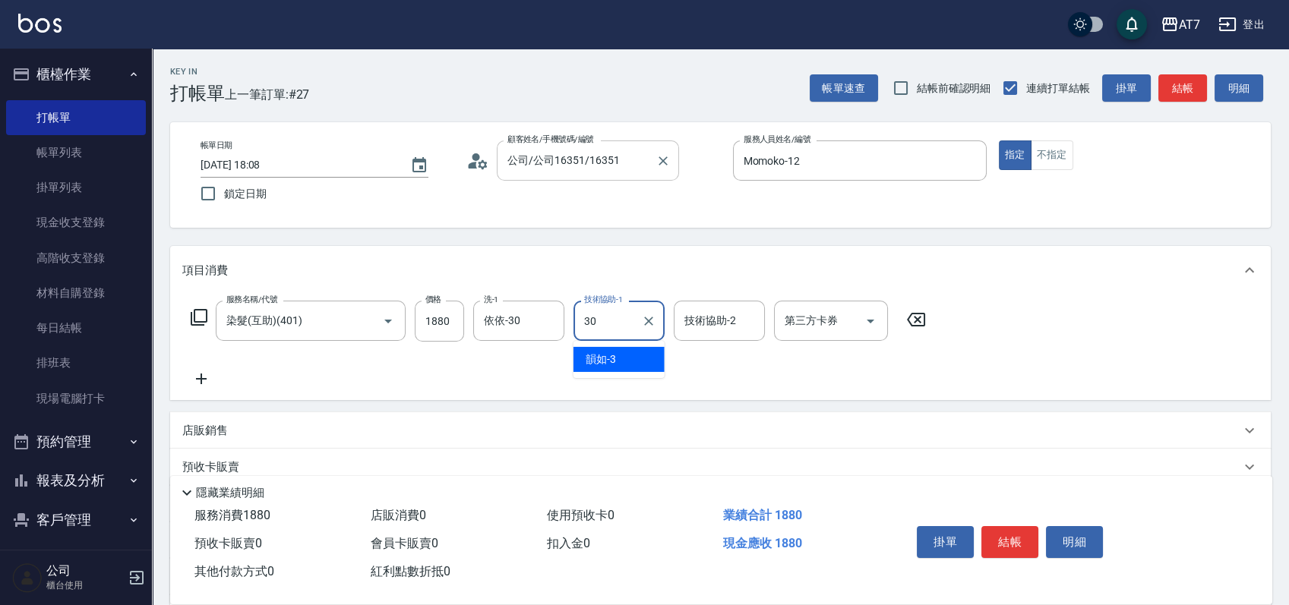
type input "依依-30"
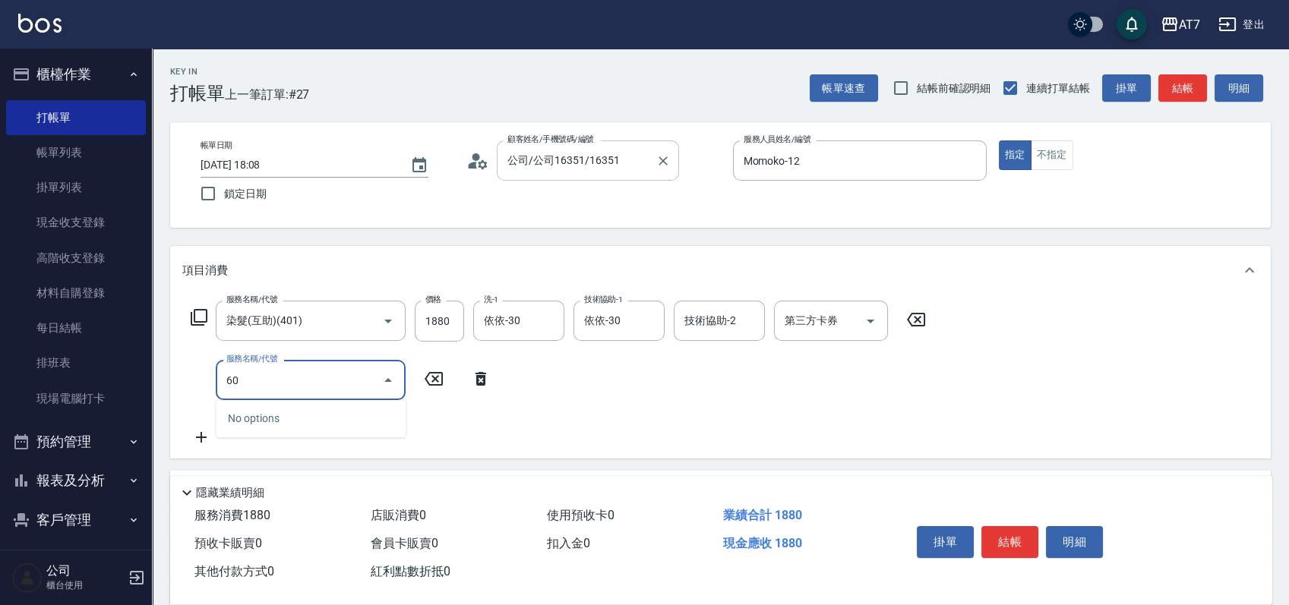
type input "601"
type input "240"
type input "深層護髮（助）(601)"
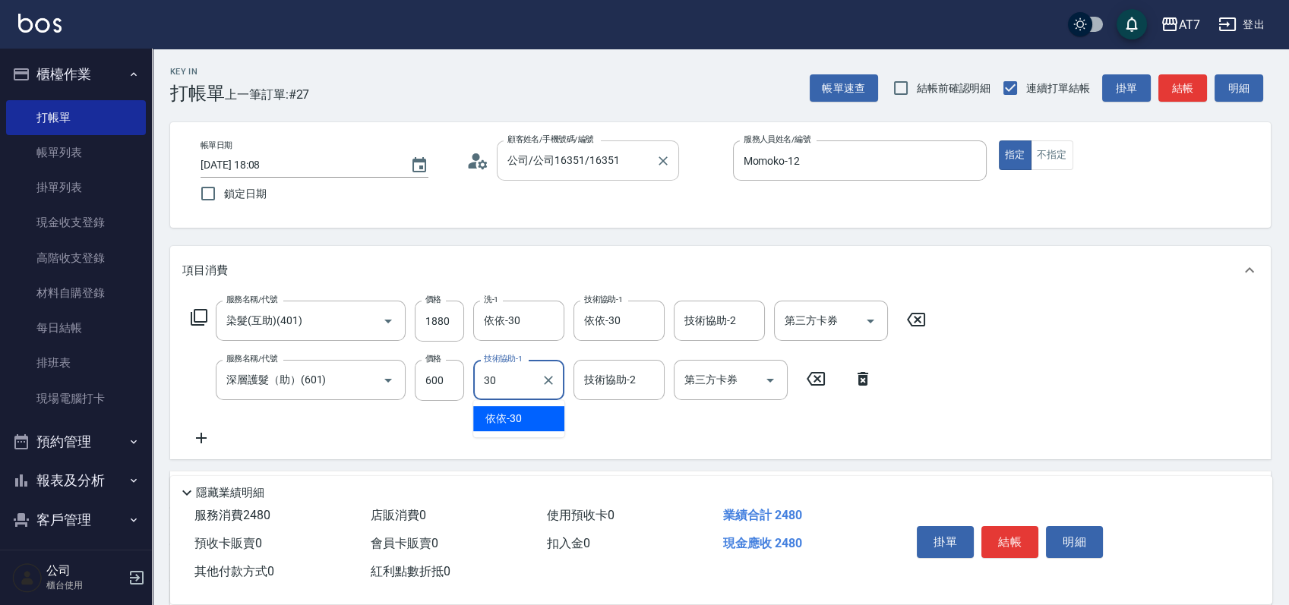
type input "依依-30"
click at [1002, 535] on button "結帳" at bounding box center [1009, 542] width 57 height 32
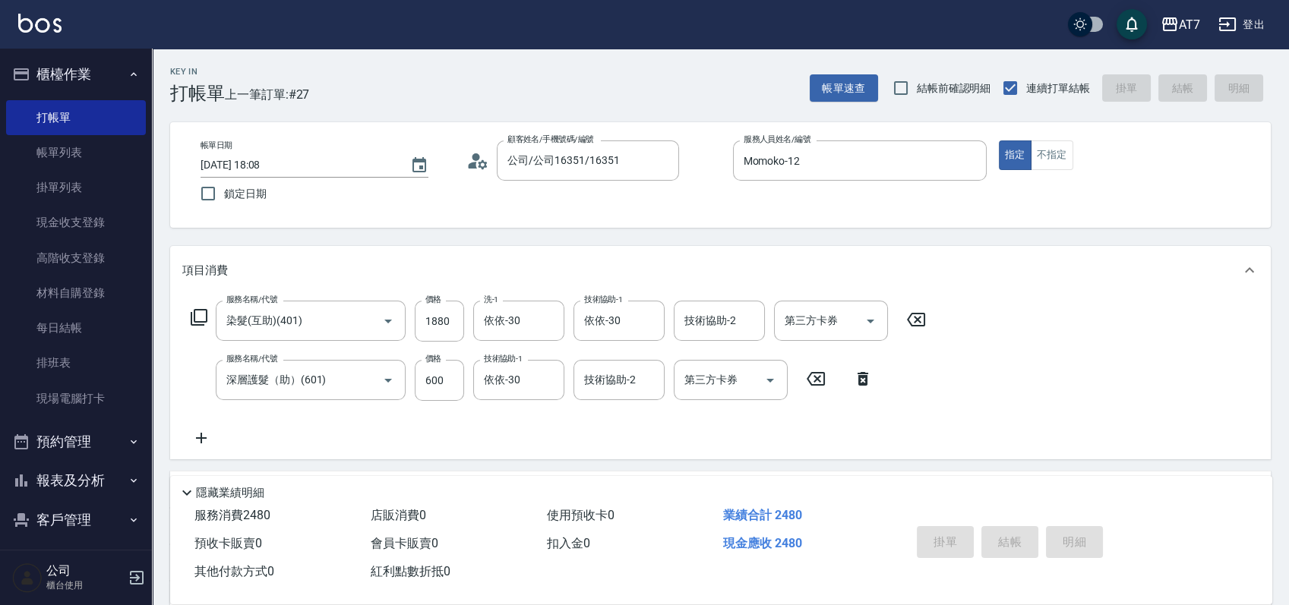
type input "0"
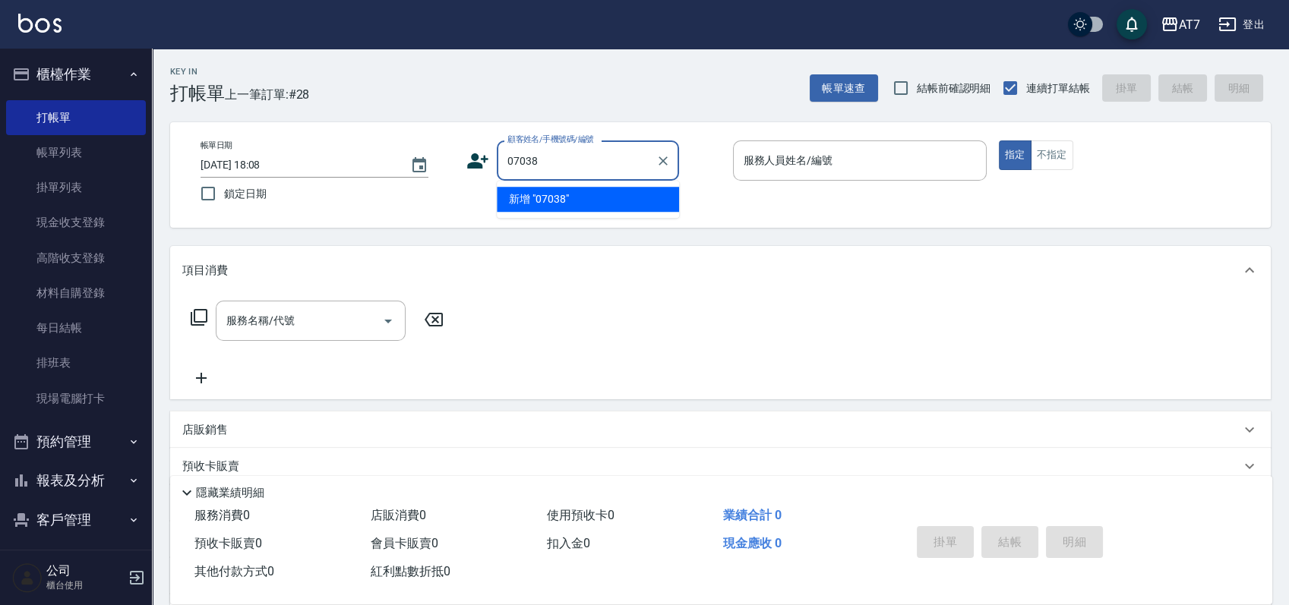
type input "07038"
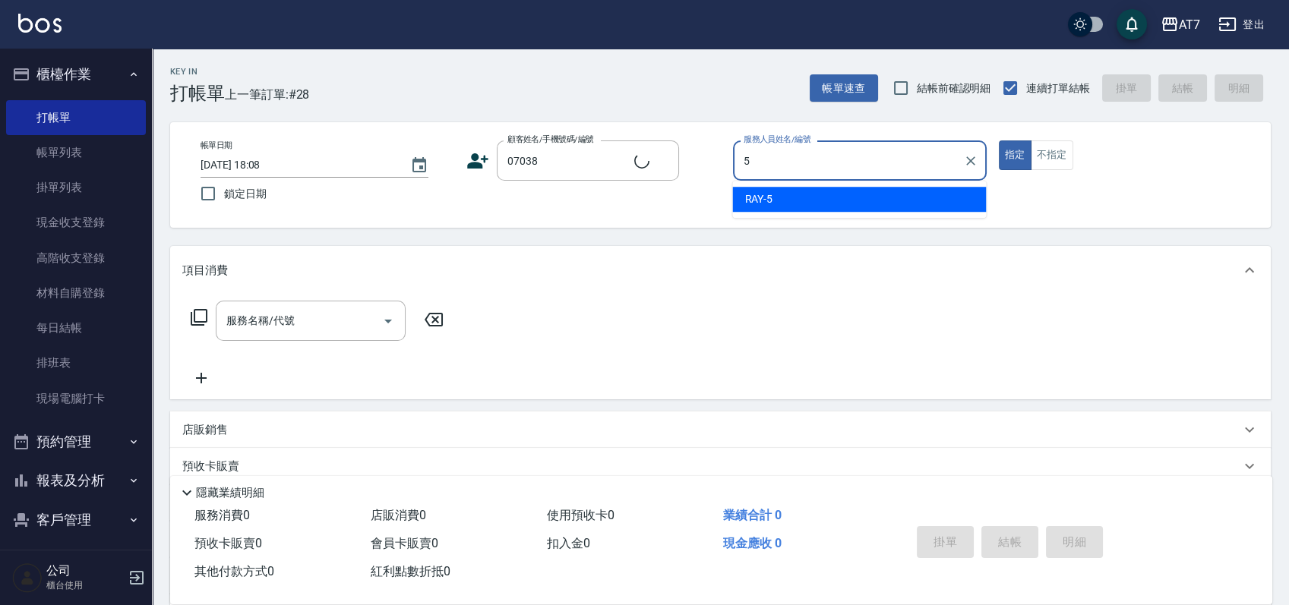
type input "5"
type input "公司/公司07038/07038"
type input "RAY -5"
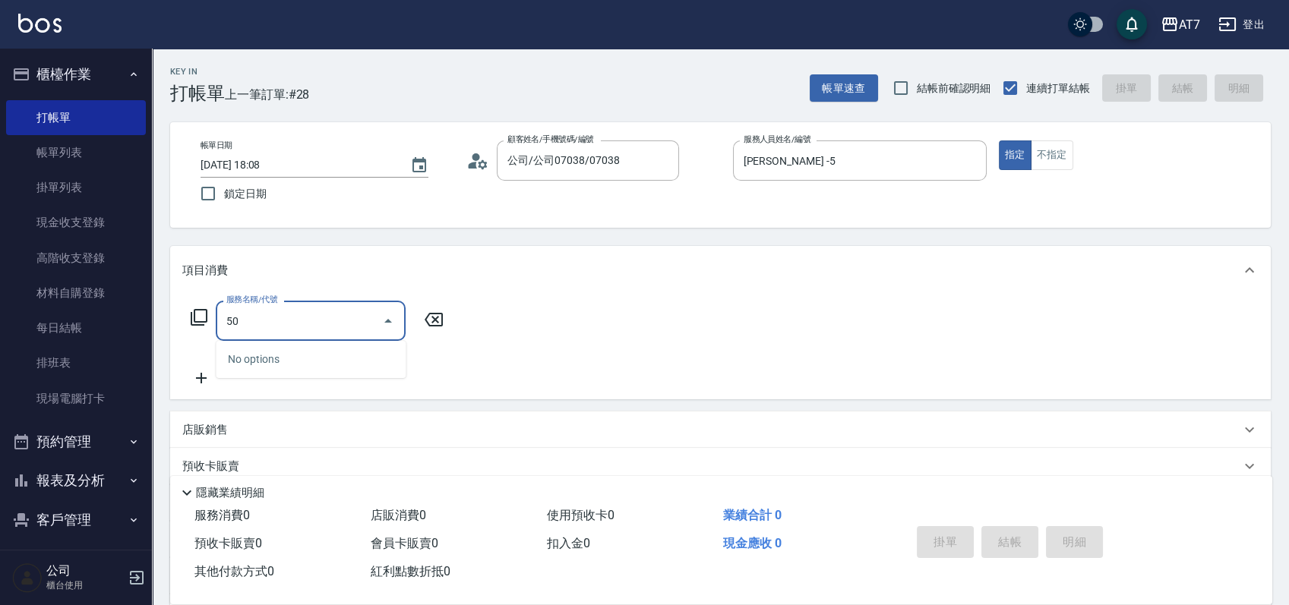
type input "500"
type input "30"
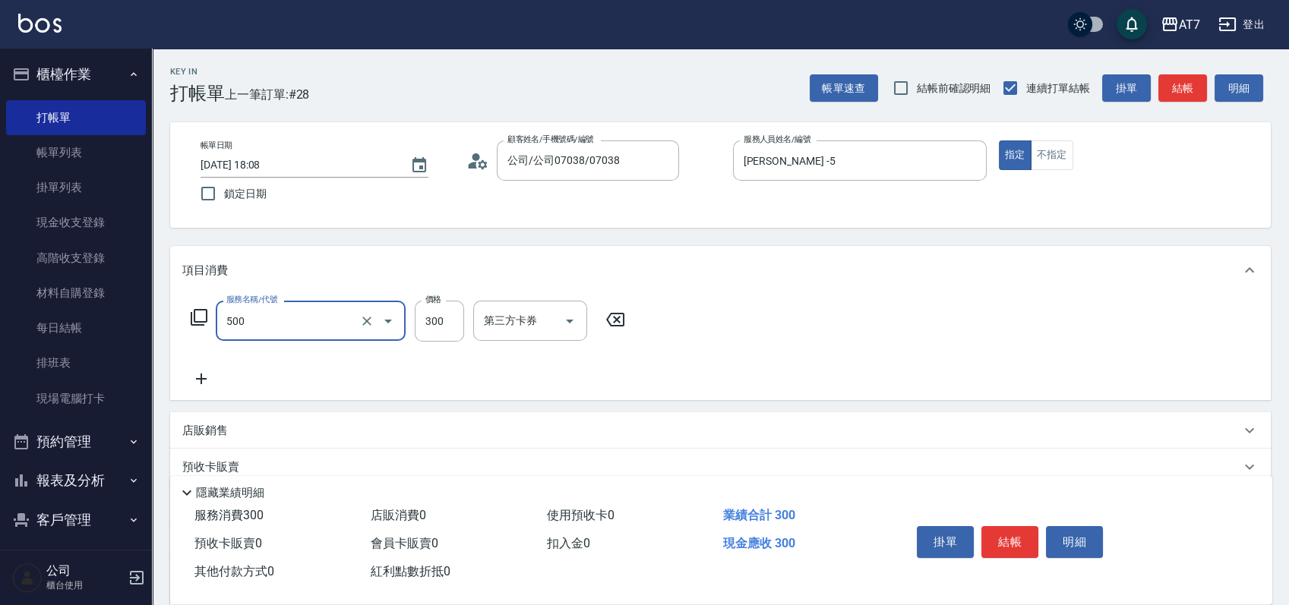
type input "洗髮(500)"
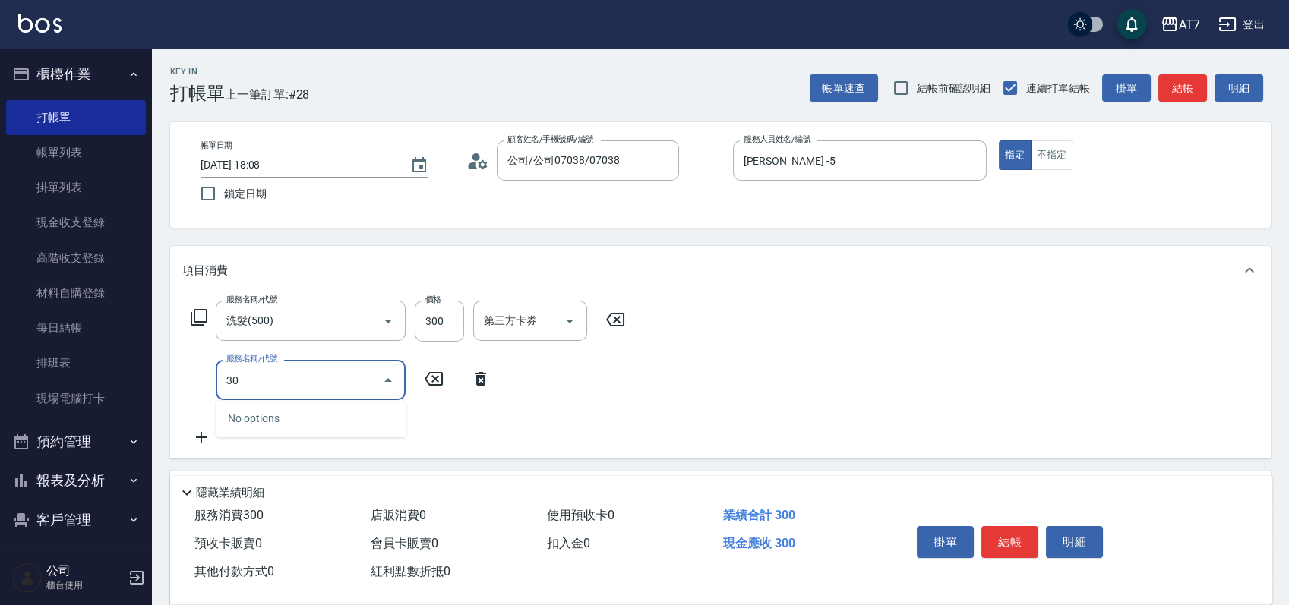
type input "301"
type input "60"
type input "學生剪髮(301)"
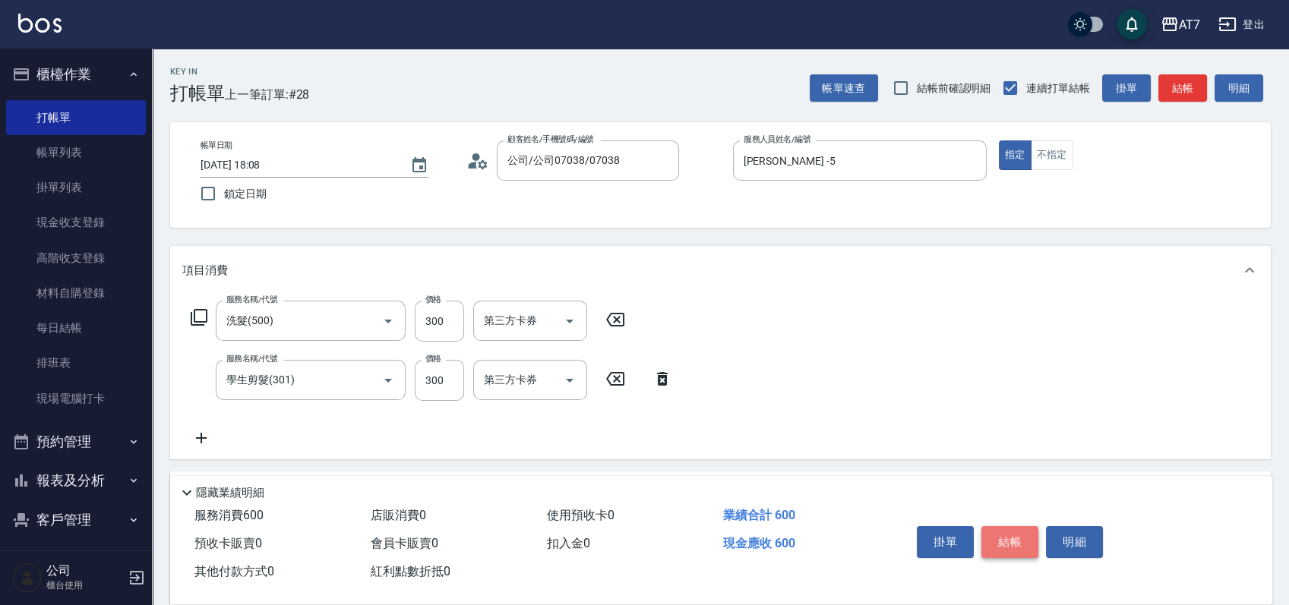
click at [999, 526] on button "結帳" at bounding box center [1009, 542] width 57 height 32
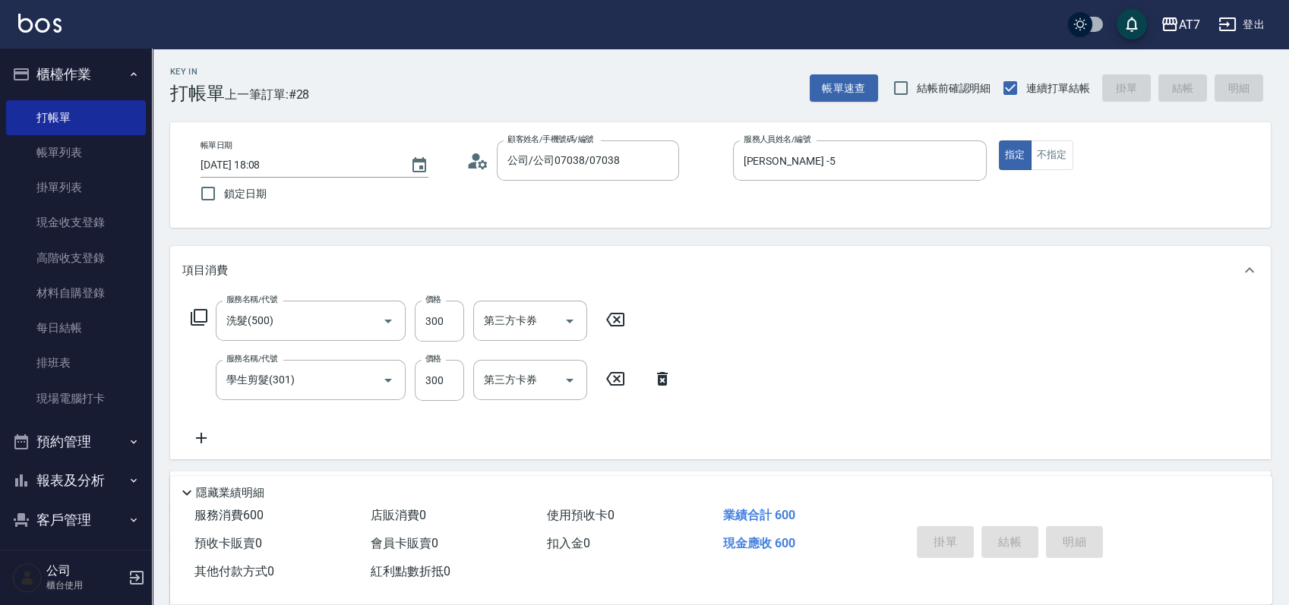
type input "2025/08/17 18:09"
type input "0"
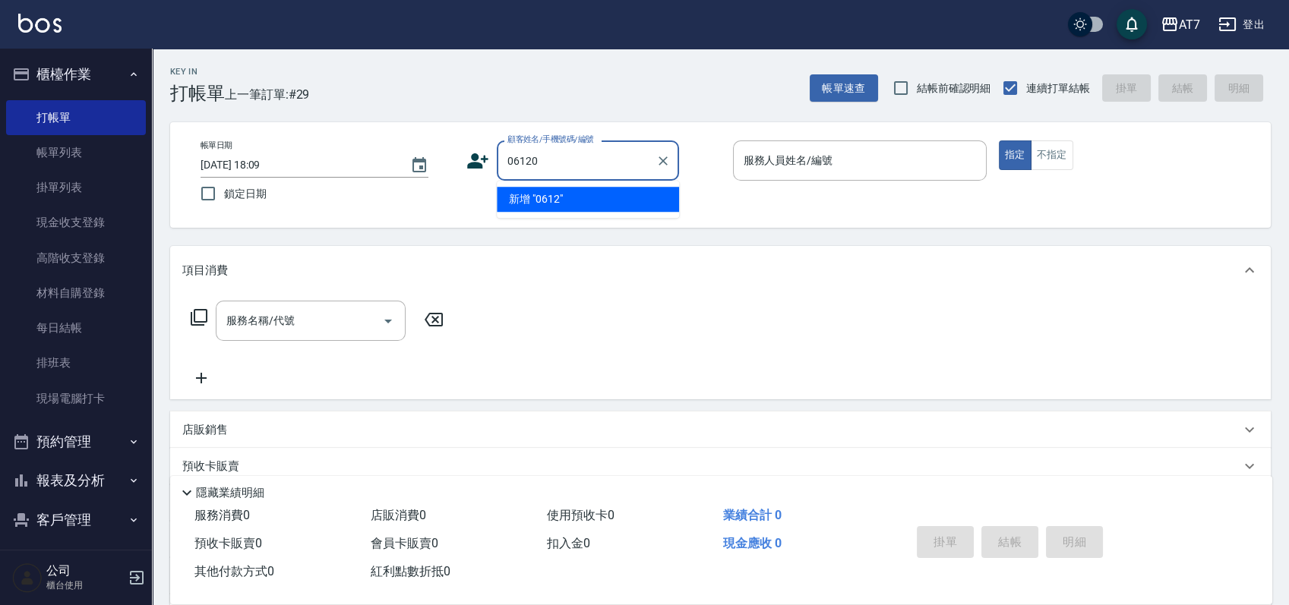
type input "06120"
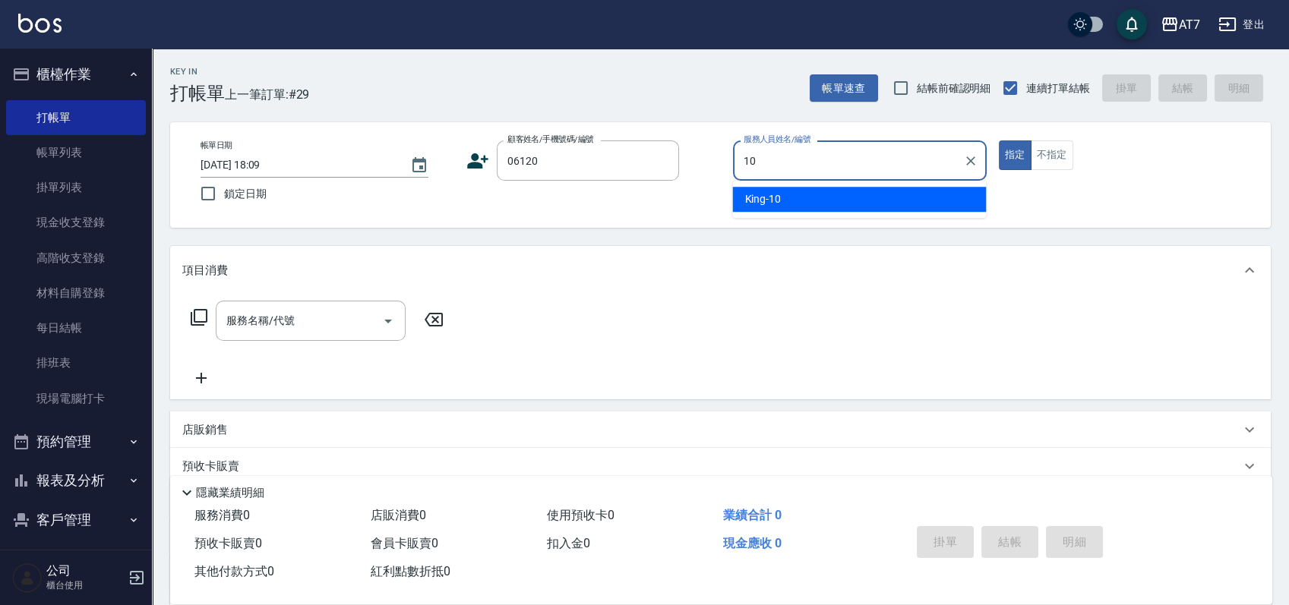
type input "King-10"
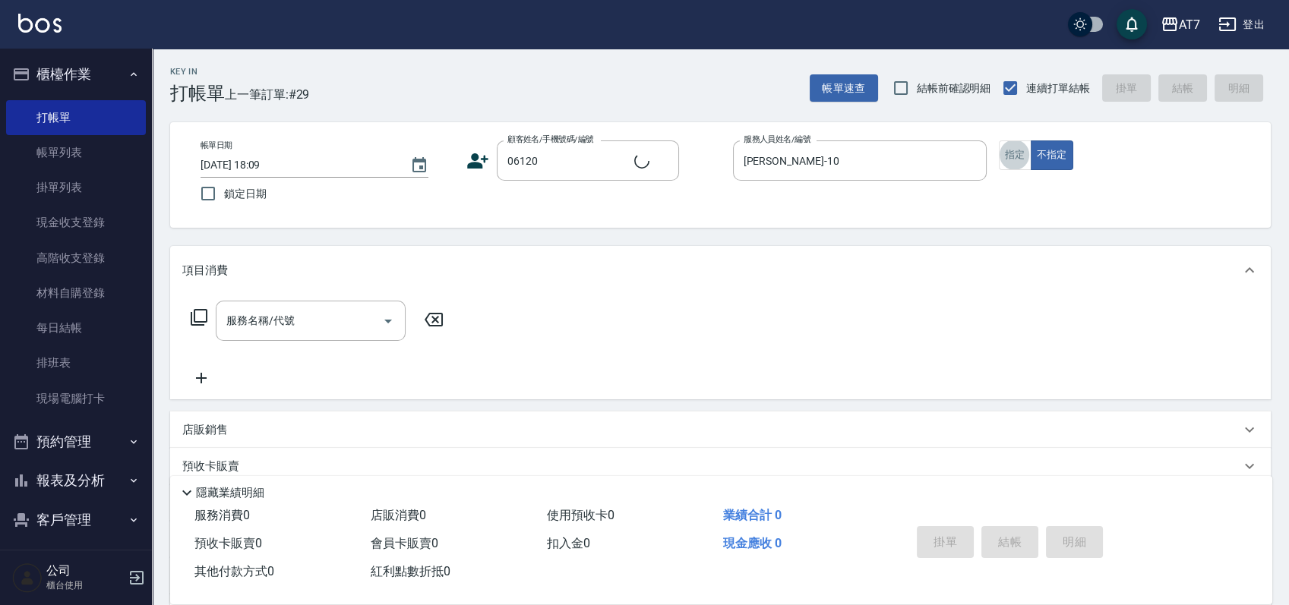
type input "公司單/06120-1/06120"
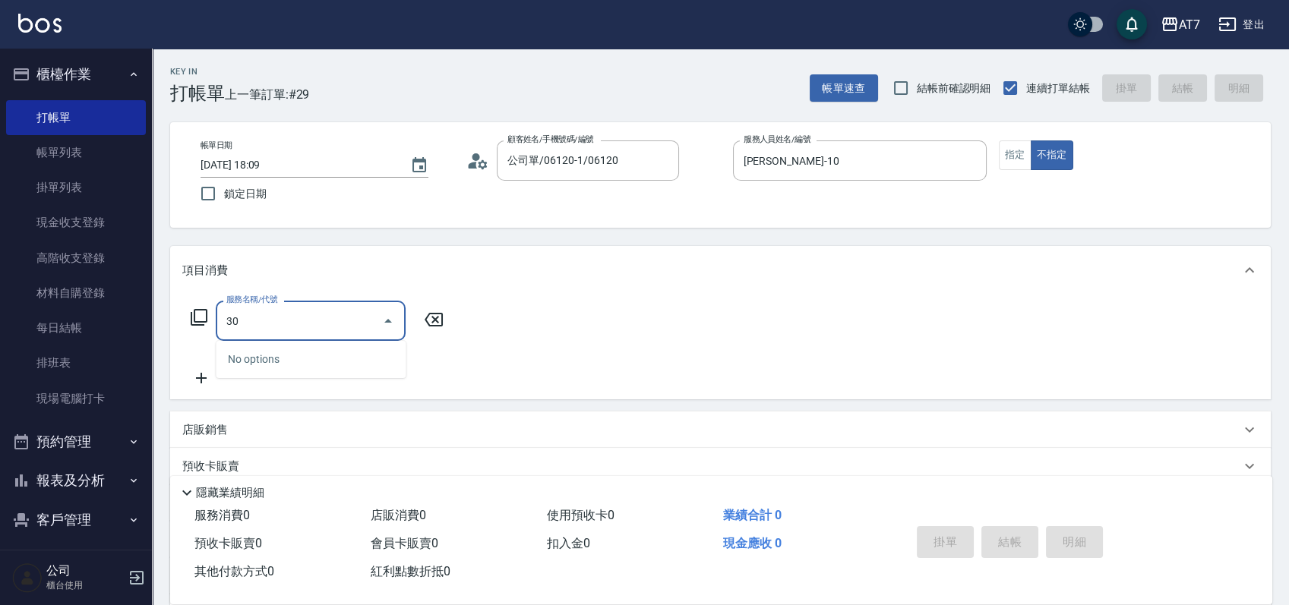
type input "302"
type input "30"
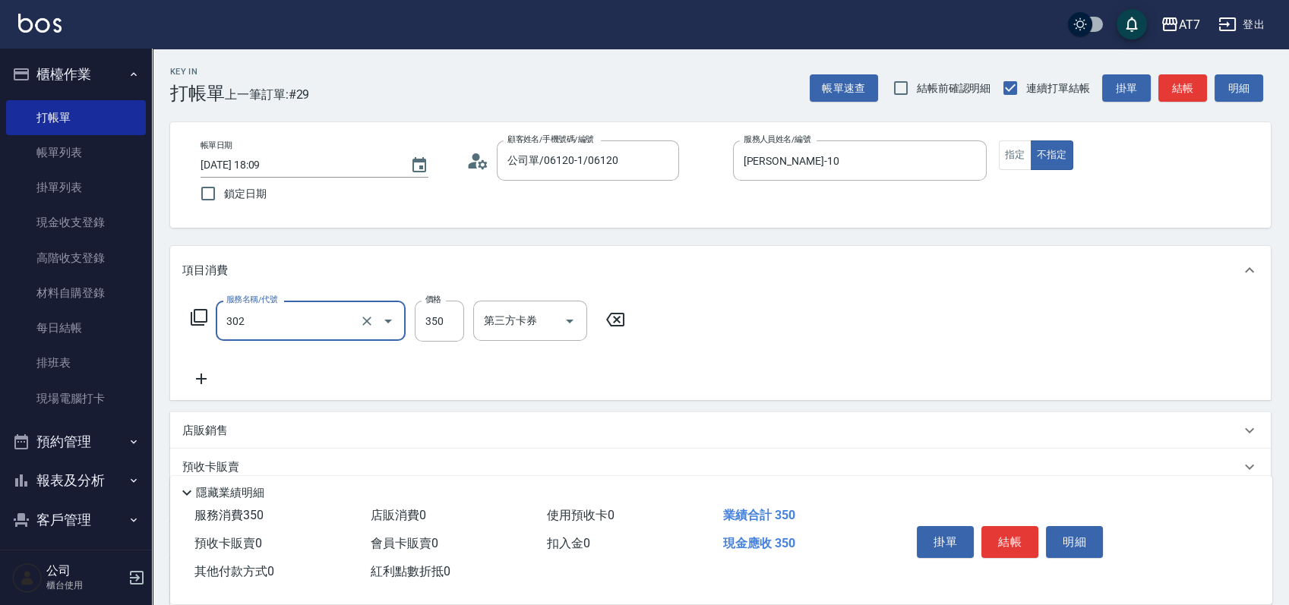
type input "剪髮(302)"
click at [997, 526] on button "結帳" at bounding box center [1009, 542] width 57 height 32
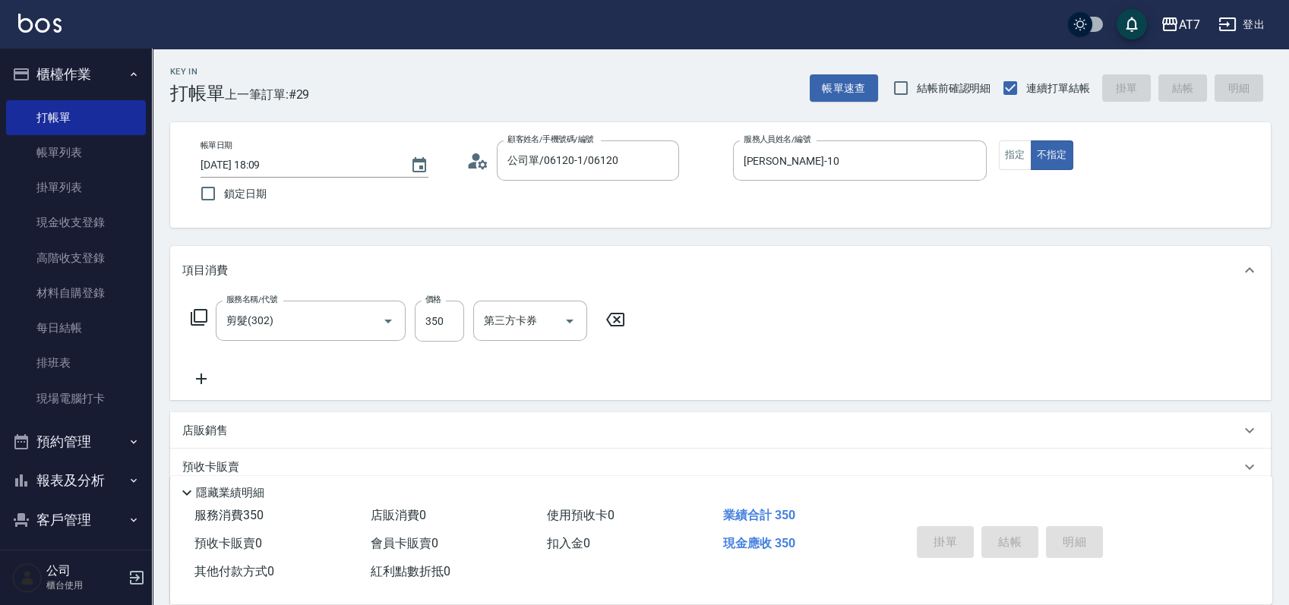
type input "0"
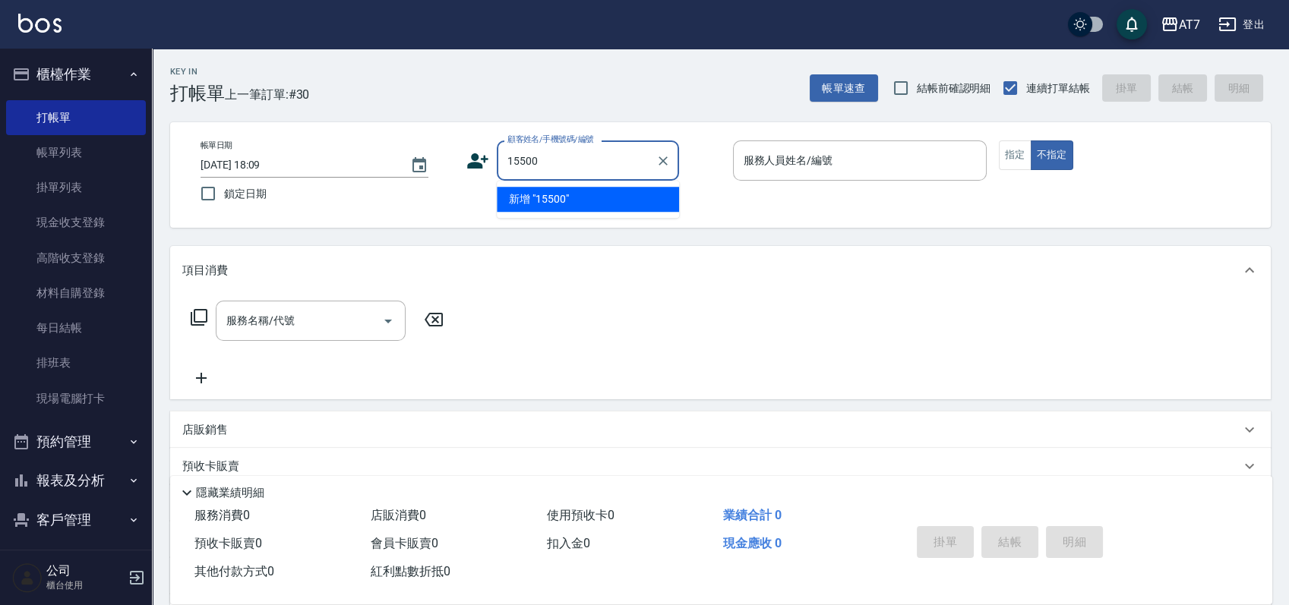
type input "15500"
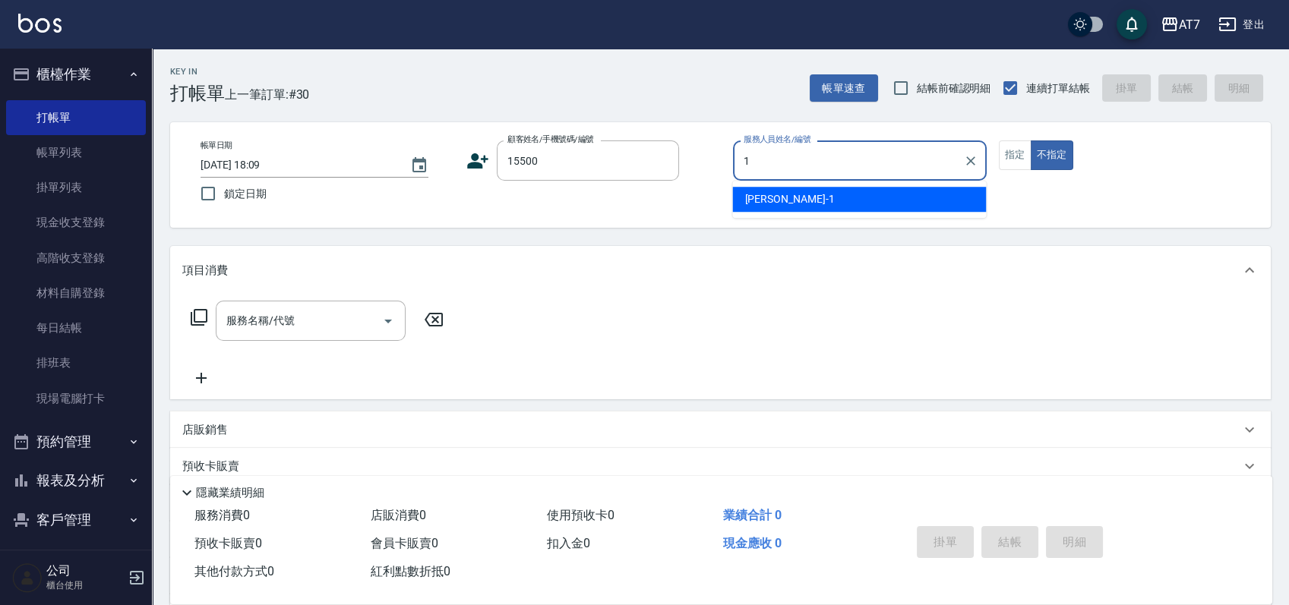
type input "米雪兒-1"
type button "false"
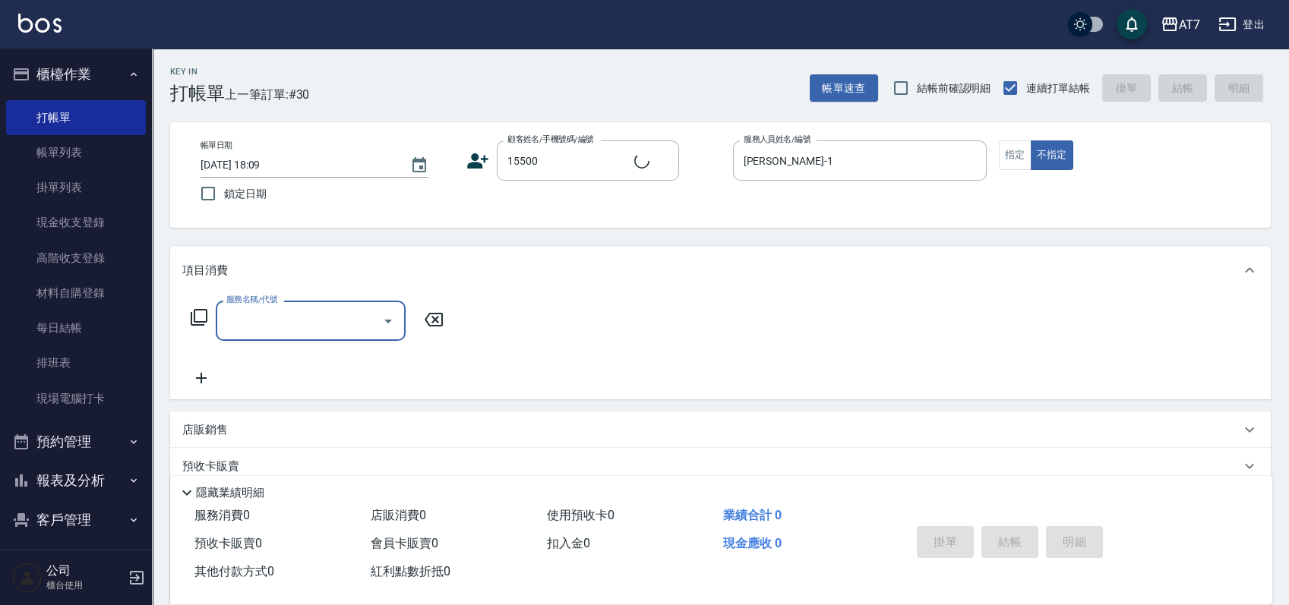
type input "5"
type input "公司/公司15500/15500"
type input "500"
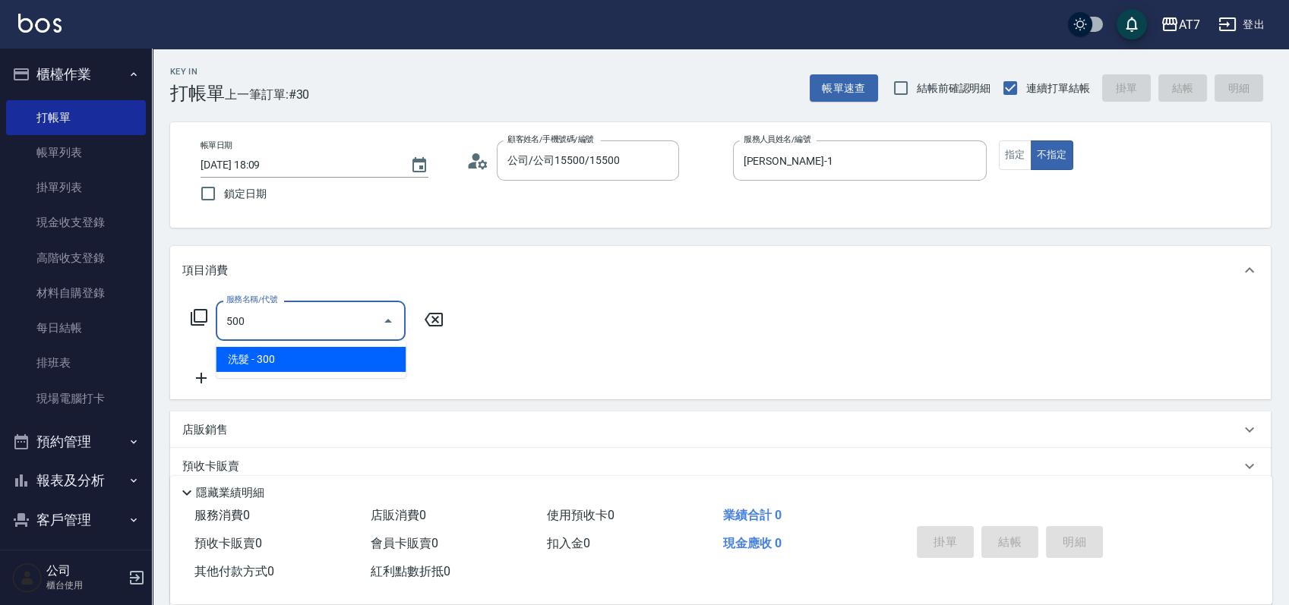
type input "30"
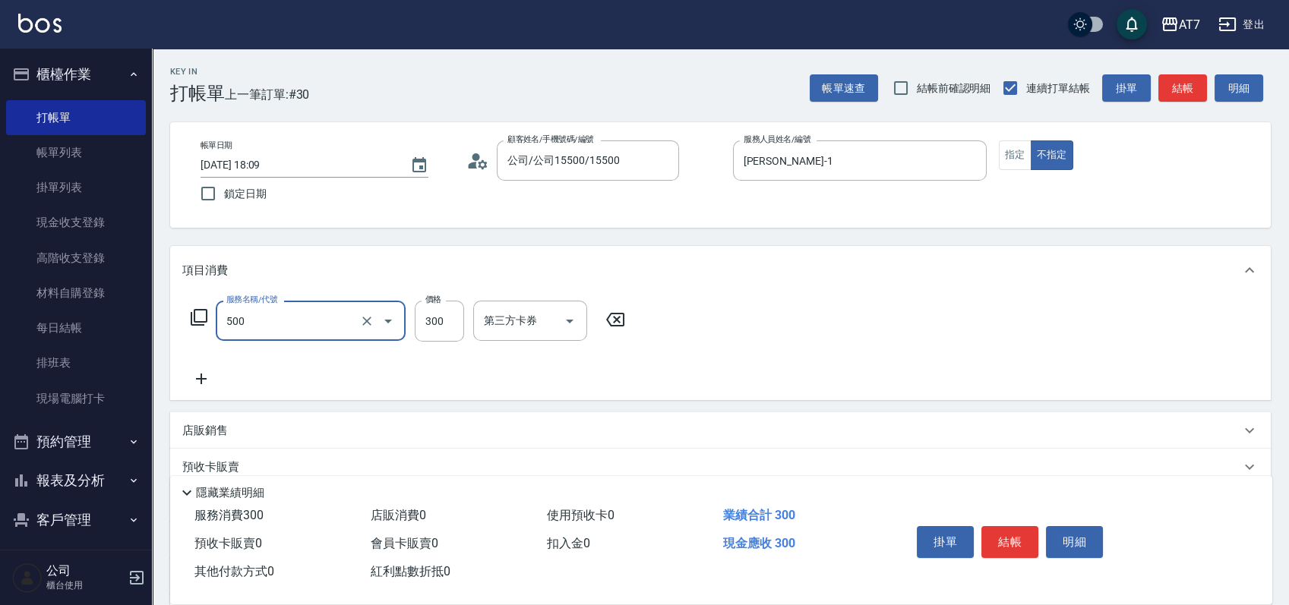
type input "洗髮(500)"
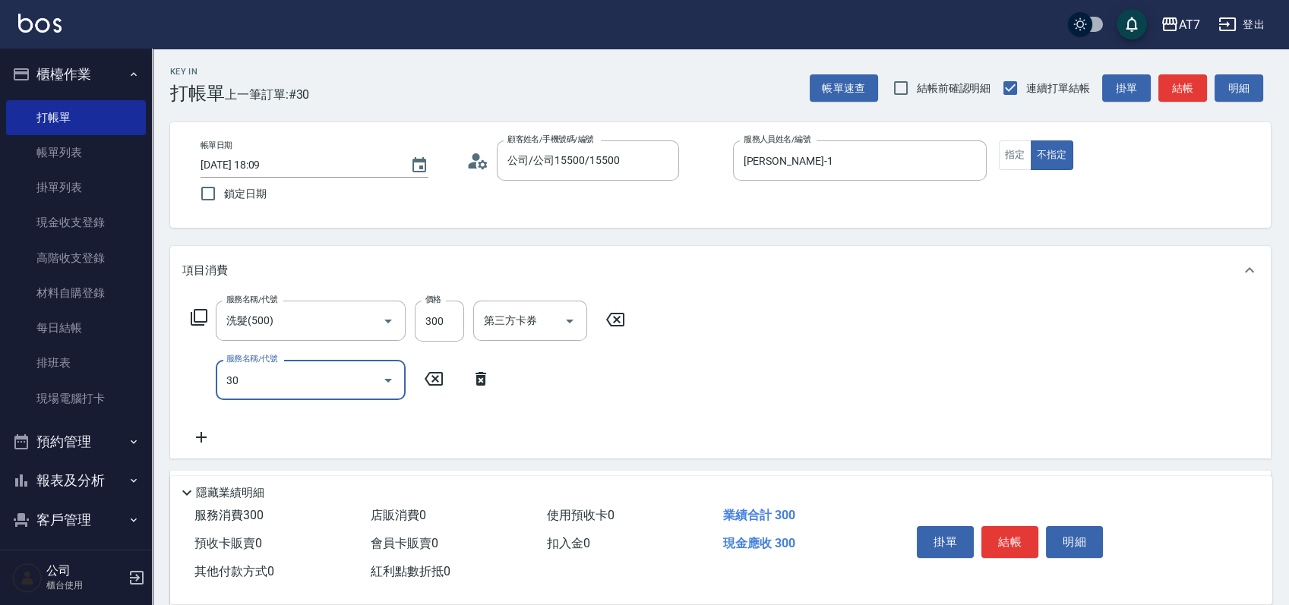
type input "302"
type input "60"
type input "剪髮(302)"
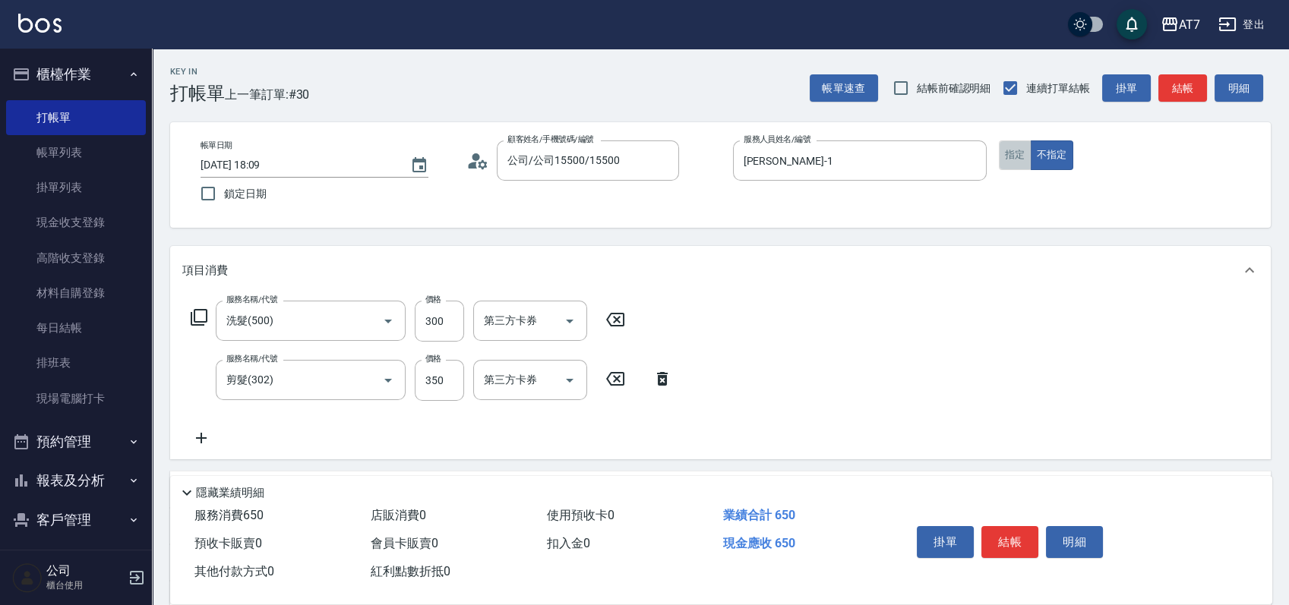
click at [1015, 164] on button "指定" at bounding box center [1015, 155] width 33 height 30
click at [1015, 532] on button "結帳" at bounding box center [1009, 542] width 57 height 32
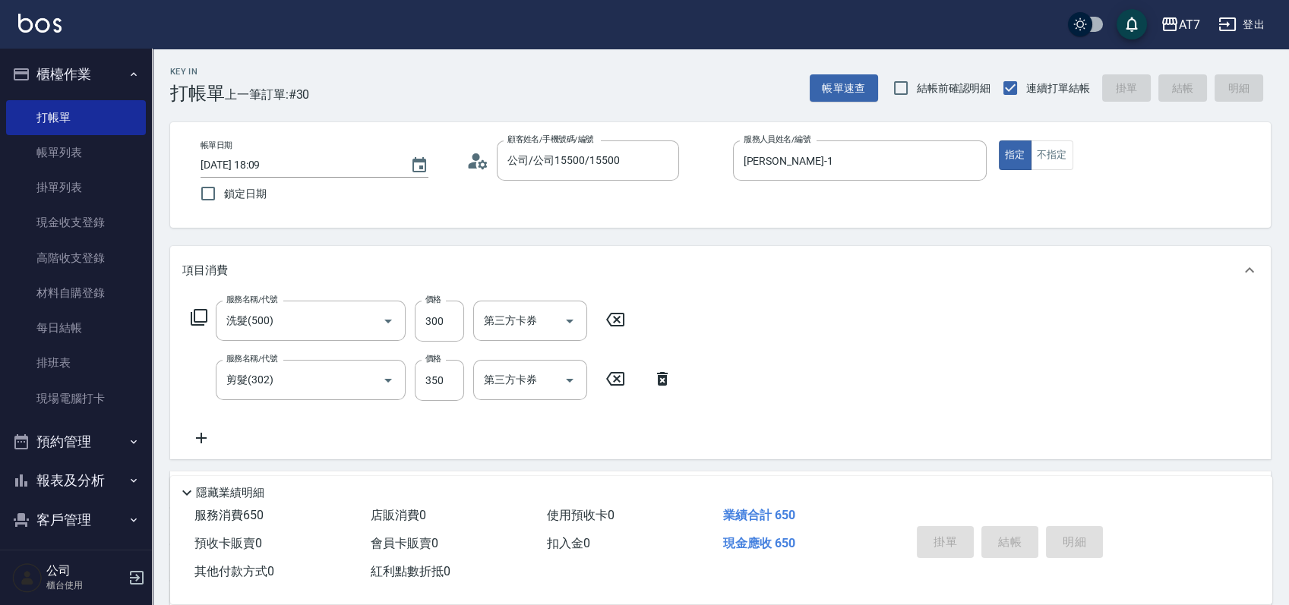
type input "0"
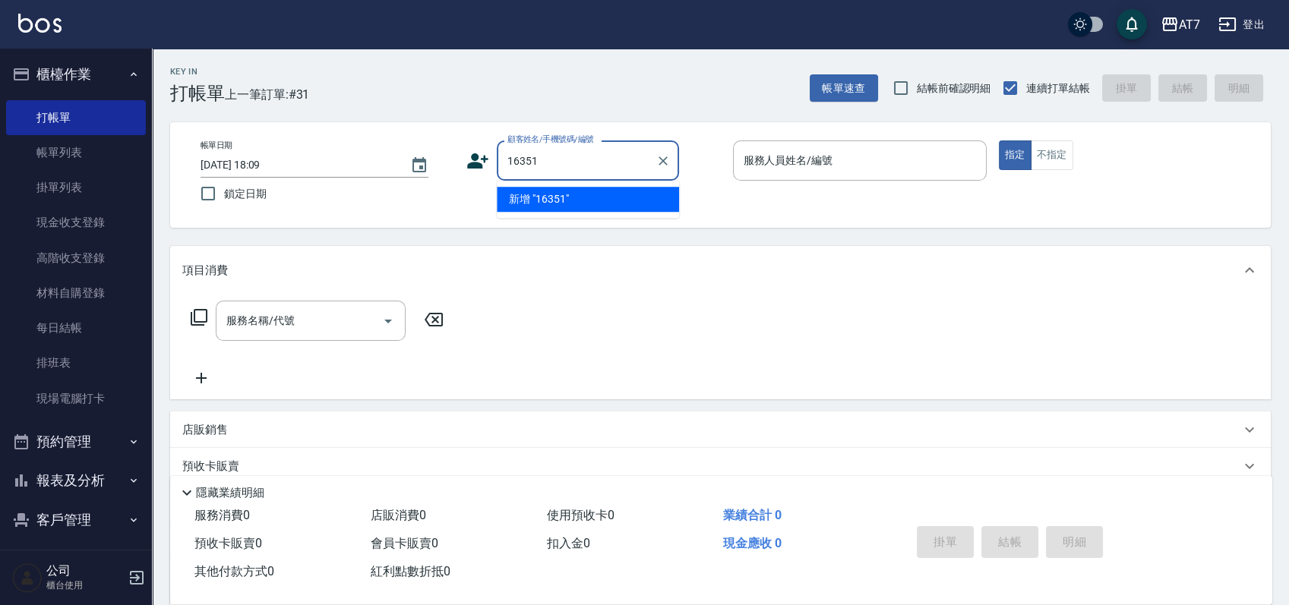
type input "16351"
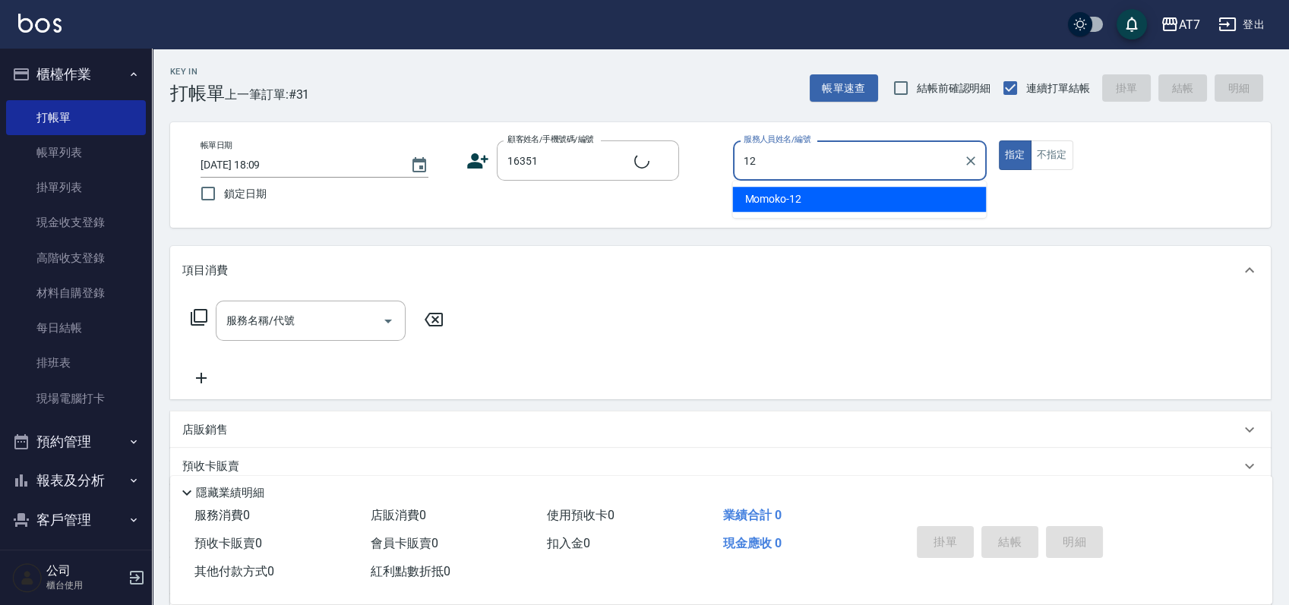
type input "Momoko-12"
type input "公司/公司16351/16351"
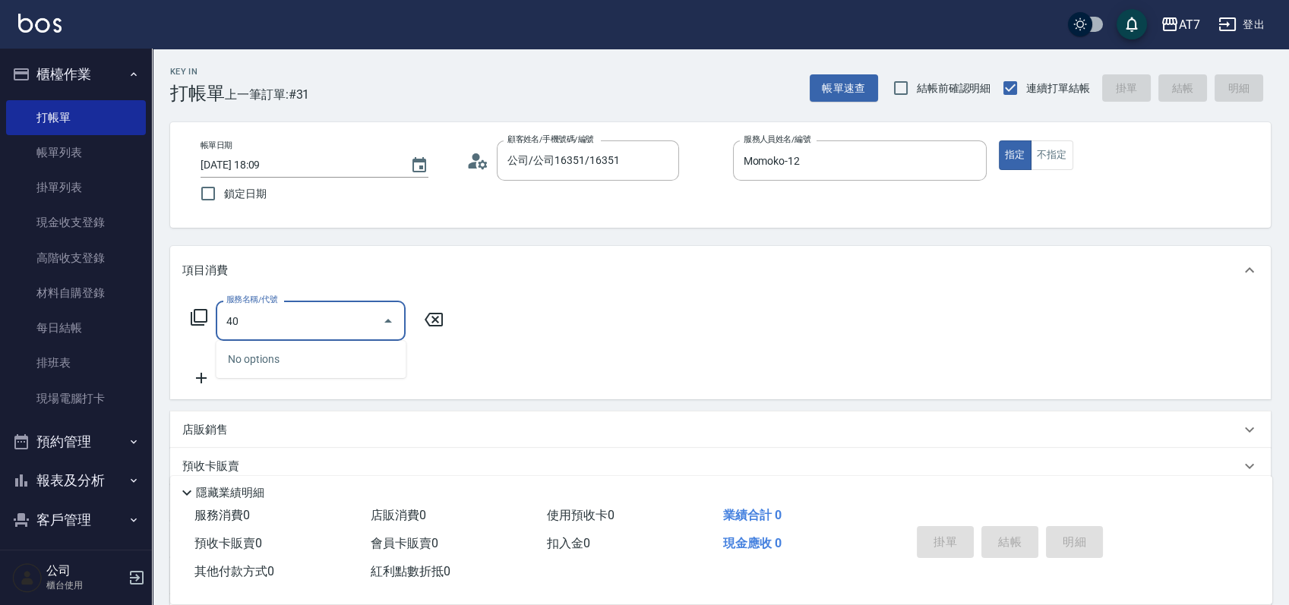
type input "401"
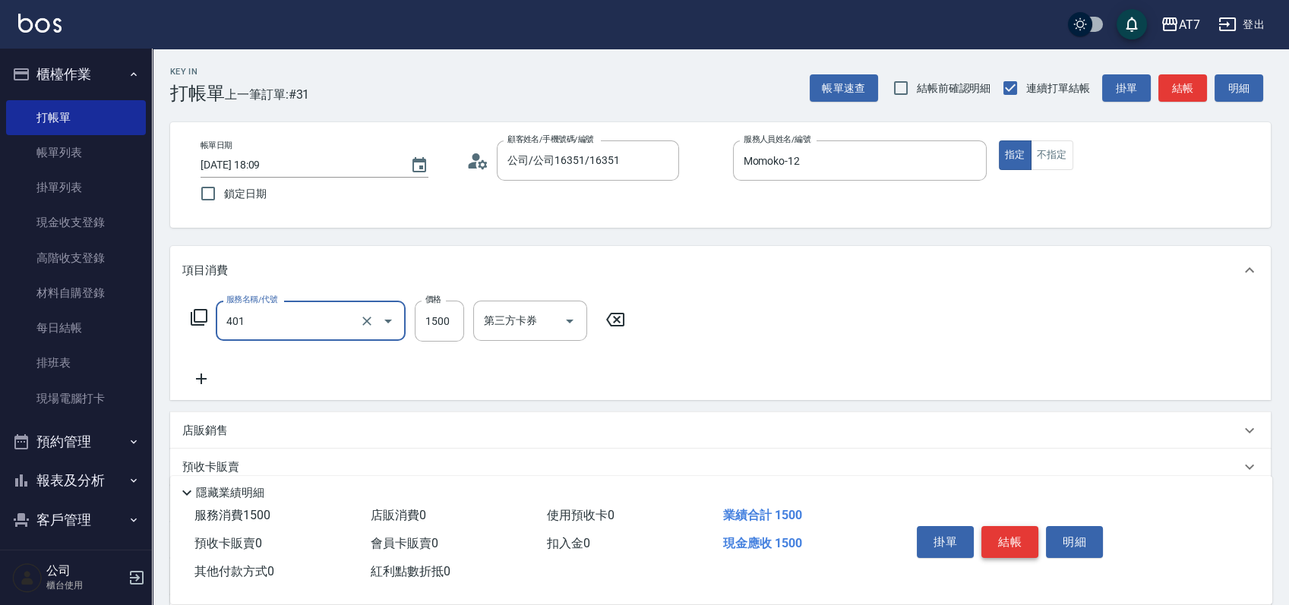
type input "150"
type input "染髮(互助)(401)"
type input "1"
type input "0"
type input "168"
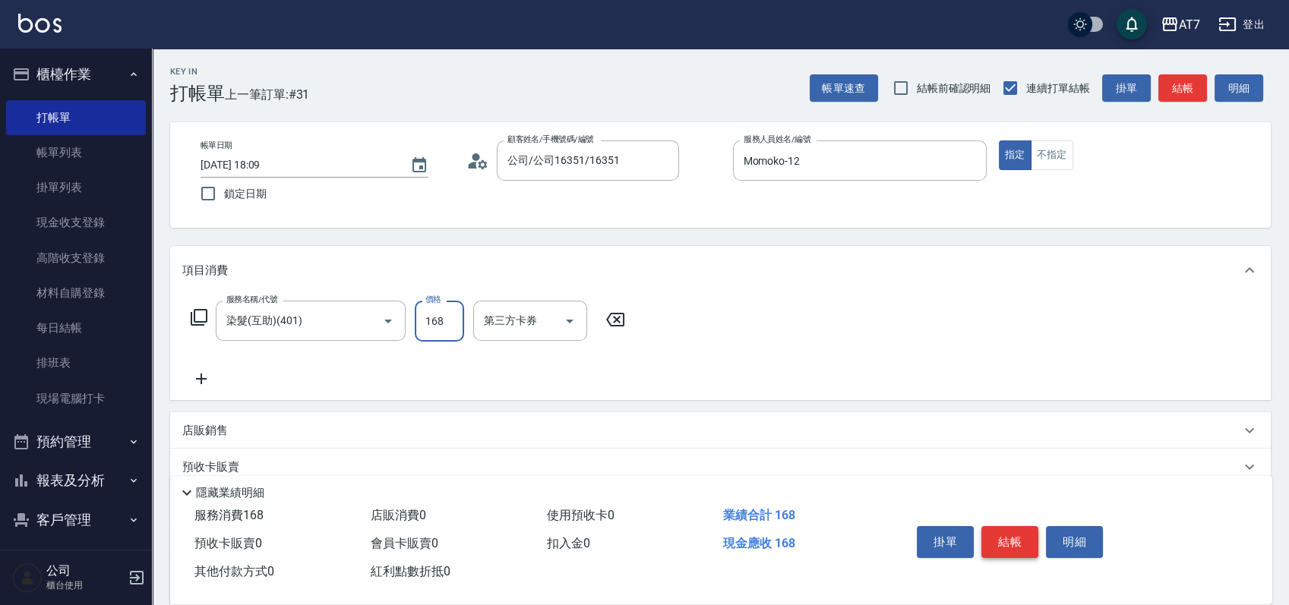
type input "160"
type input "1680"
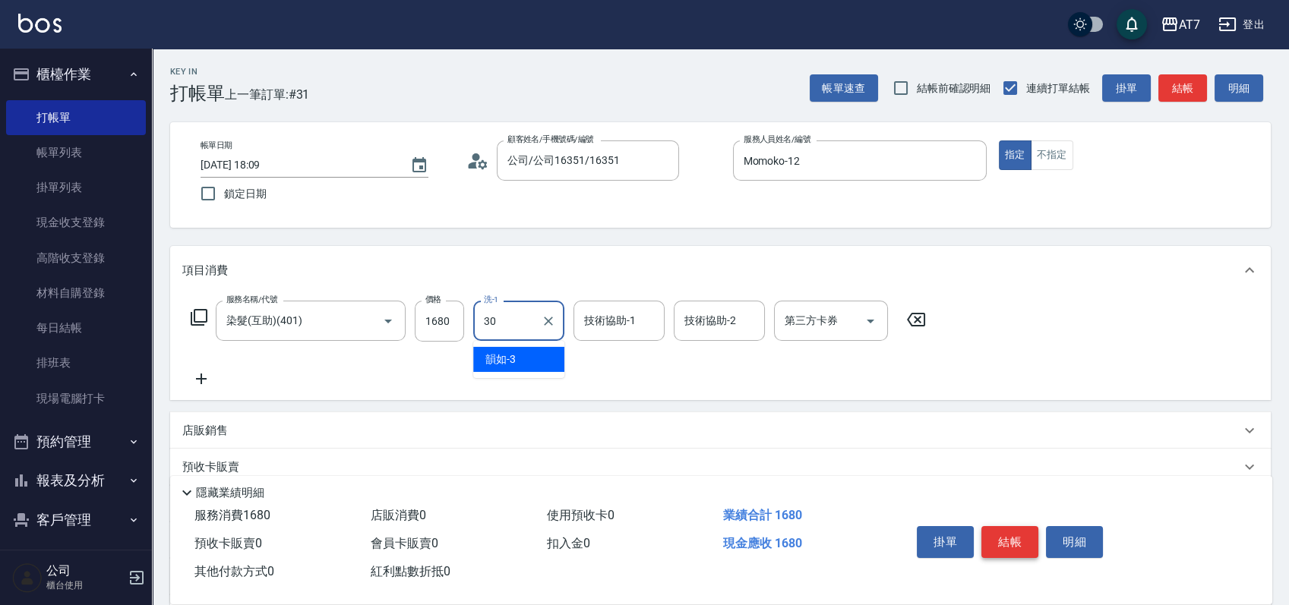
type input "依依-30"
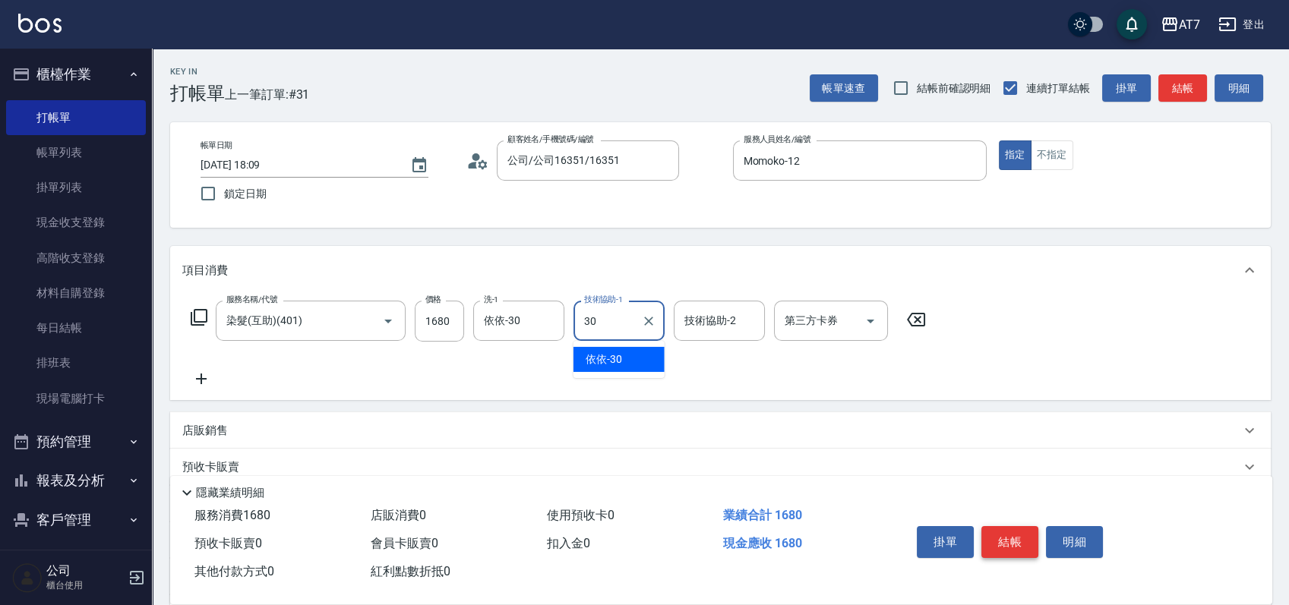
type input "依依-30"
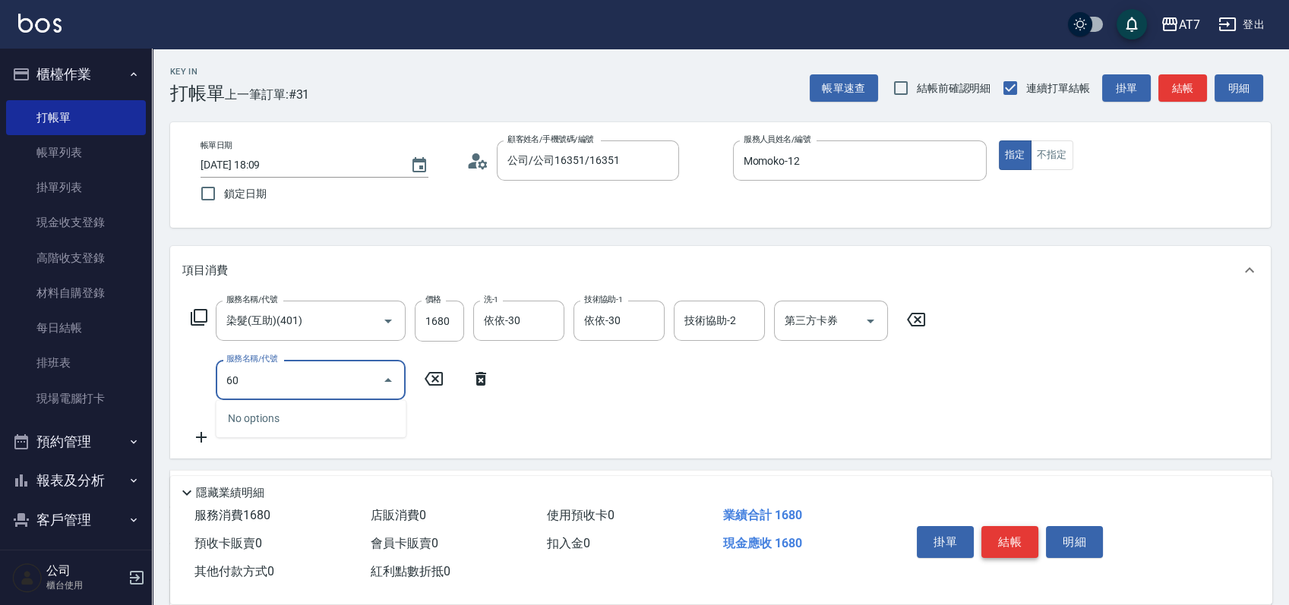
type input "603"
type input "240"
type input "TKO護髮（助(603)"
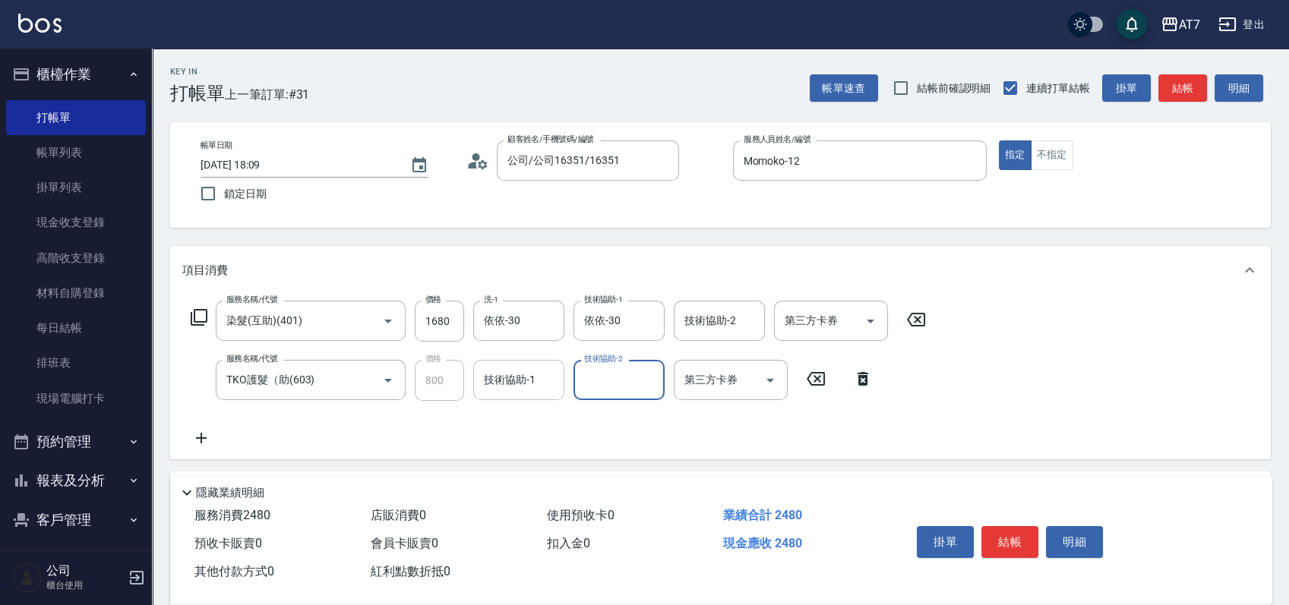
click at [527, 380] on div "技術協助-1 技術協助-1" at bounding box center [518, 380] width 91 height 40
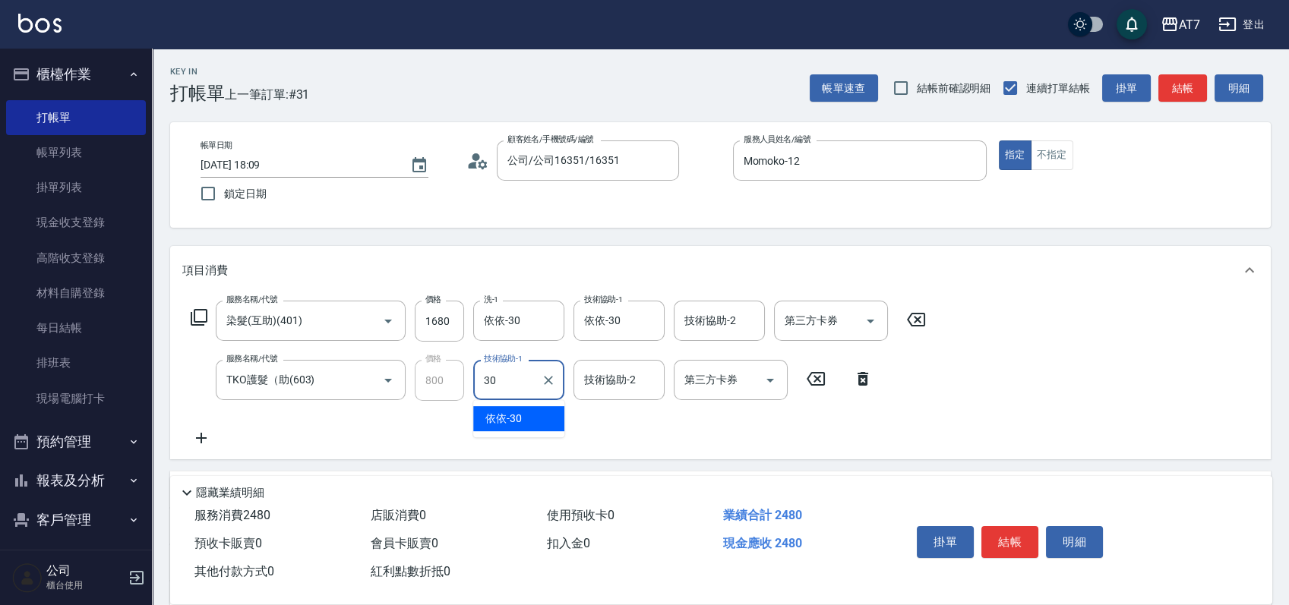
type input "依依-30"
click at [1012, 529] on button "結帳" at bounding box center [1009, 542] width 57 height 32
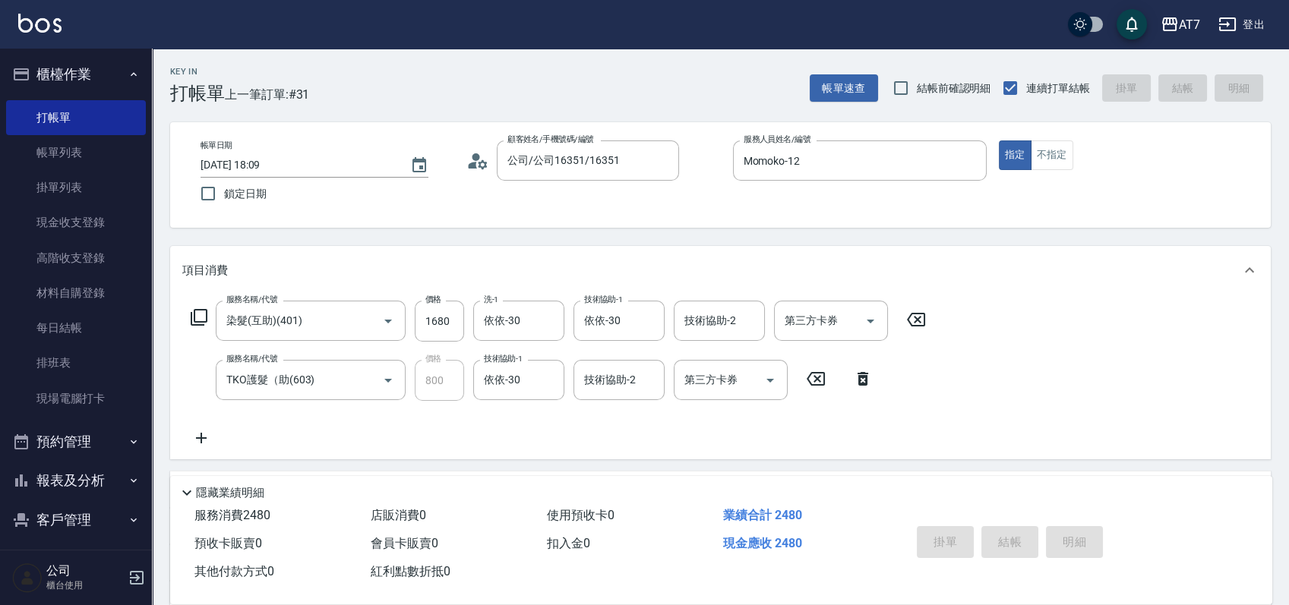
type input "0"
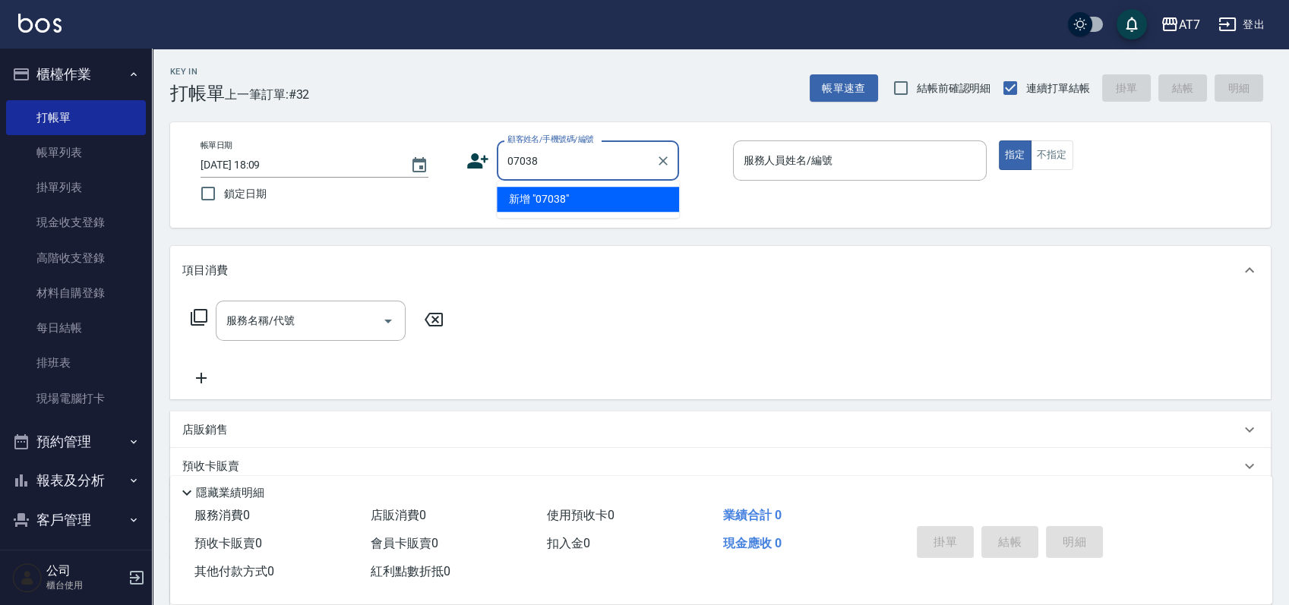
type input "07038"
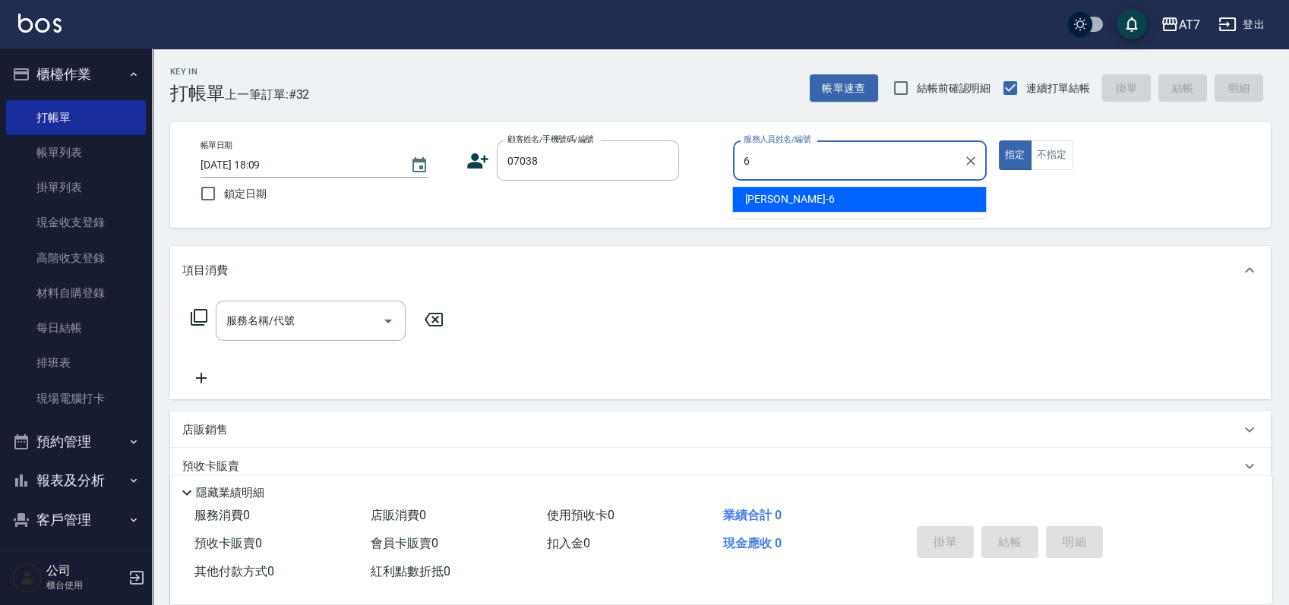
type input "杜莎莎-6"
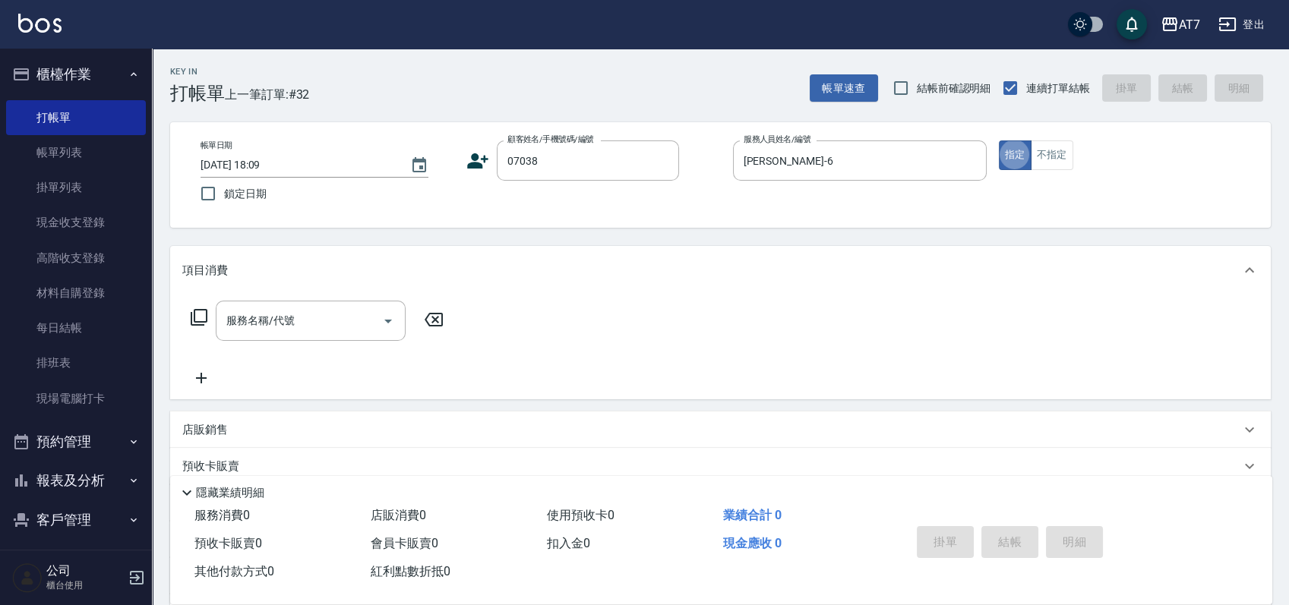
type input "公司/公司07038/07038"
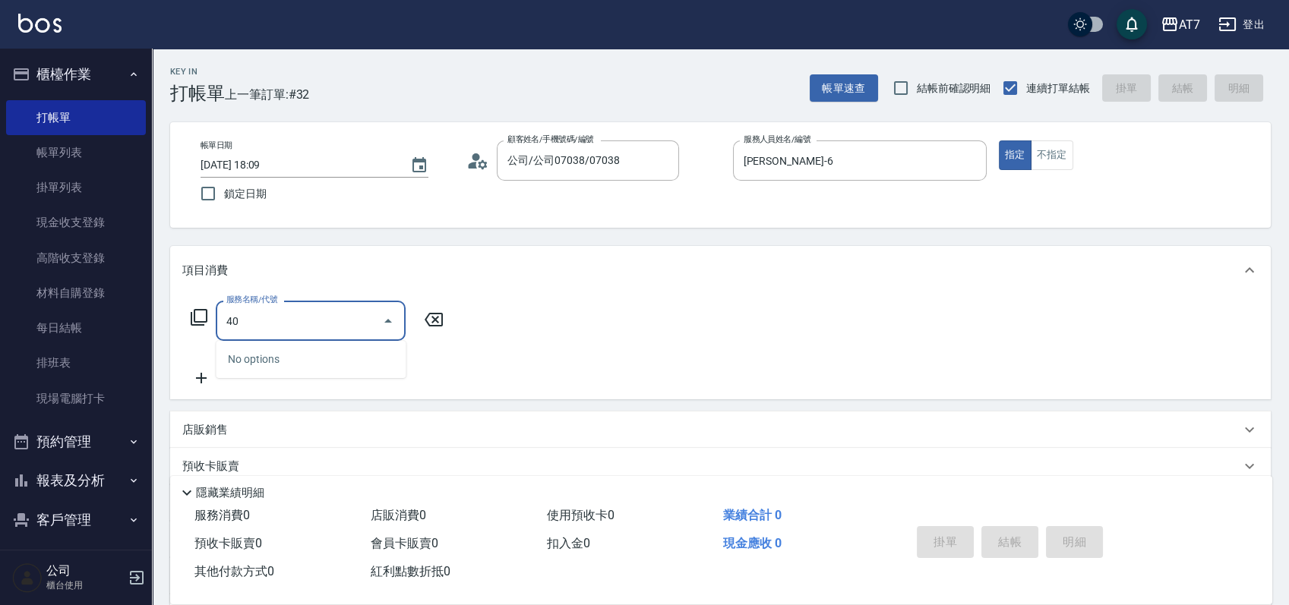
type input "400"
type input "150"
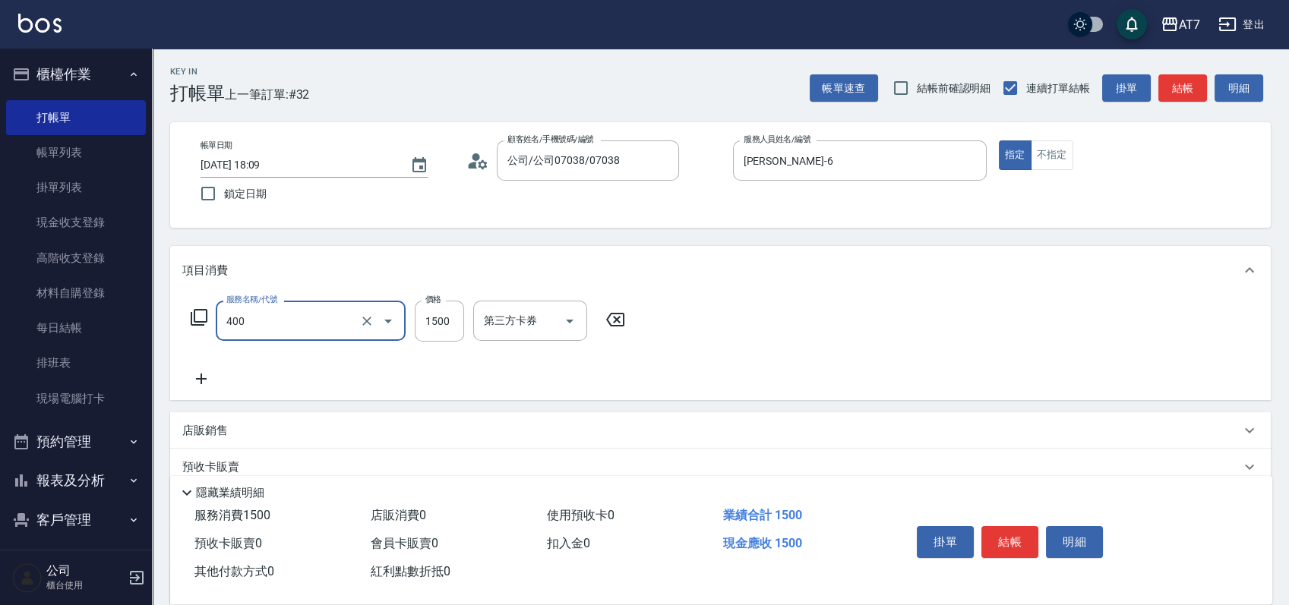
type input "染髮(400)"
type input "2"
type input "0"
type input "268"
type input "260"
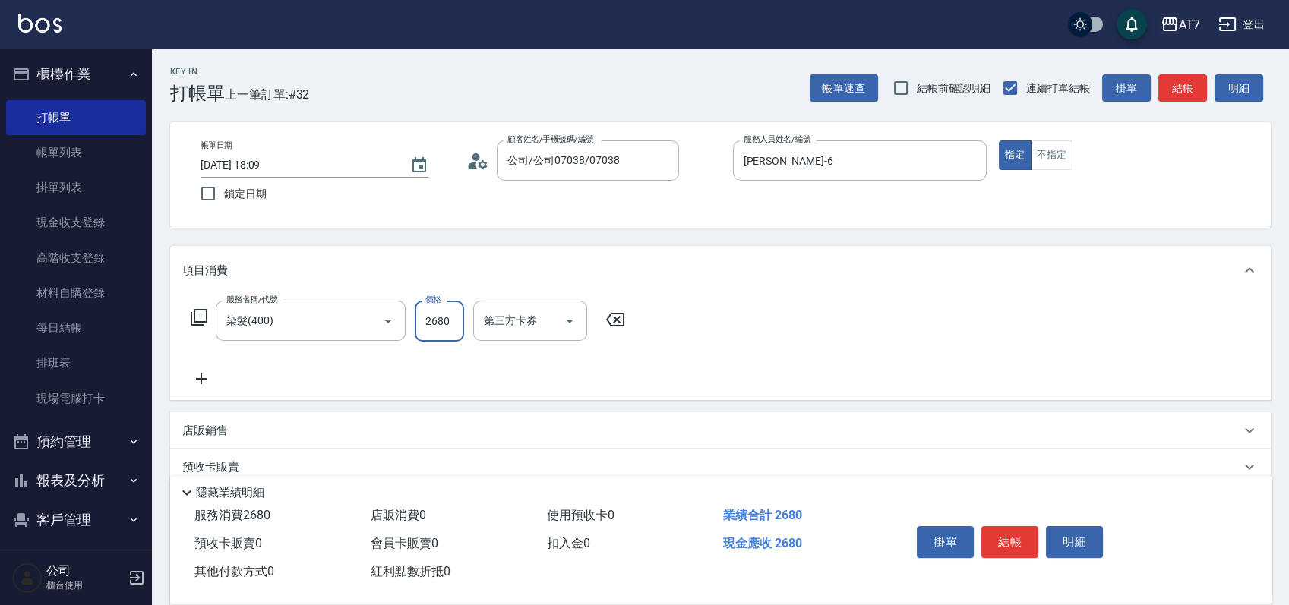
type input "2680"
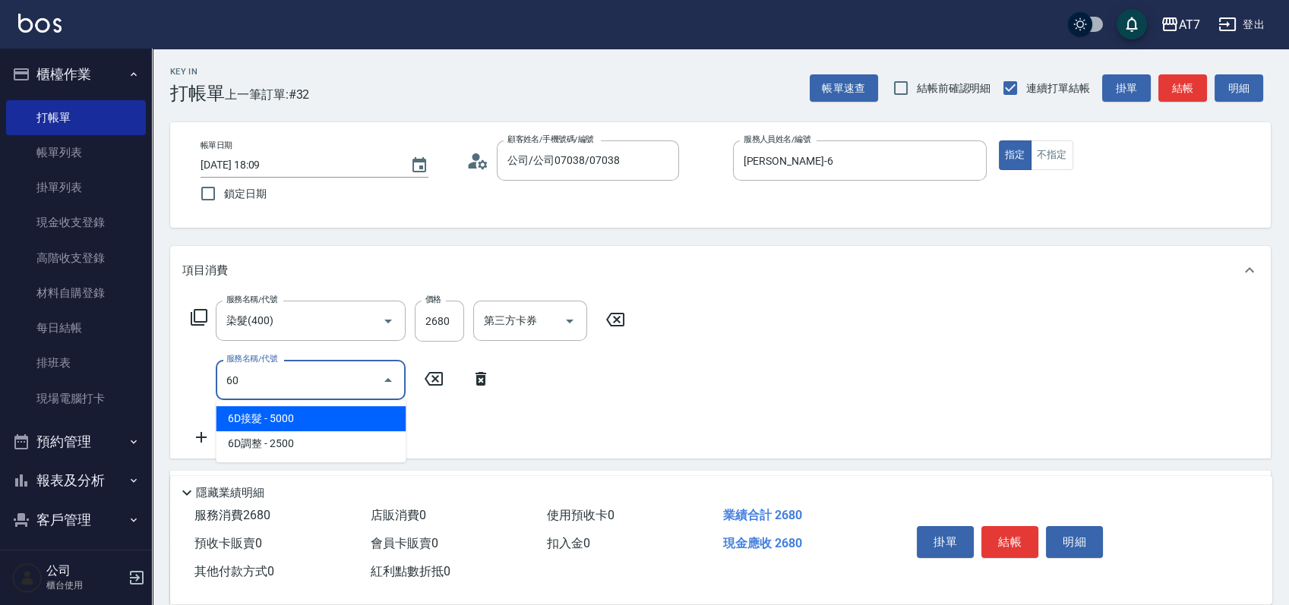
type input "609"
type input "510"
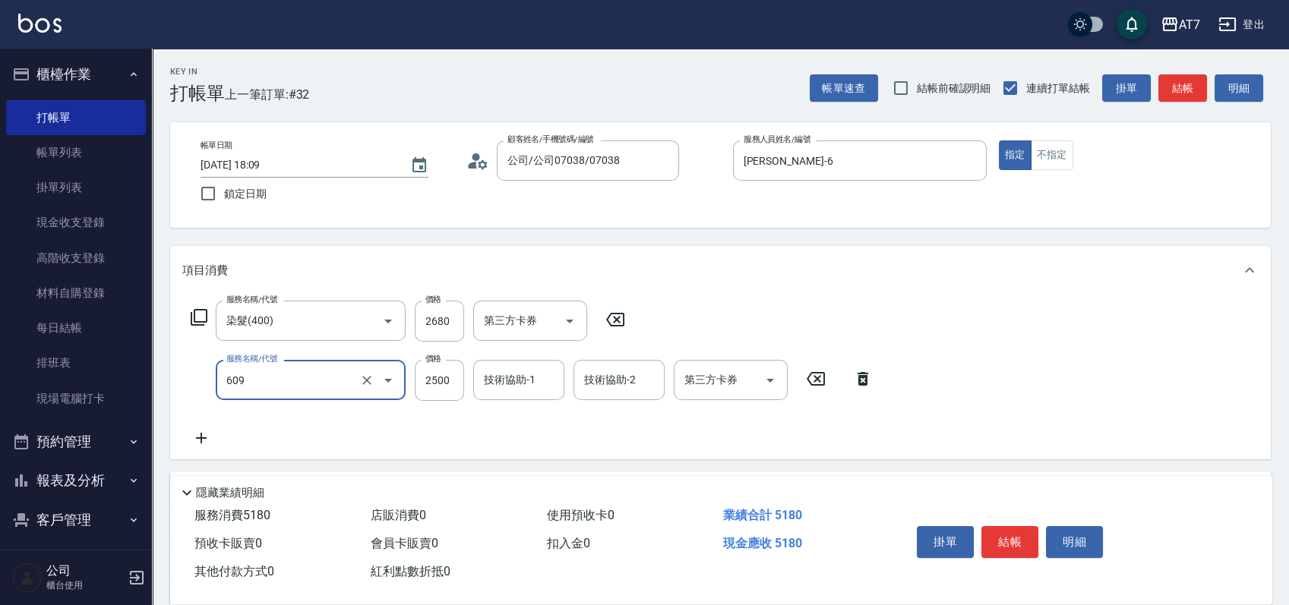
type input "鉑金護髮M（自領(609)"
type input "260"
type input "24"
type input "270"
type input "248"
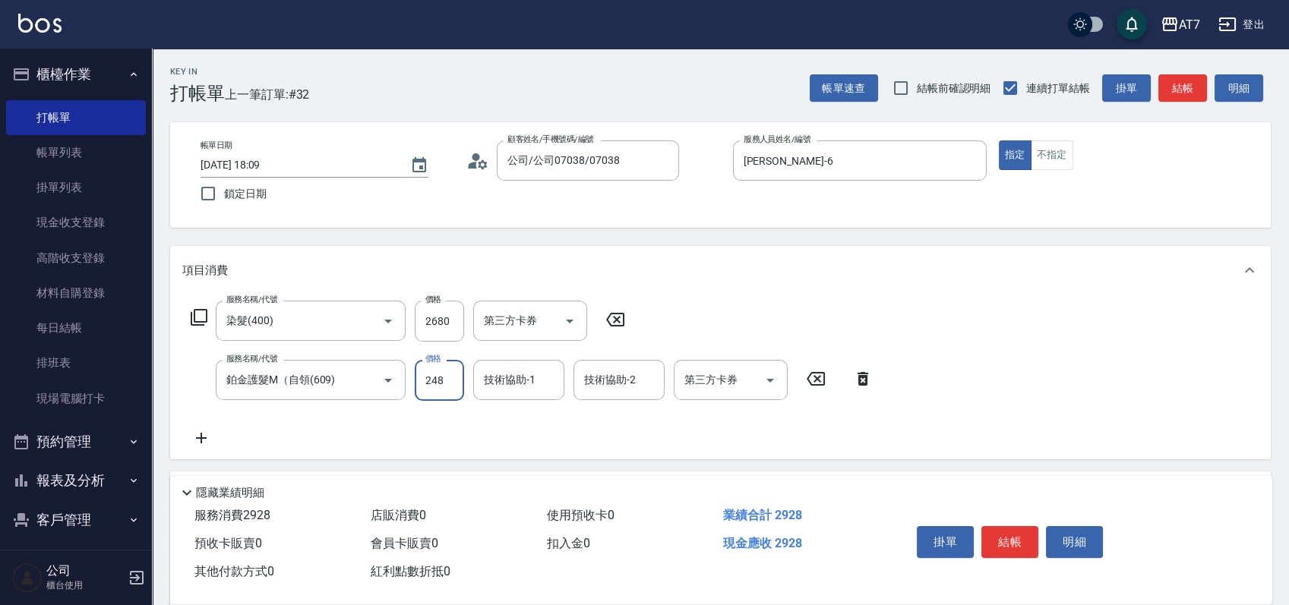
type input "510"
type input "2480"
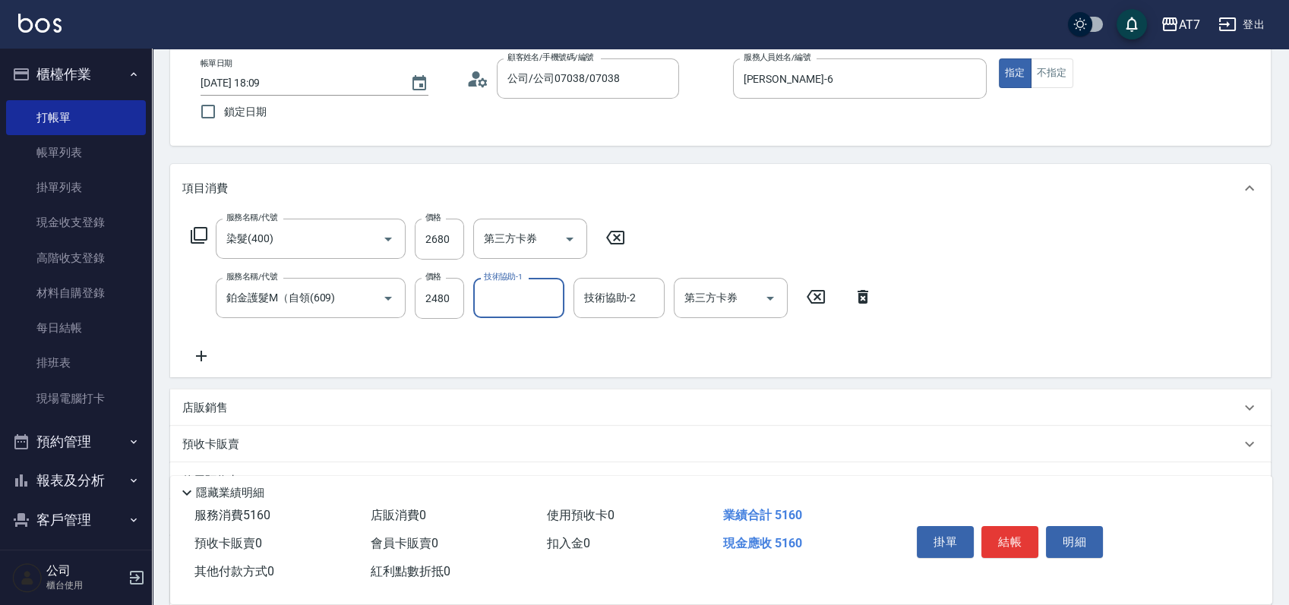
scroll to position [101, 0]
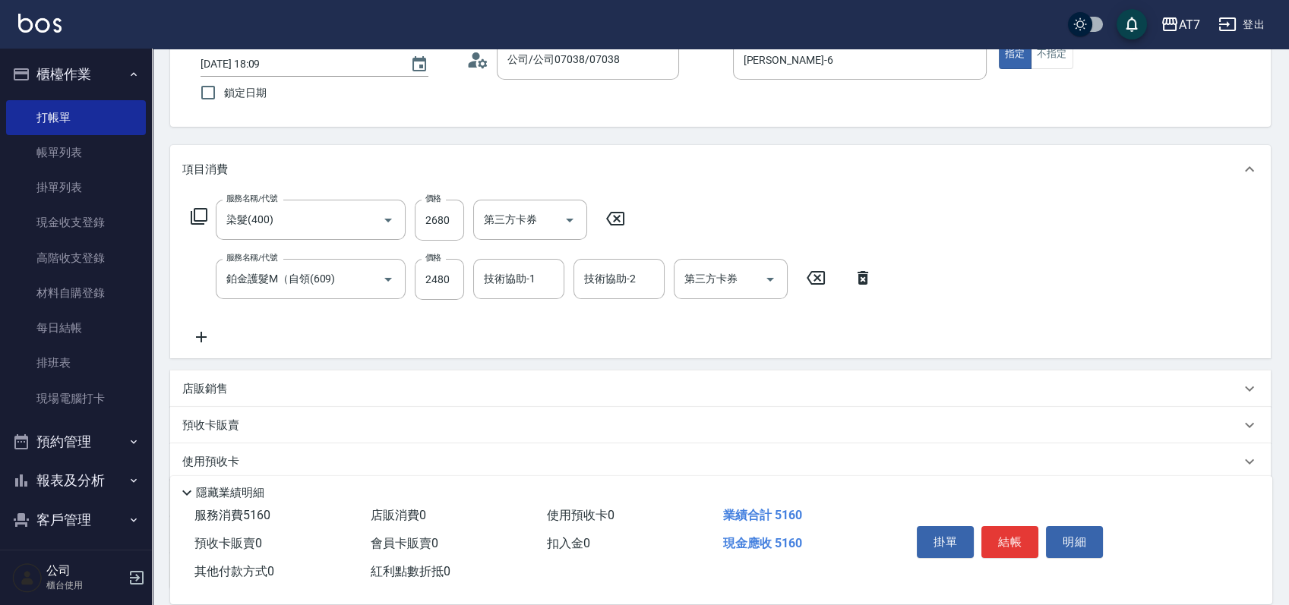
click at [1033, 390] on div "店販銷售" at bounding box center [711, 389] width 1058 height 16
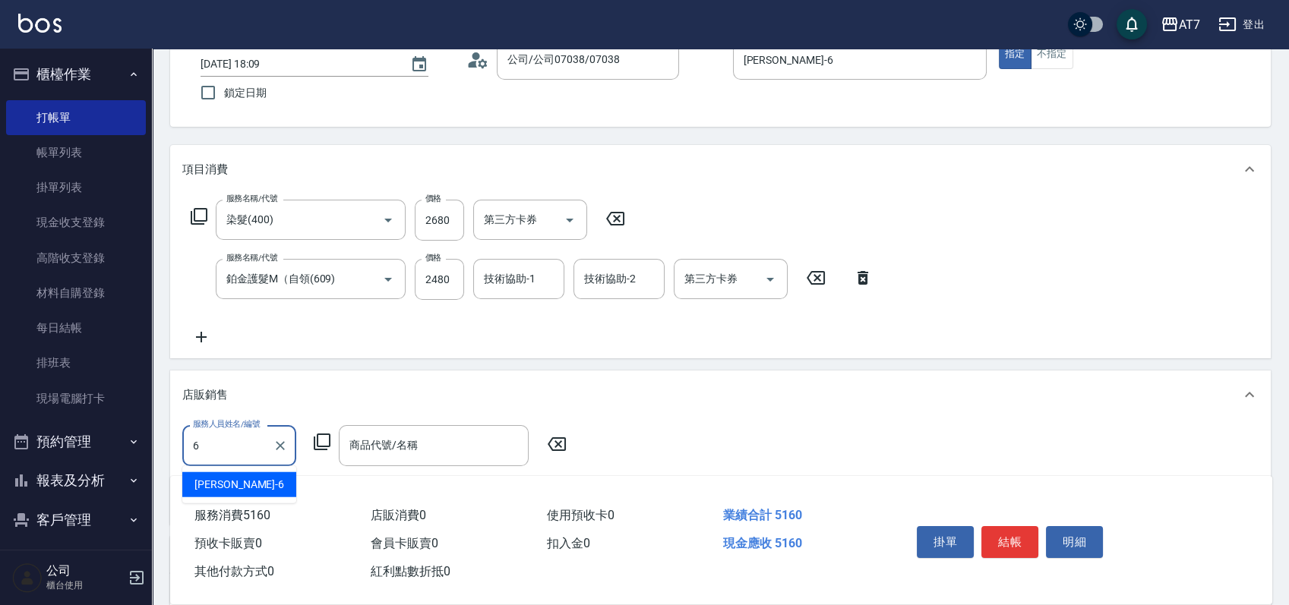
type input "杜莎莎-6"
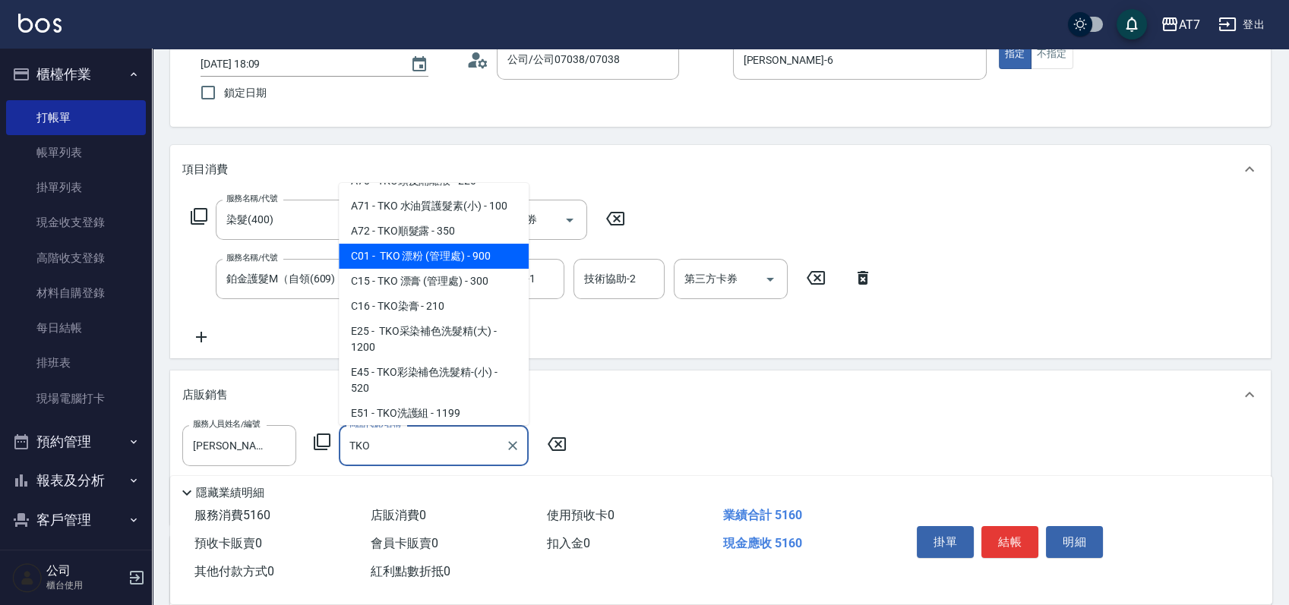
scroll to position [101, 0]
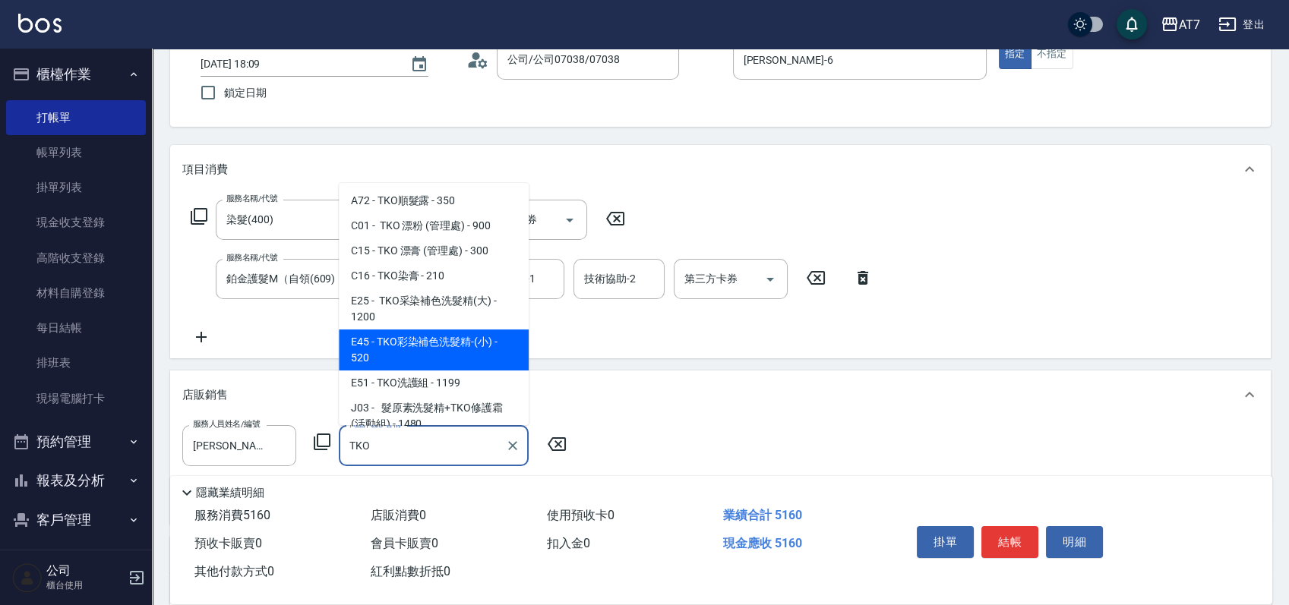
click at [468, 349] on span "E45 - TKO彩染補色洗髮精-(小) - 520" at bounding box center [434, 350] width 190 height 41
type input "TKO彩染補色洗髮精-(小)"
type input "560"
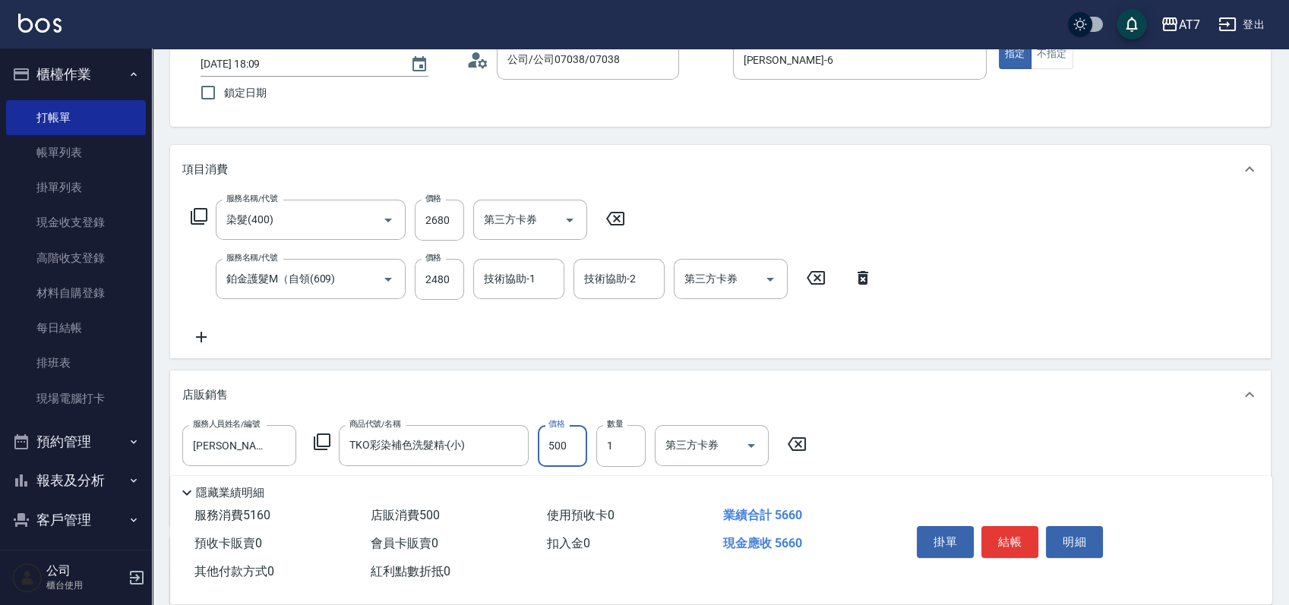
scroll to position [0, 0]
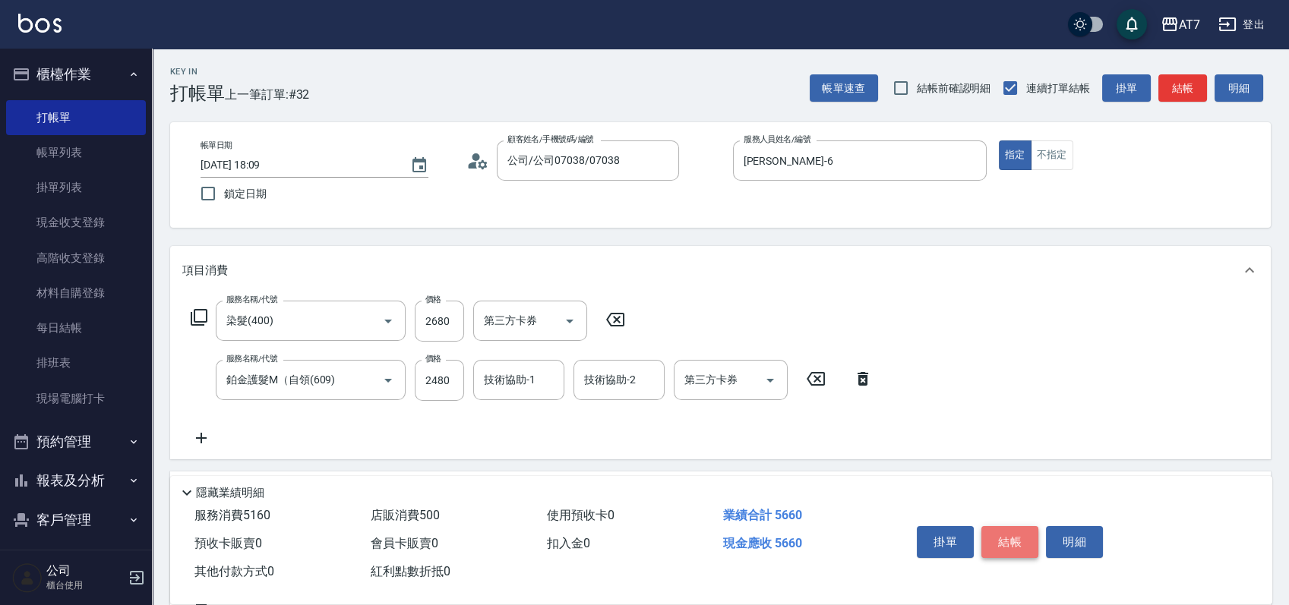
click at [1009, 543] on button "結帳" at bounding box center [1009, 542] width 57 height 32
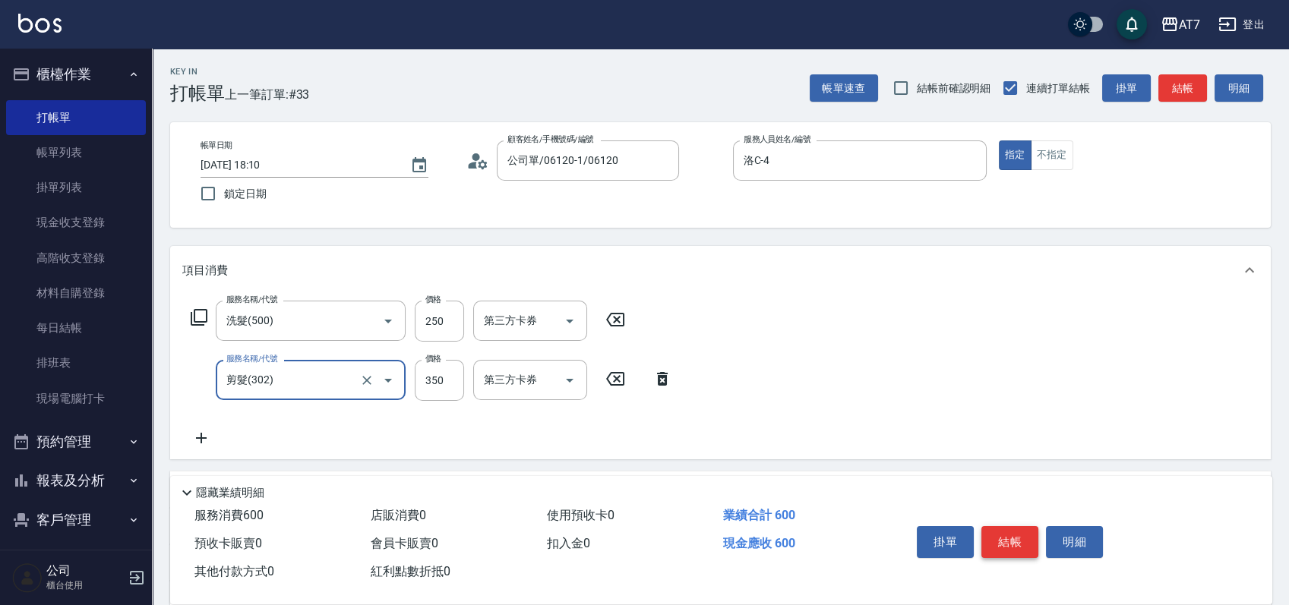
click at [993, 540] on button "結帳" at bounding box center [1009, 542] width 57 height 32
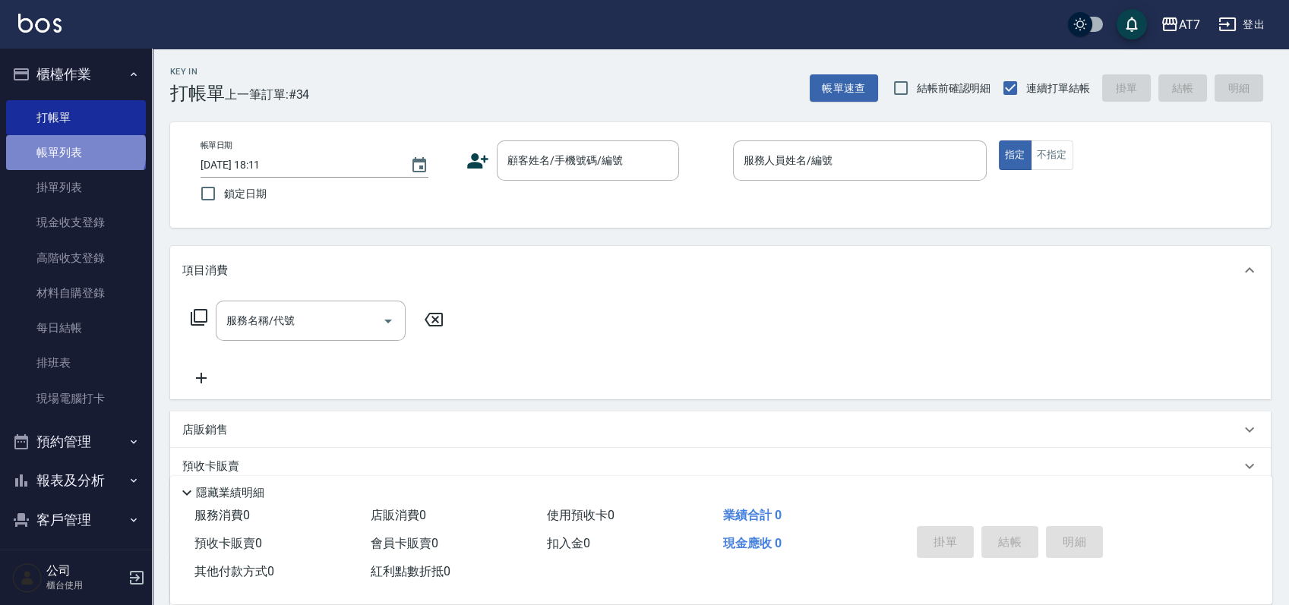
click at [74, 150] on link "帳單列表" at bounding box center [76, 152] width 140 height 35
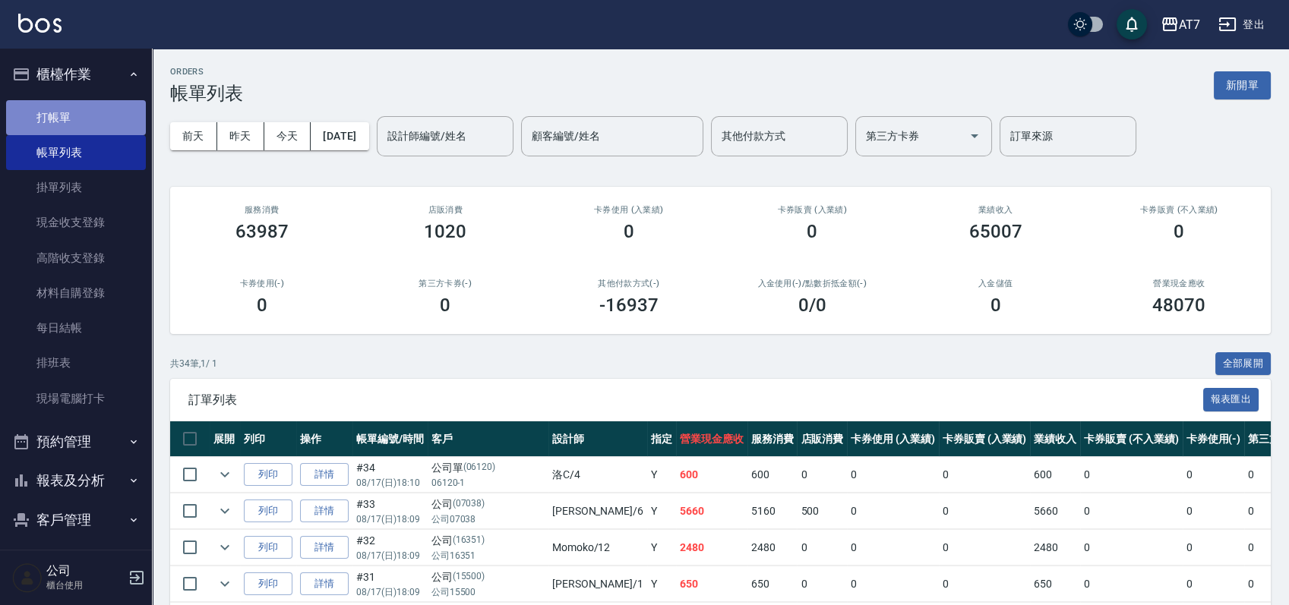
click at [90, 115] on link "打帳單" at bounding box center [76, 117] width 140 height 35
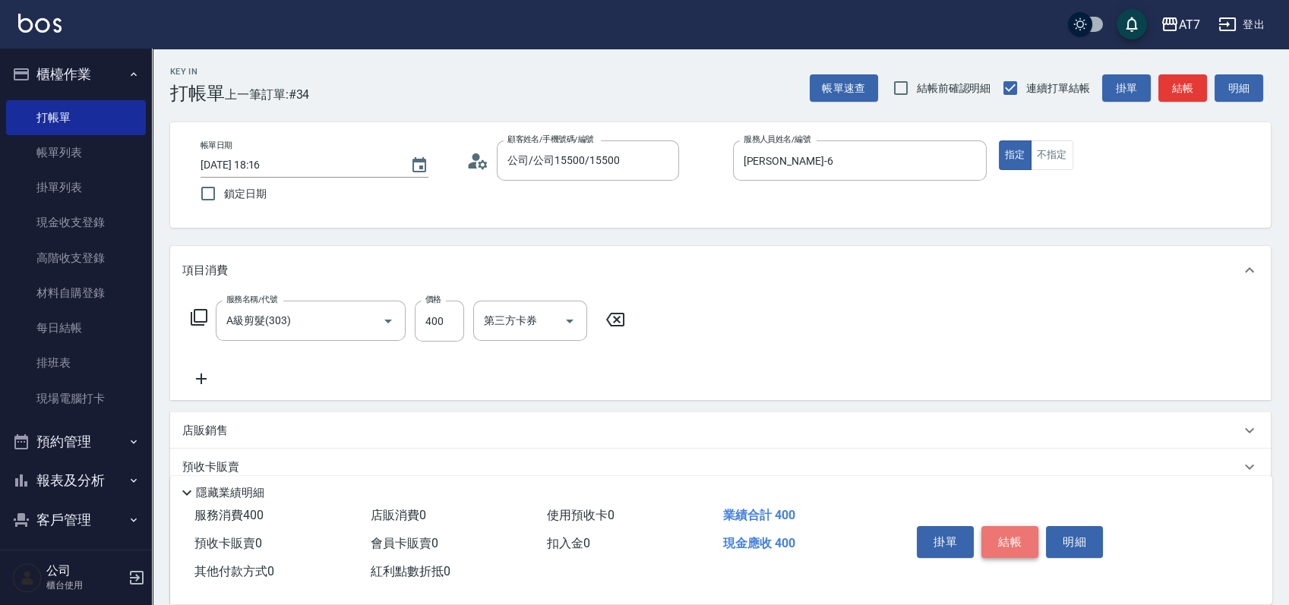
click at [996, 538] on button "結帳" at bounding box center [1009, 542] width 57 height 32
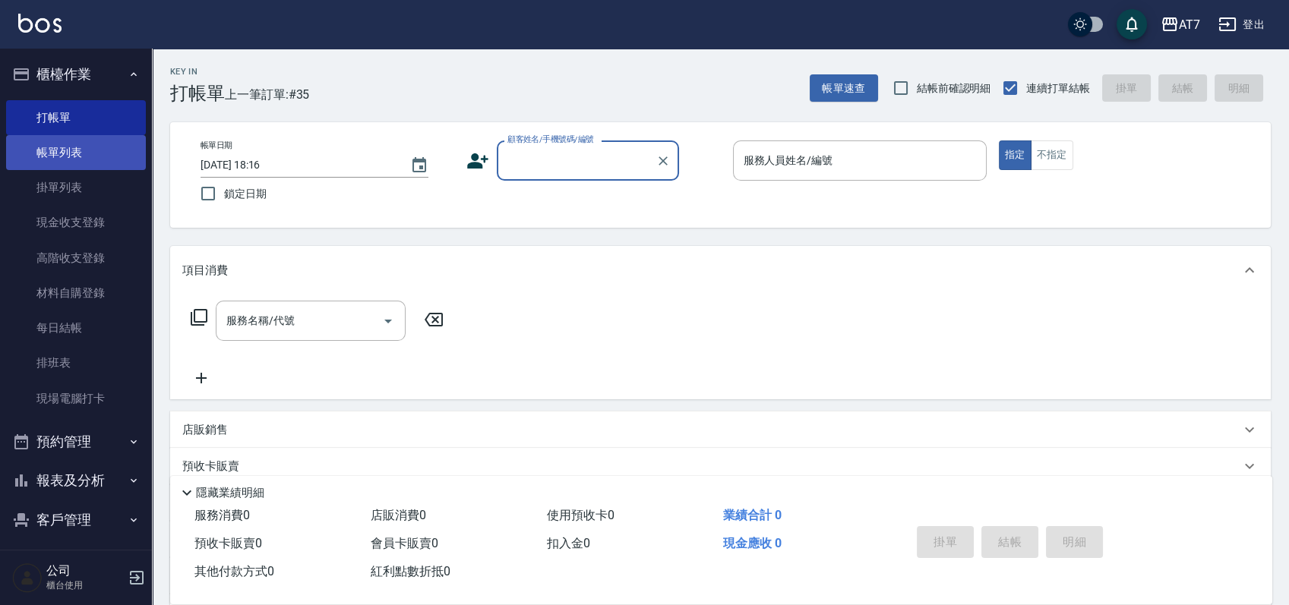
click at [90, 166] on link "帳單列表" at bounding box center [76, 152] width 140 height 35
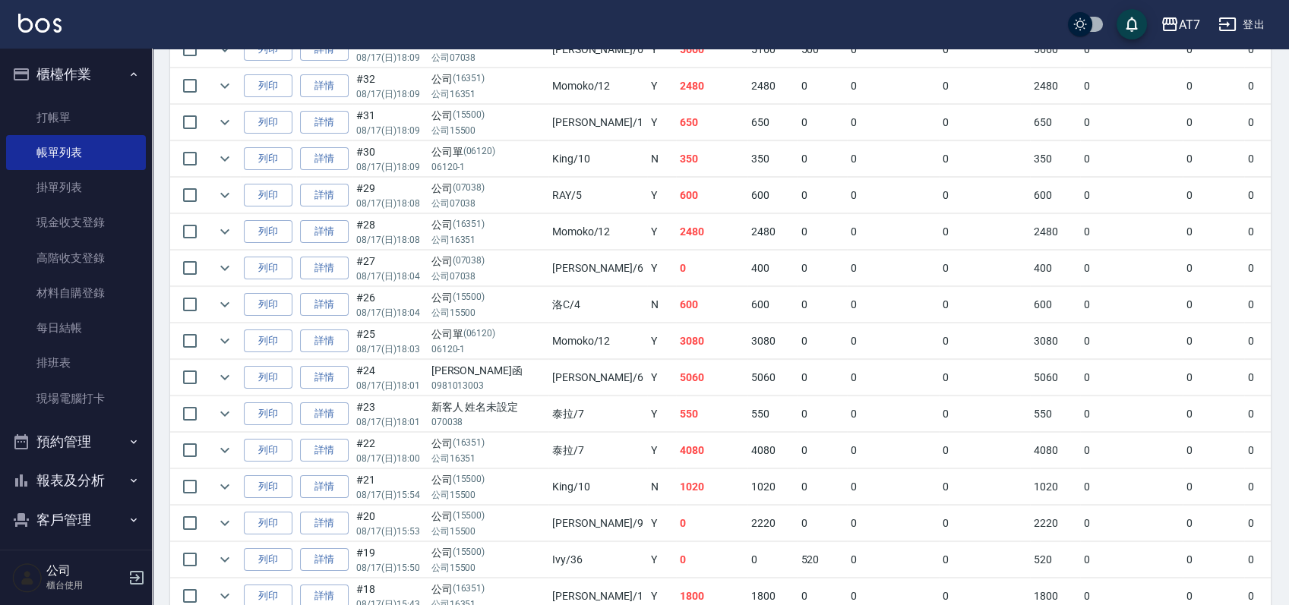
scroll to position [529, 0]
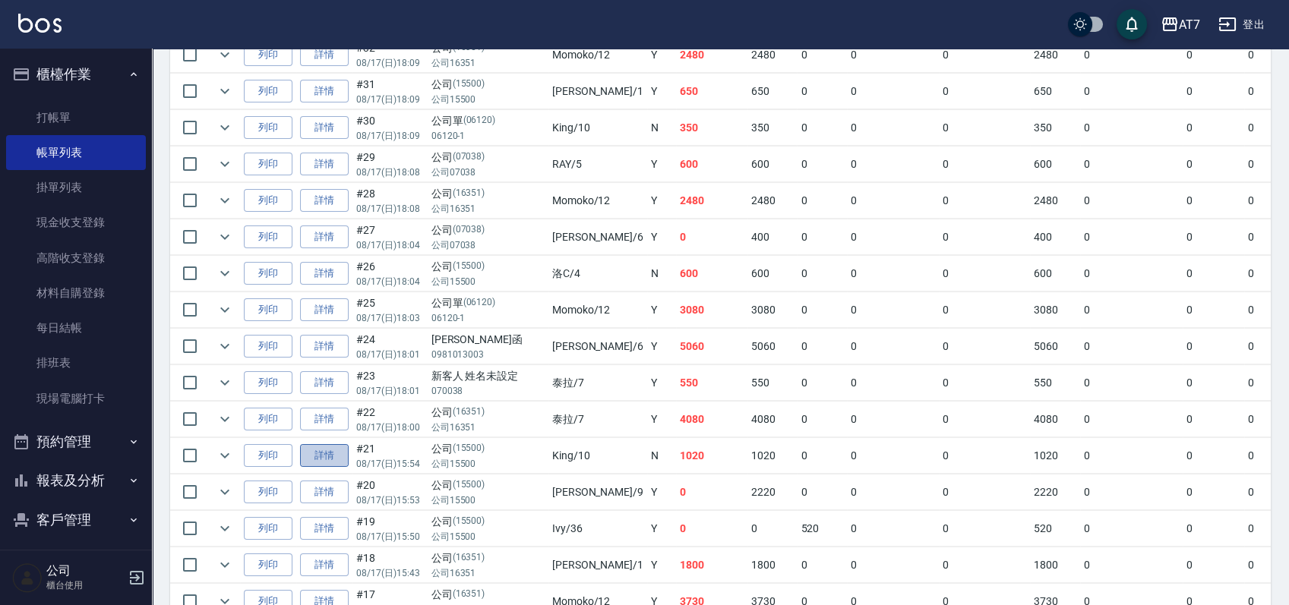
click at [333, 450] on link "詳情" at bounding box center [324, 456] width 49 height 24
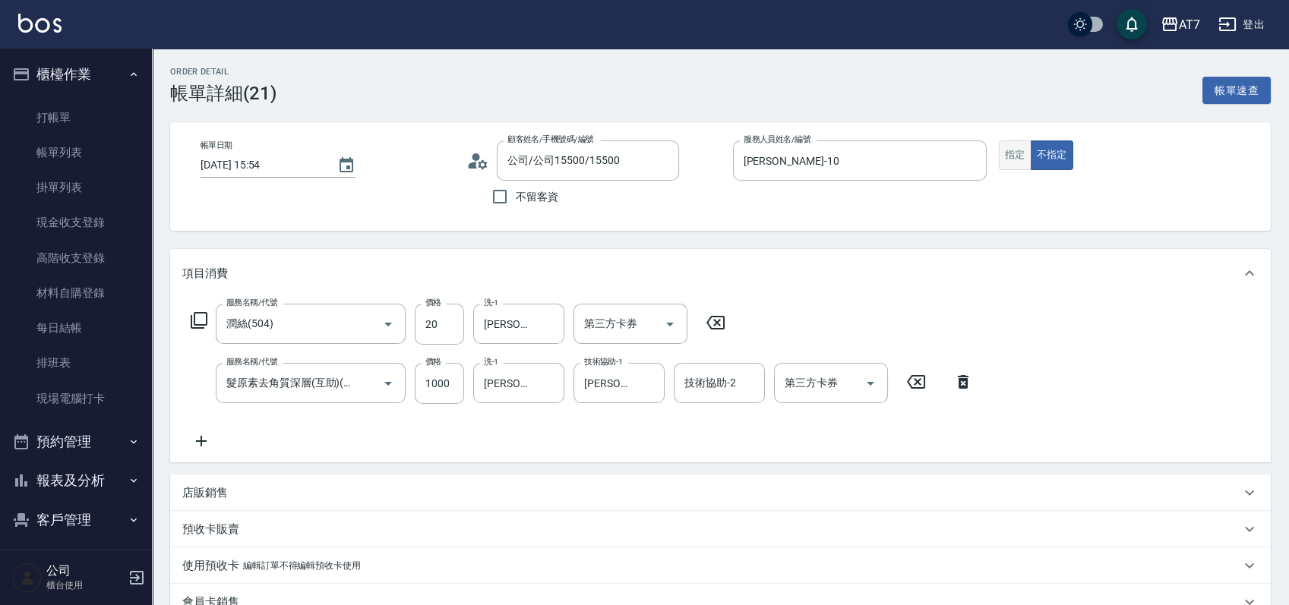
click at [1018, 158] on button "指定" at bounding box center [1015, 155] width 33 height 30
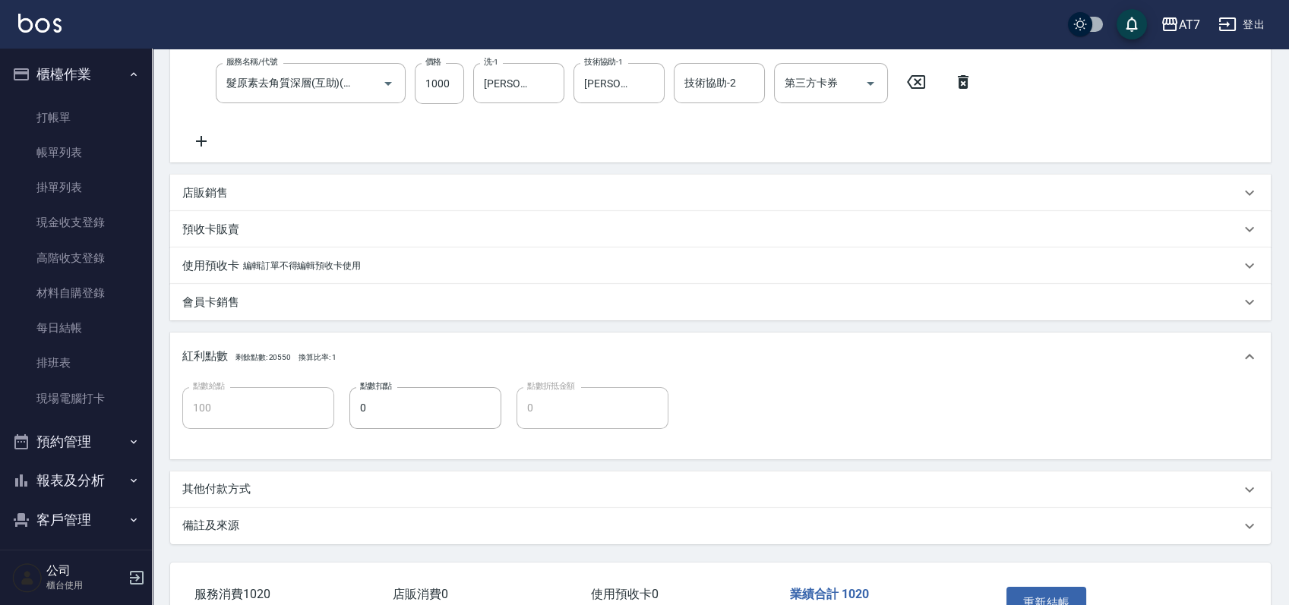
scroll to position [400, 0]
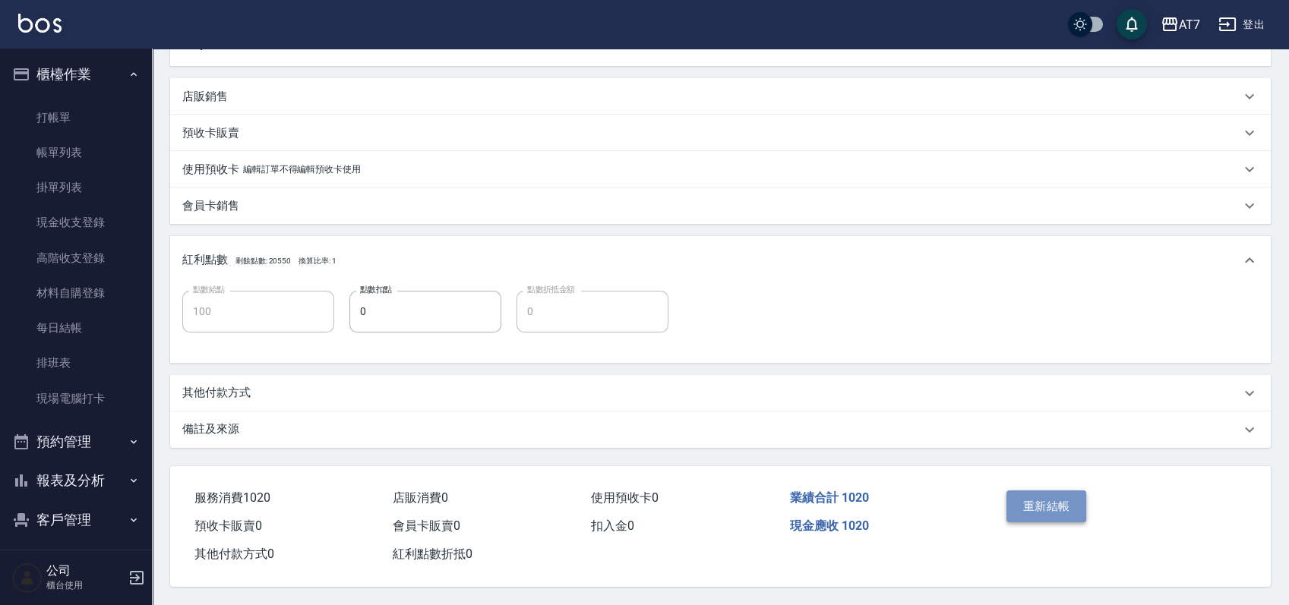
click at [1059, 497] on button "重新結帳" at bounding box center [1046, 507] width 81 height 32
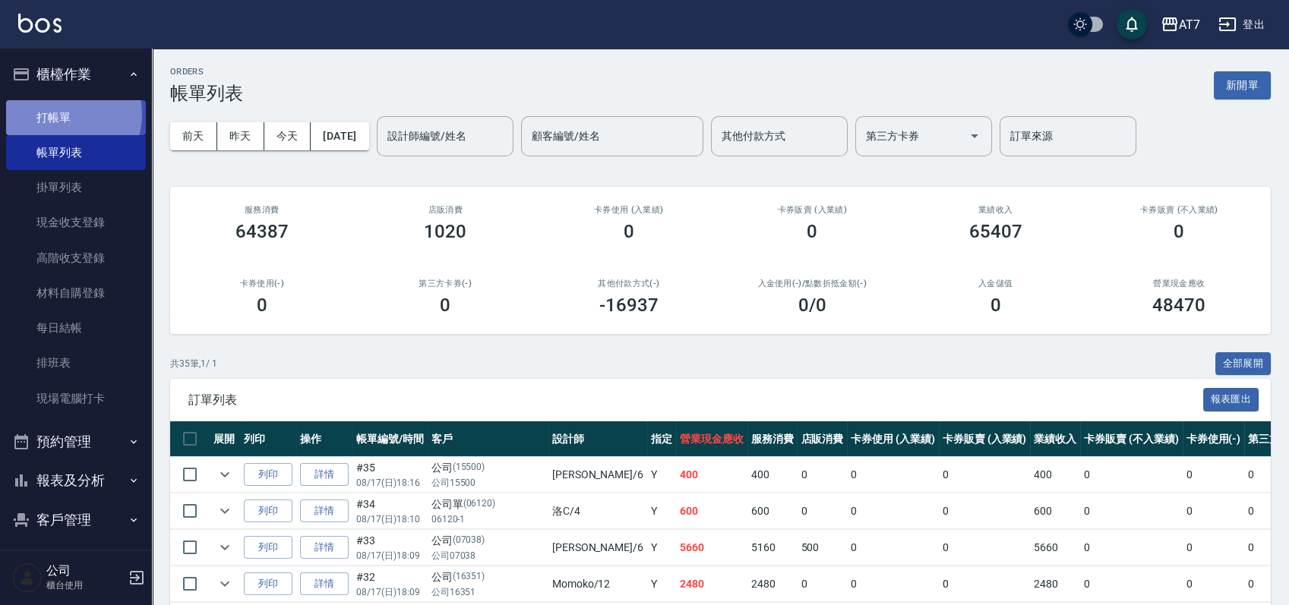
click at [58, 114] on link "打帳單" at bounding box center [76, 117] width 140 height 35
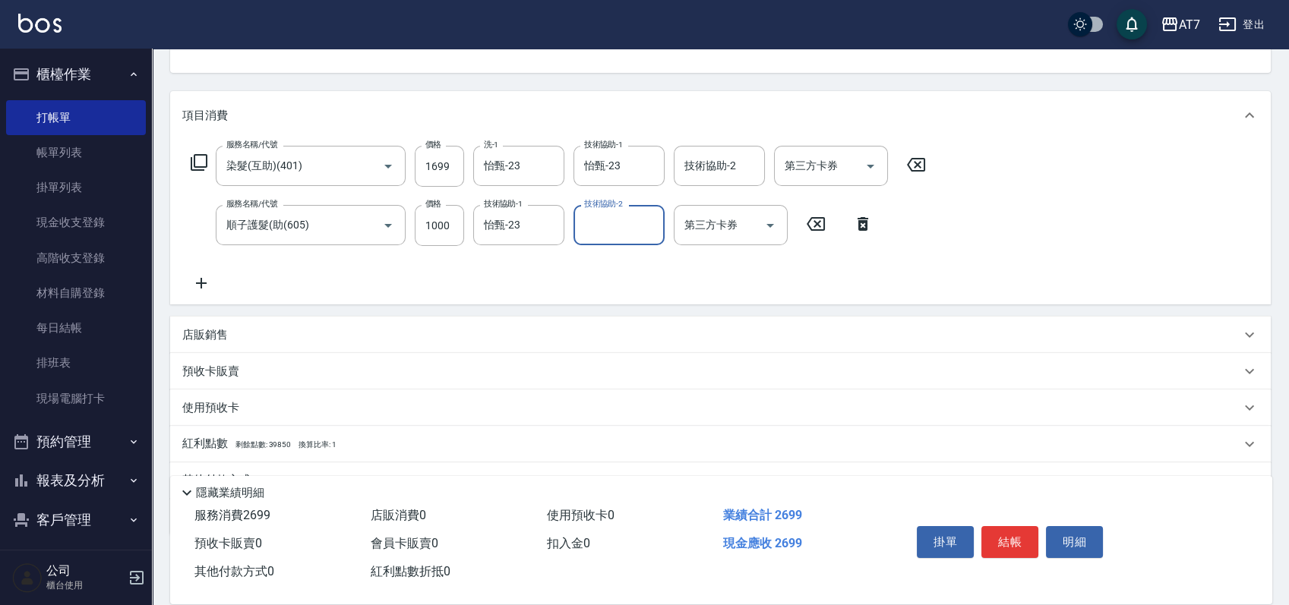
scroll to position [229, 0]
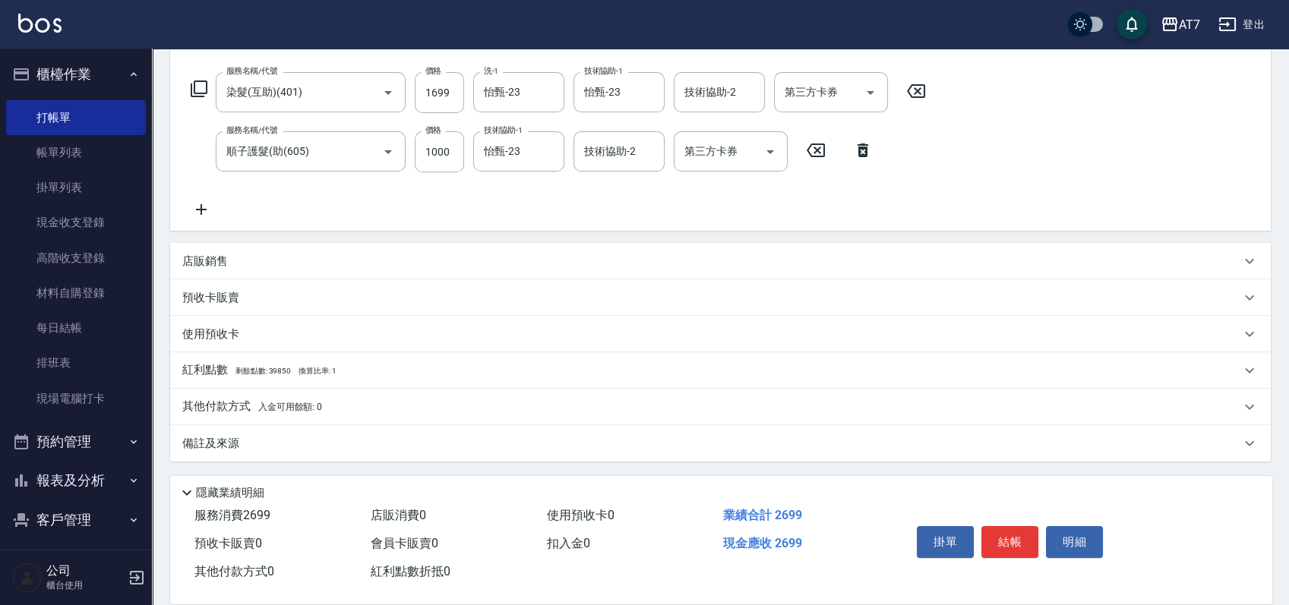
click at [317, 406] on span "入金可用餘額: 0" at bounding box center [290, 407] width 65 height 11
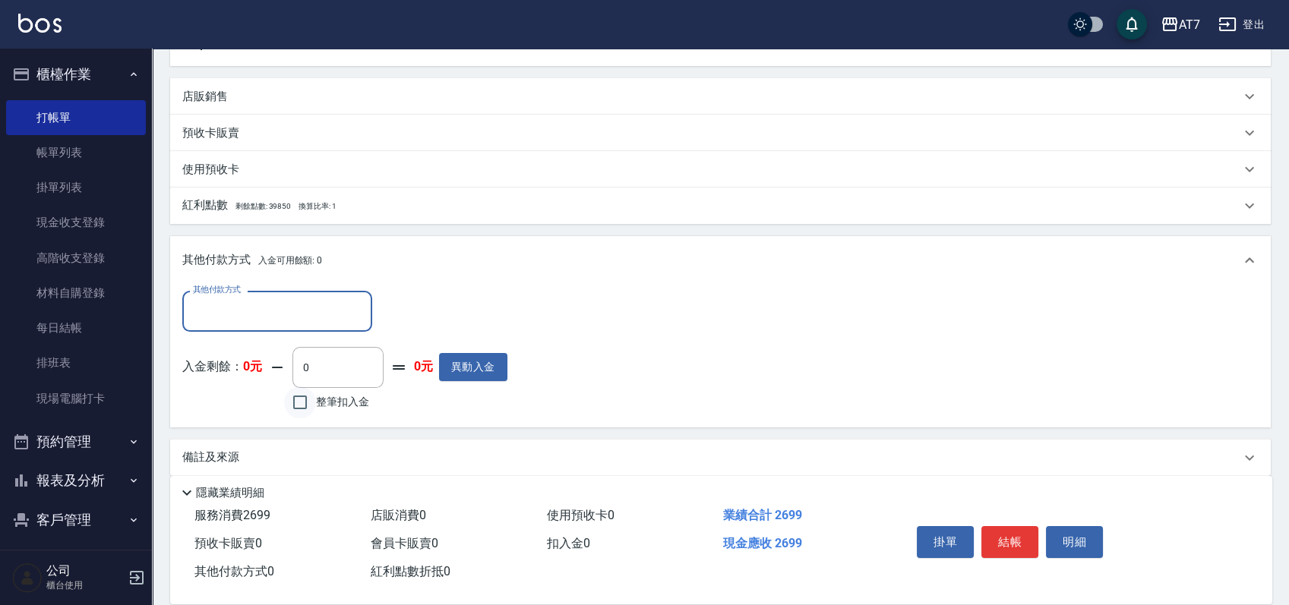
scroll to position [407, 0]
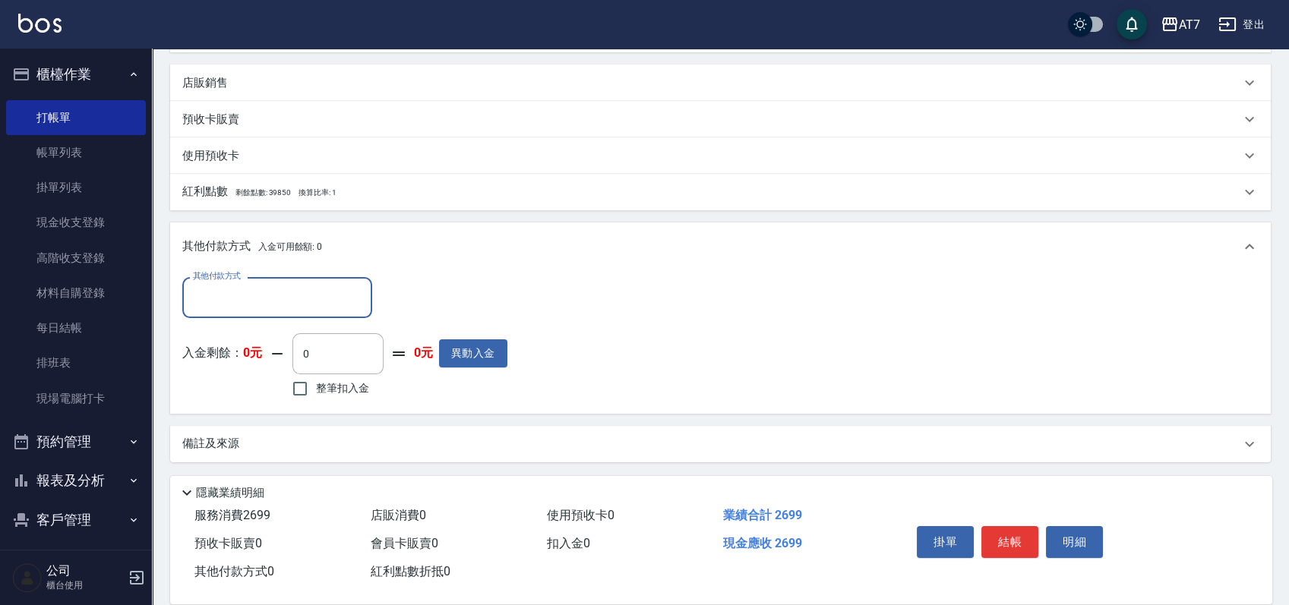
click at [296, 305] on input "其他付款方式" at bounding box center [277, 297] width 176 height 27
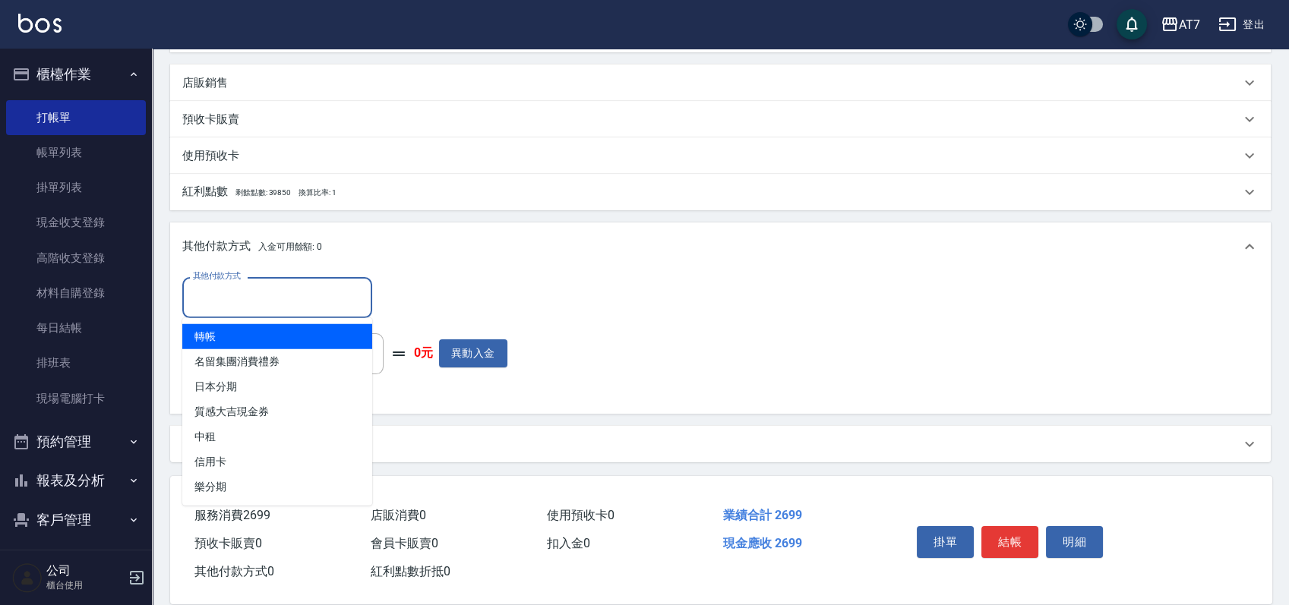
click at [257, 336] on span "轉帳" at bounding box center [277, 336] width 190 height 25
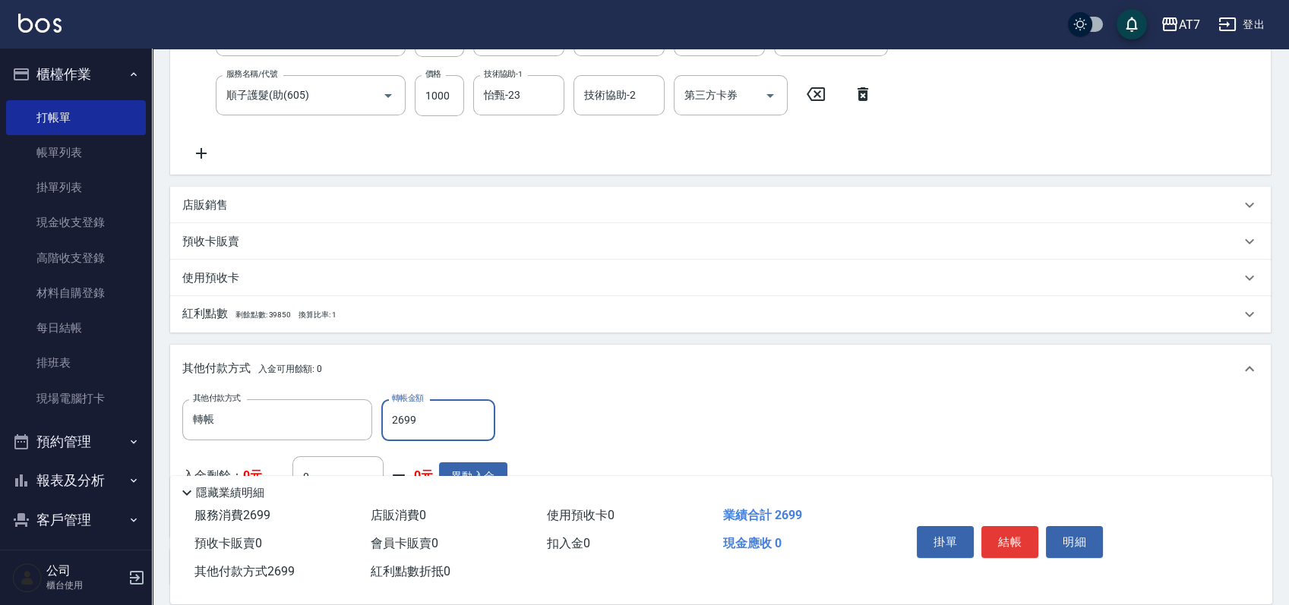
scroll to position [103, 0]
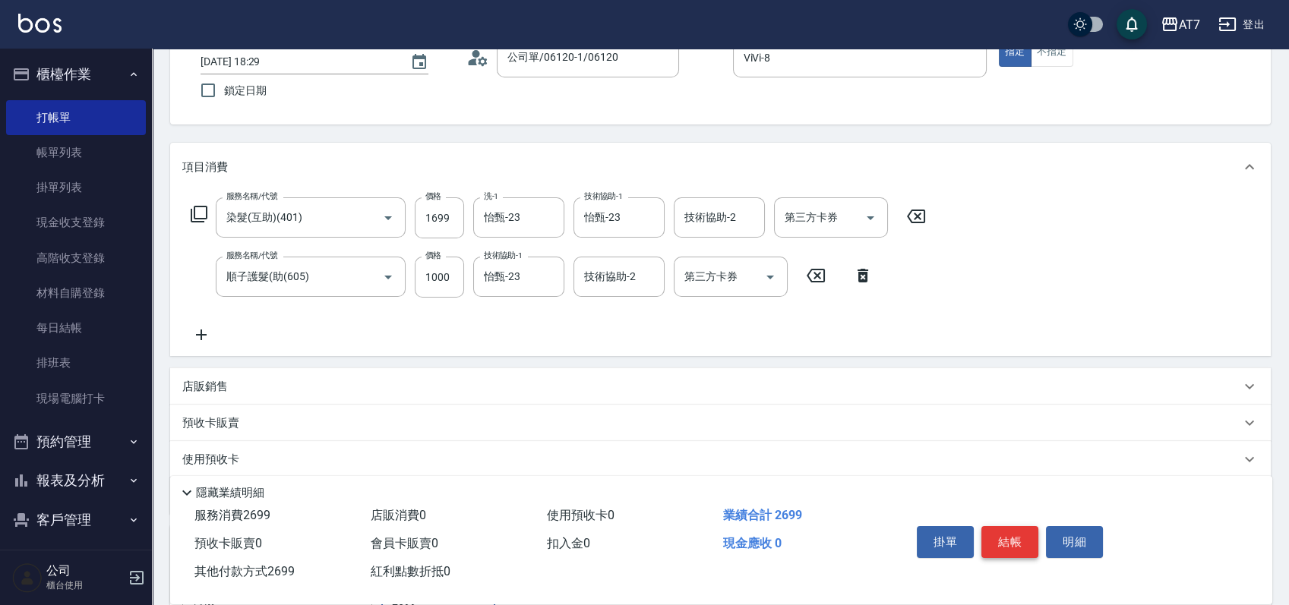
click at [1004, 541] on button "結帳" at bounding box center [1009, 542] width 57 height 32
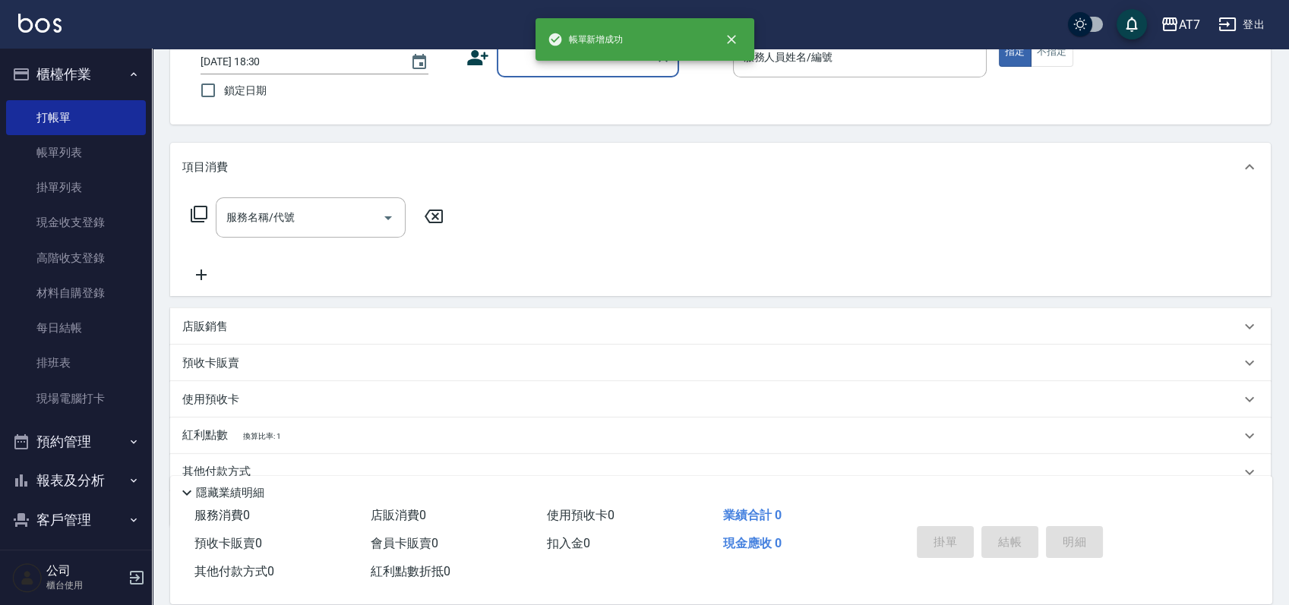
scroll to position [0, 0]
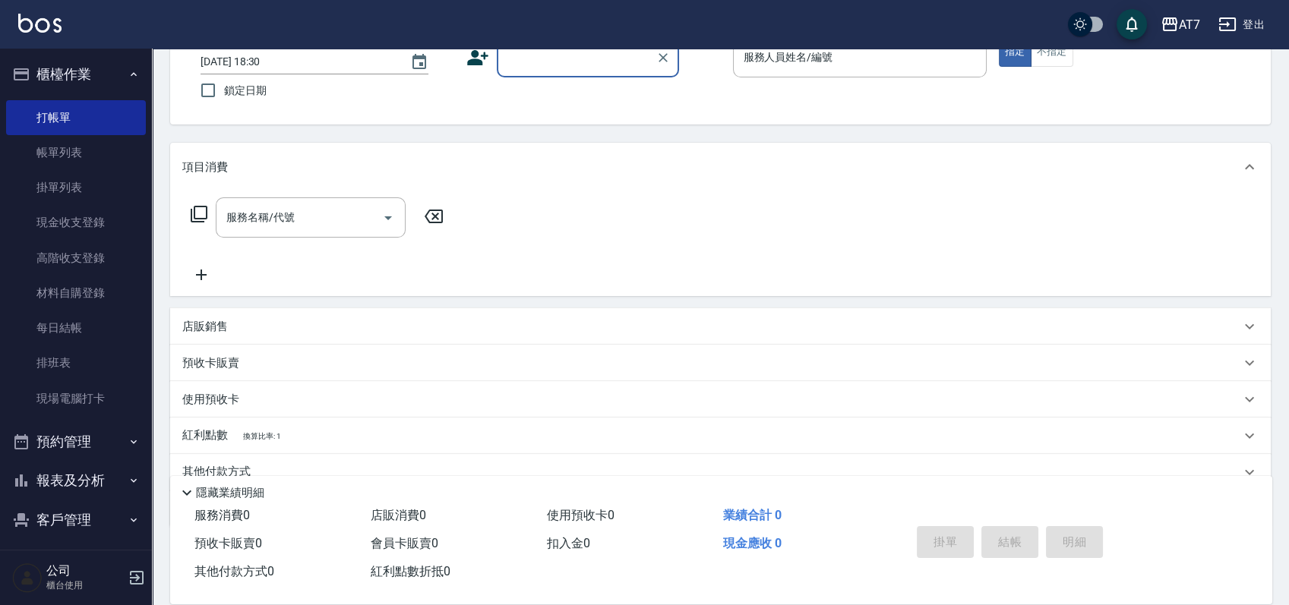
click at [304, 316] on div "店販銷售" at bounding box center [720, 326] width 1100 height 36
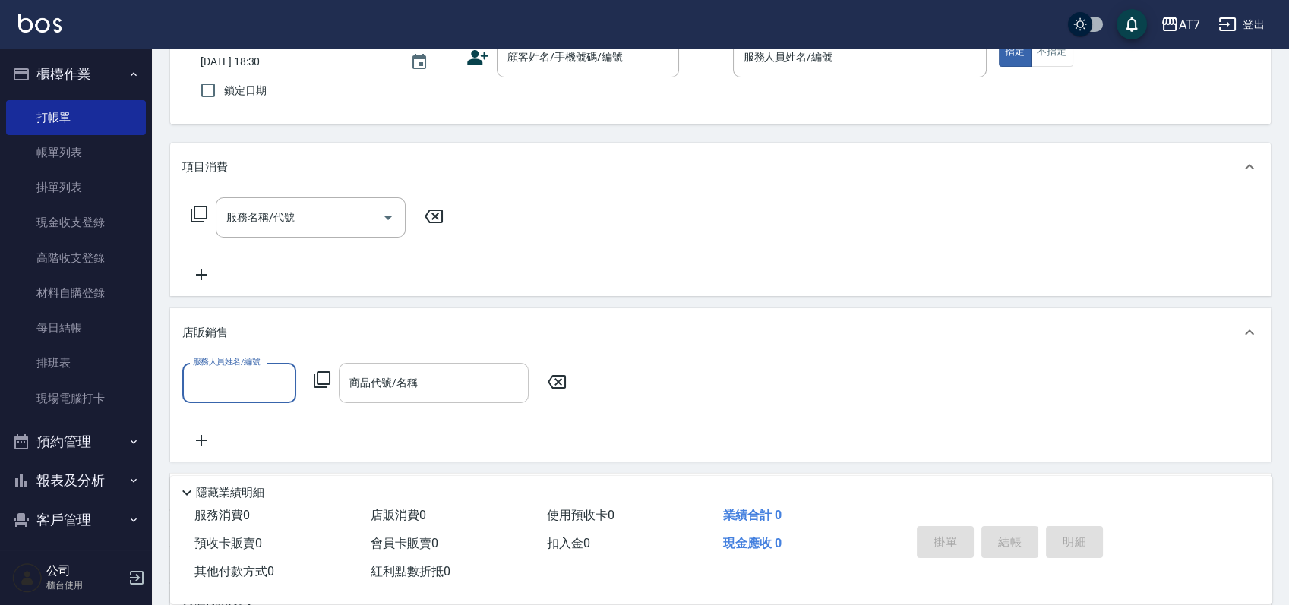
click at [390, 387] on div "商品代號/名稱 商品代號/名稱" at bounding box center [434, 383] width 190 height 40
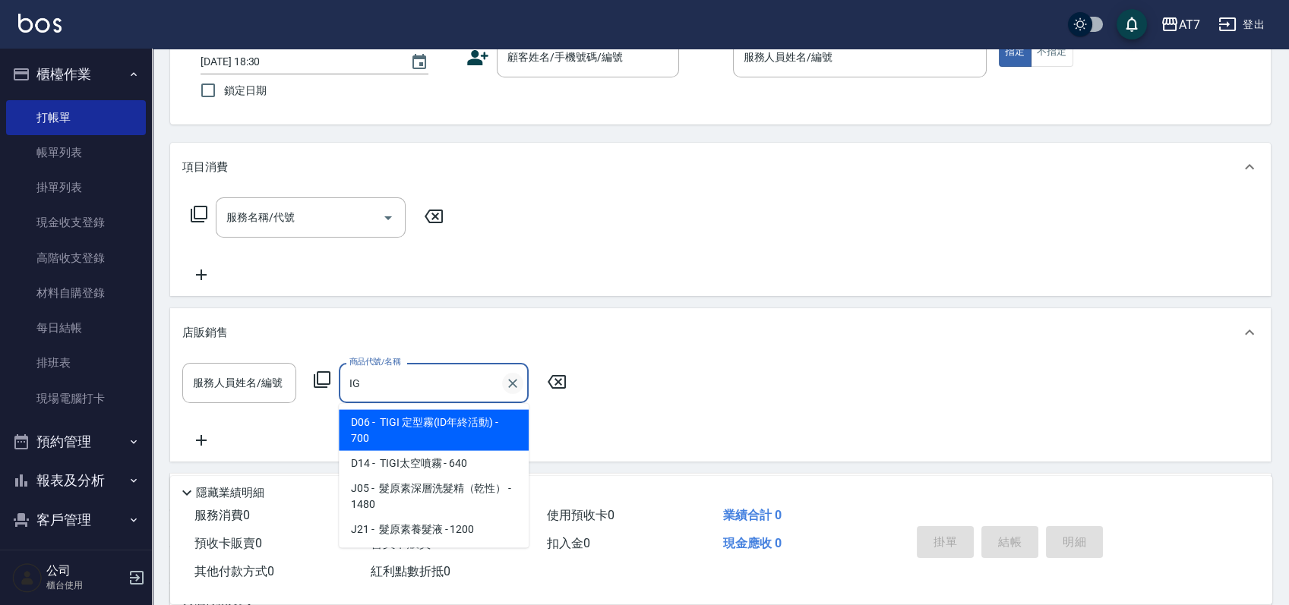
click at [513, 386] on icon "Clear" at bounding box center [512, 383] width 15 height 15
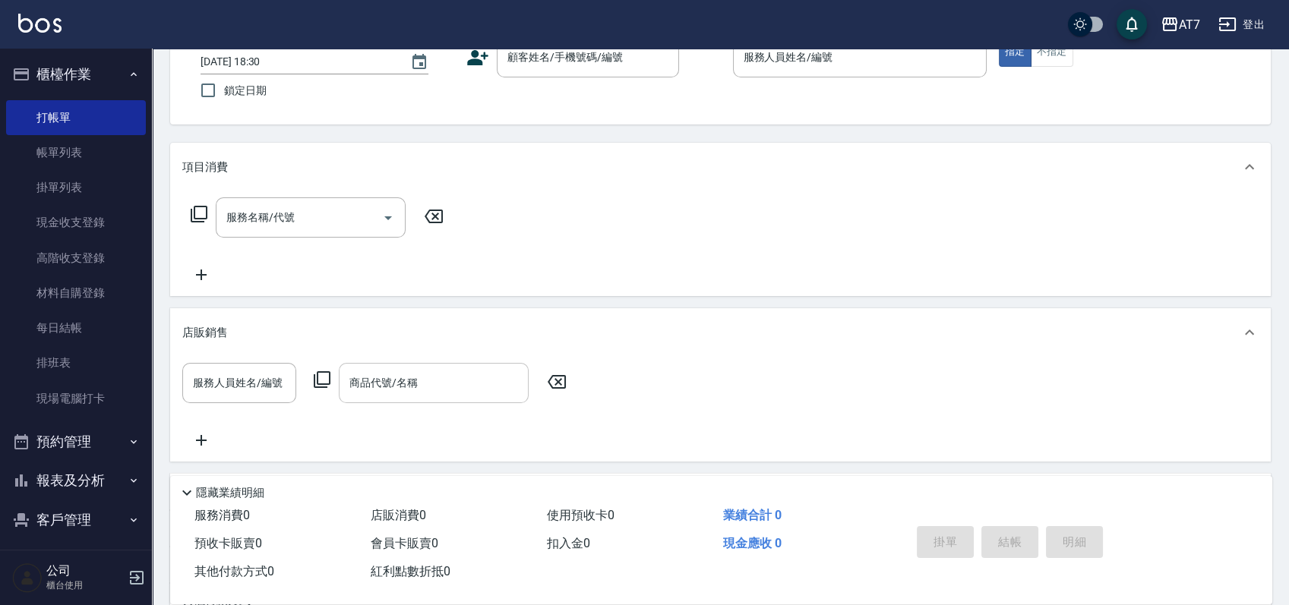
click at [966, 243] on div "服務名稱/代號 服務名稱/代號" at bounding box center [720, 243] width 1100 height 105
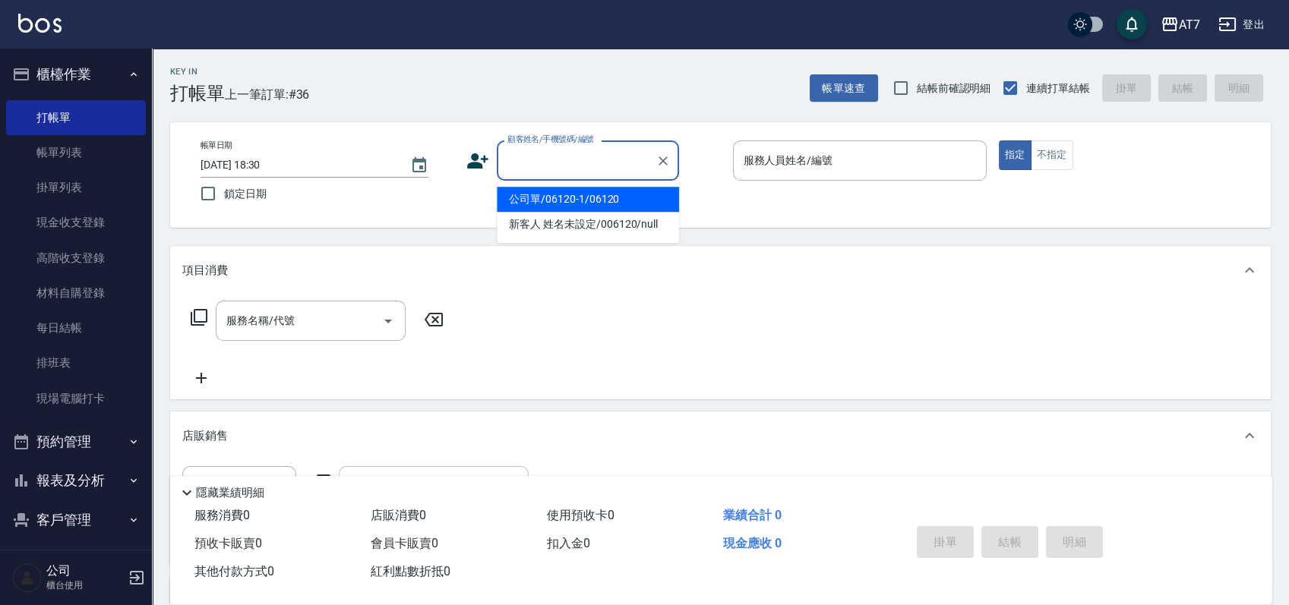
click at [584, 157] on input "顧客姓名/手機號碼/編號" at bounding box center [577, 160] width 146 height 27
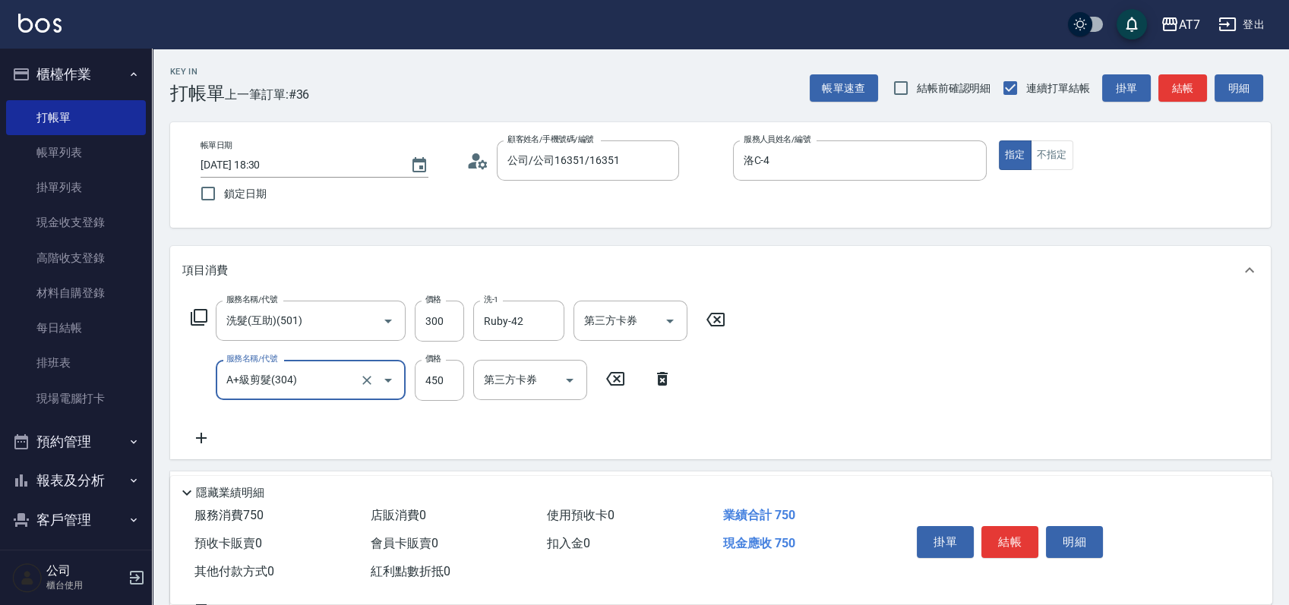
drag, startPoint x: 1010, startPoint y: 543, endPoint x: 1002, endPoint y: 547, distance: 8.5
click at [1008, 545] on button "結帳" at bounding box center [1009, 542] width 57 height 32
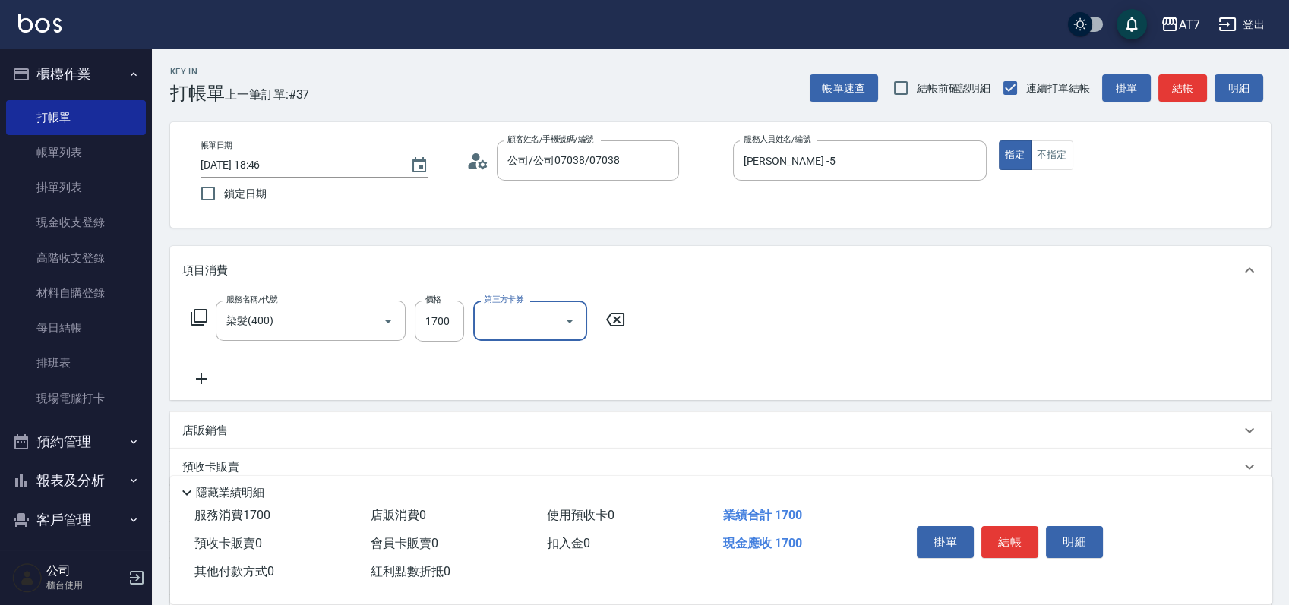
drag, startPoint x: 503, startPoint y: 418, endPoint x: 598, endPoint y: 355, distance: 114.6
click at [505, 418] on div "店販銷售" at bounding box center [720, 430] width 1100 height 36
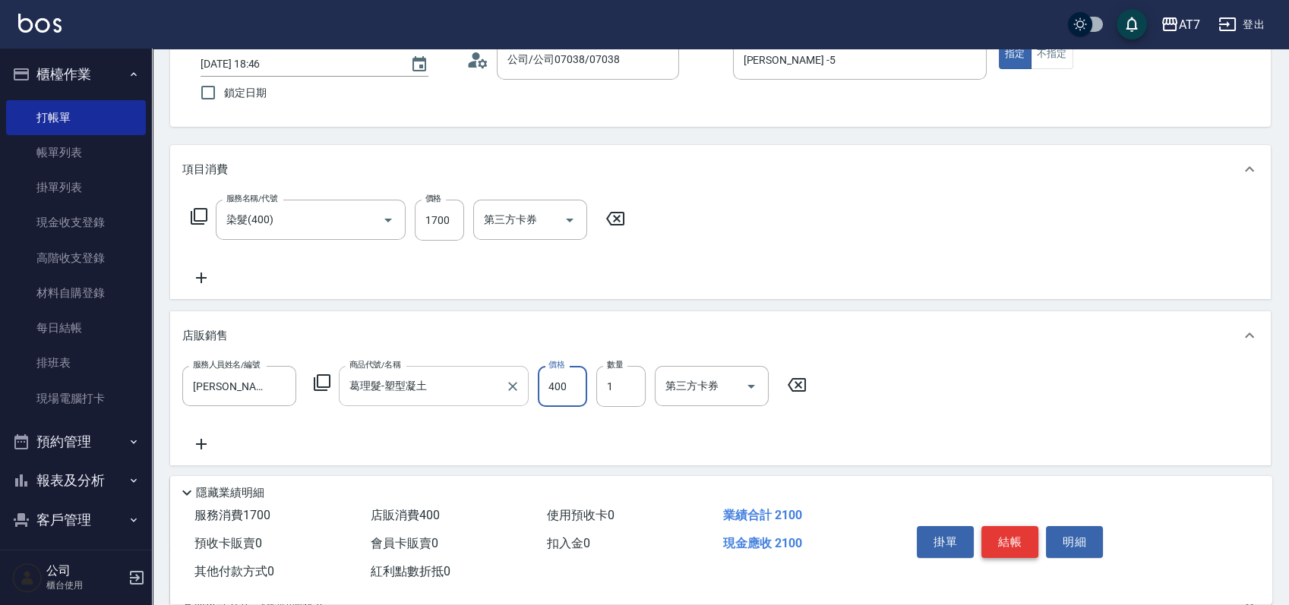
click at [1013, 535] on button "結帳" at bounding box center [1009, 542] width 57 height 32
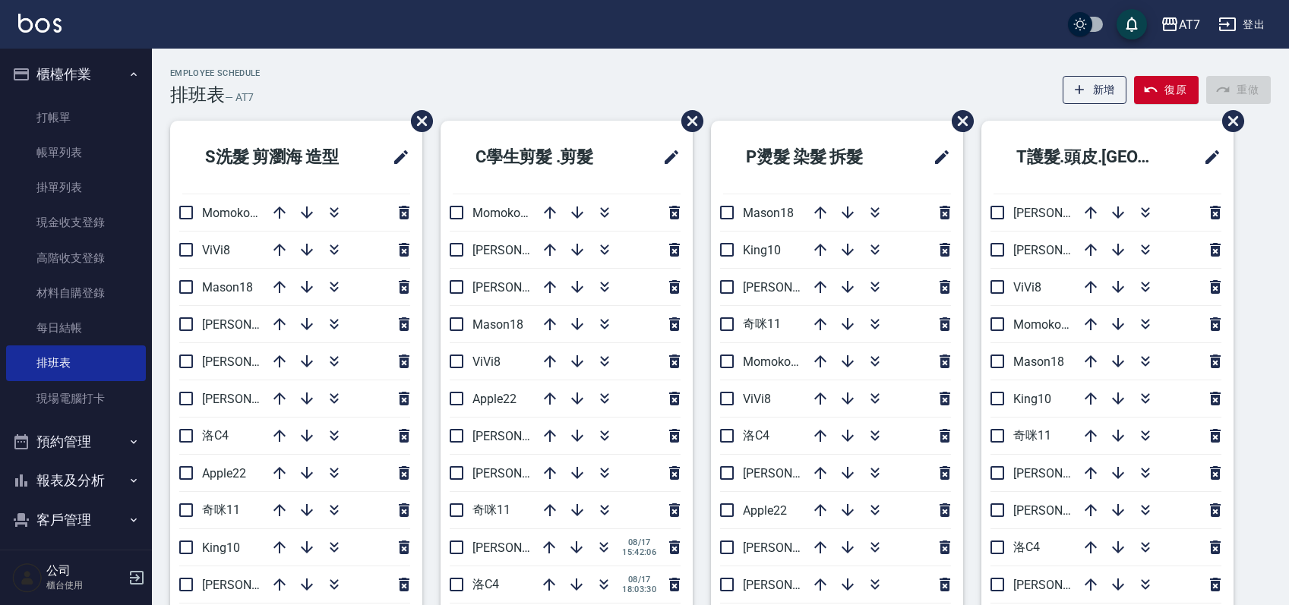
scroll to position [101, 0]
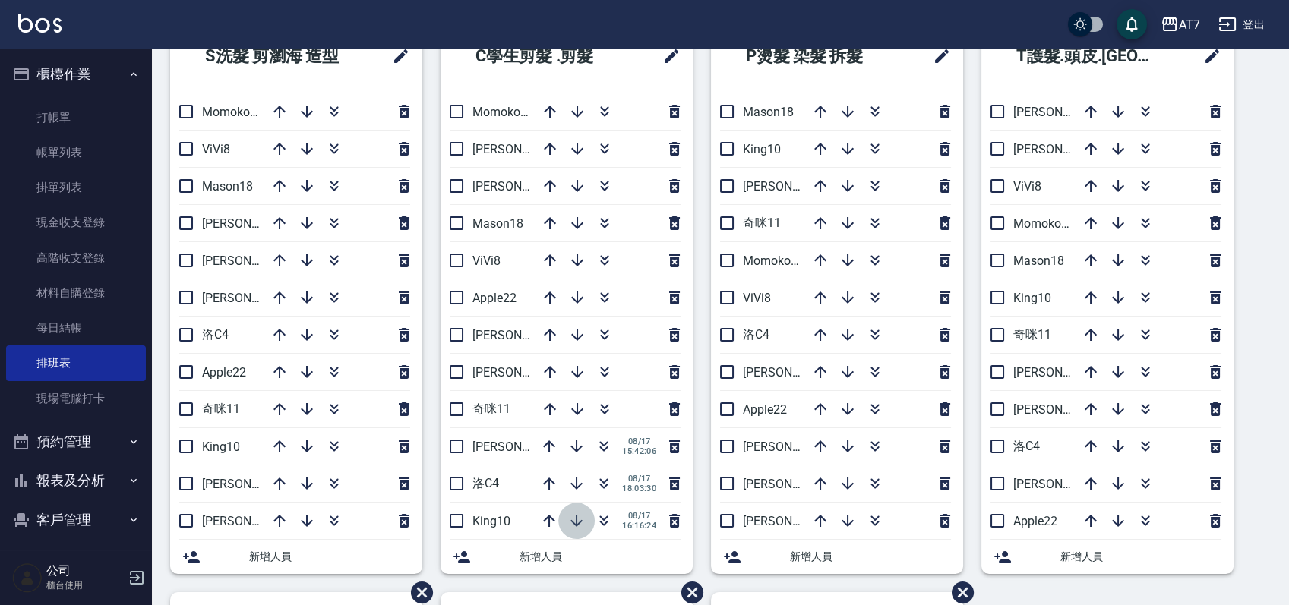
click at [582, 524] on icon "button" at bounding box center [576, 521] width 18 height 18
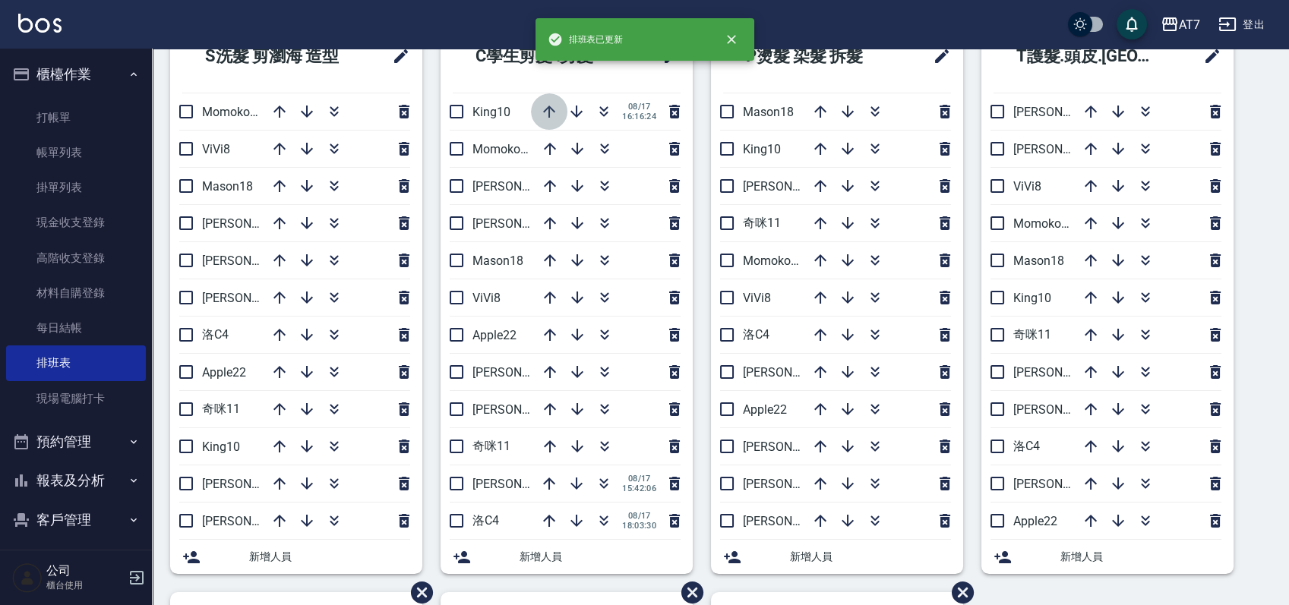
click at [553, 112] on icon "button" at bounding box center [549, 112] width 18 height 18
click at [603, 523] on icon "button" at bounding box center [604, 523] width 8 height 5
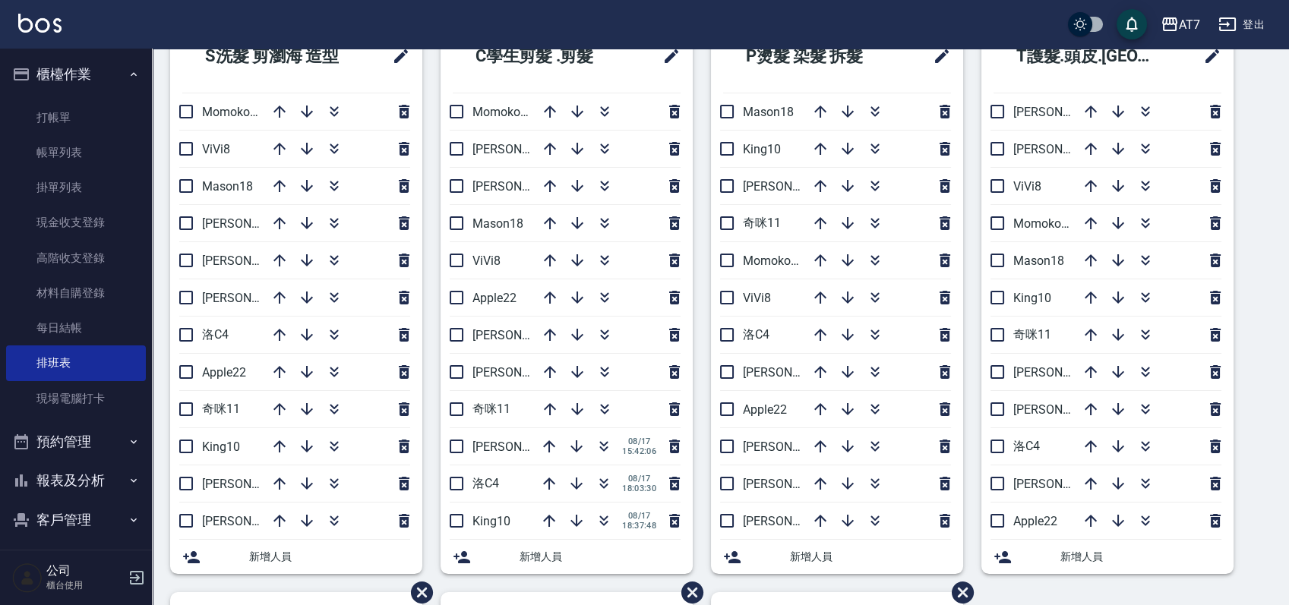
click at [1258, 309] on div "S洗髮 剪瀏海 造型 Momoko12 ViVi8 Mason18 伊蕾2 RAY 5 杜莎莎6 洛C4 Apple22 奇咪11 King10 郭郭9 泰拉…" at bounding box center [711, 592] width 1119 height 1145
